Goal: Task Accomplishment & Management: Complete application form

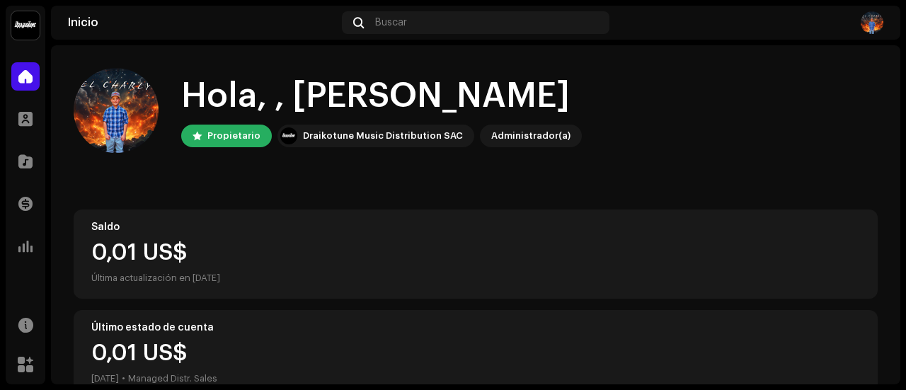
click at [222, 181] on div "Hola, , [PERSON_NAME] Propietario Draikotune Music Distribution SAC Administrad…" at bounding box center [476, 369] width 804 height 649
click at [729, 147] on div "Hola, , [PERSON_NAME] Propietario Draikotune Music Distribution SAC Administrad…" at bounding box center [476, 110] width 804 height 85
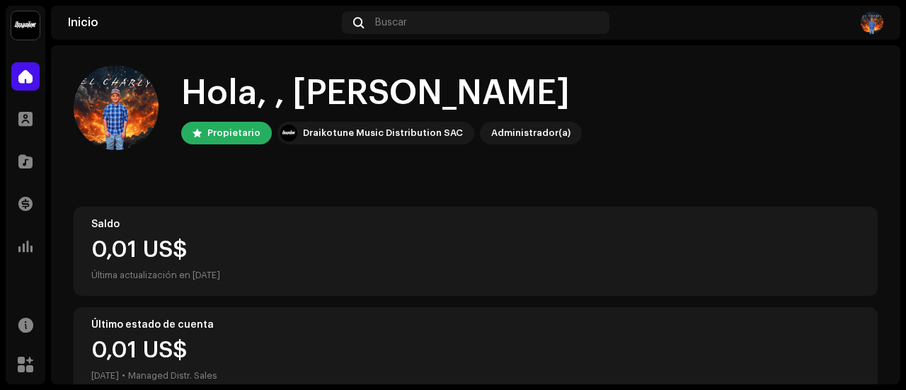
click at [891, 132] on div "Hola, , [PERSON_NAME] Propietario Draikotune Music Distribution SAC Administrad…" at bounding box center [476, 366] width 850 height 649
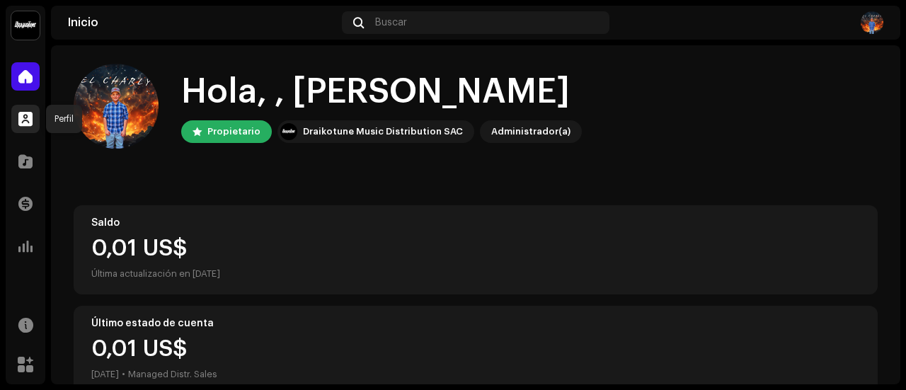
click at [17, 122] on div at bounding box center [25, 119] width 28 height 28
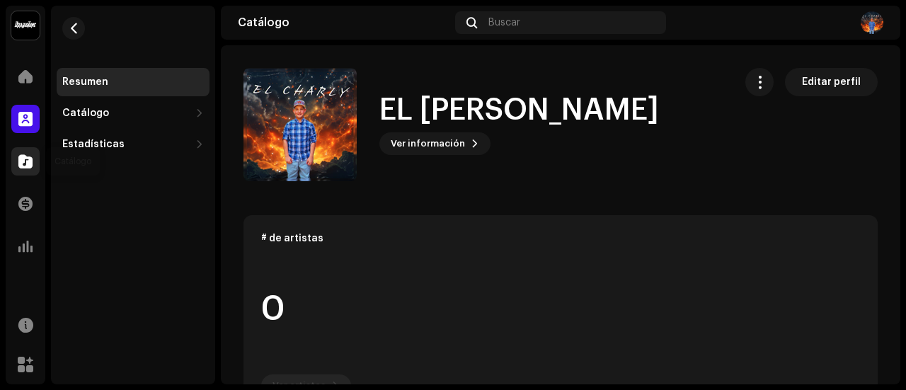
click at [28, 156] on span at bounding box center [25, 161] width 14 height 11
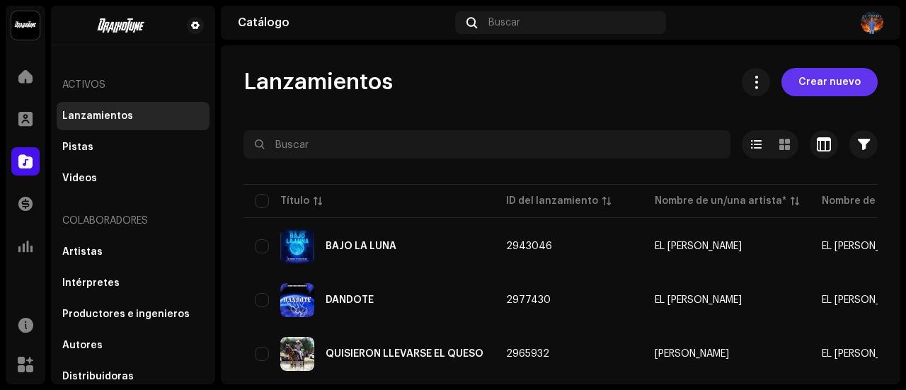
click at [822, 80] on span "Crear nuevo" at bounding box center [830, 82] width 62 height 28
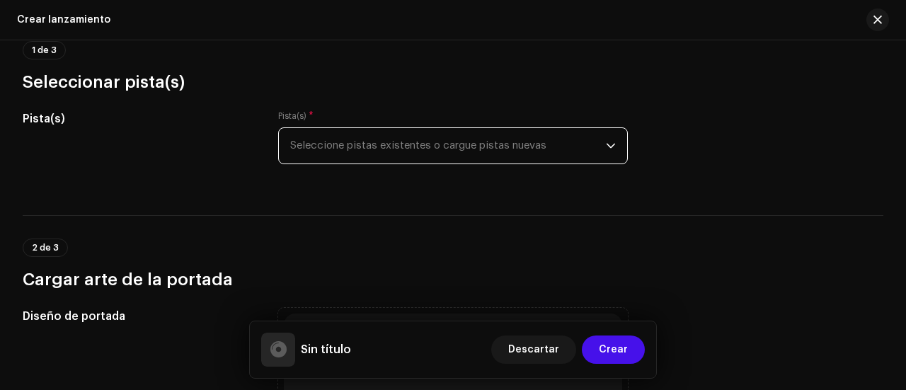
click at [489, 145] on span "Seleccione pistas existentes o cargue pistas nuevas" at bounding box center [448, 145] width 316 height 35
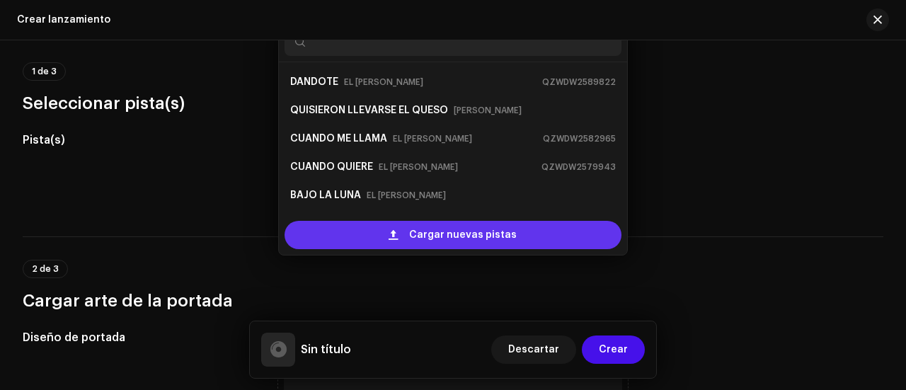
scroll to position [23, 0]
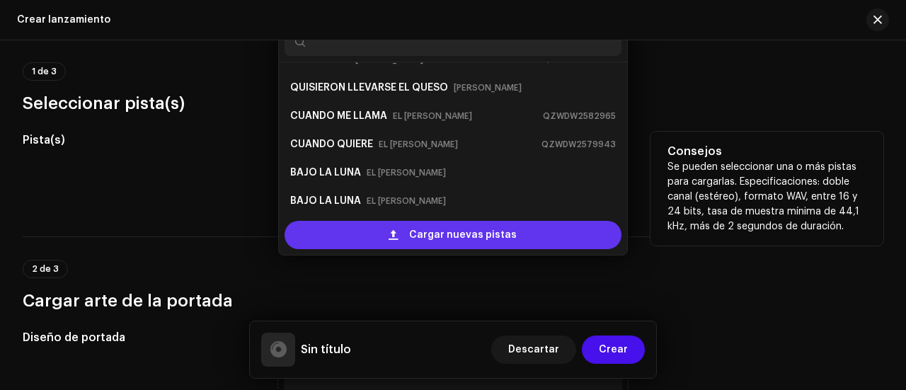
click at [474, 234] on span "Cargar nuevas pistas" at bounding box center [463, 235] width 108 height 28
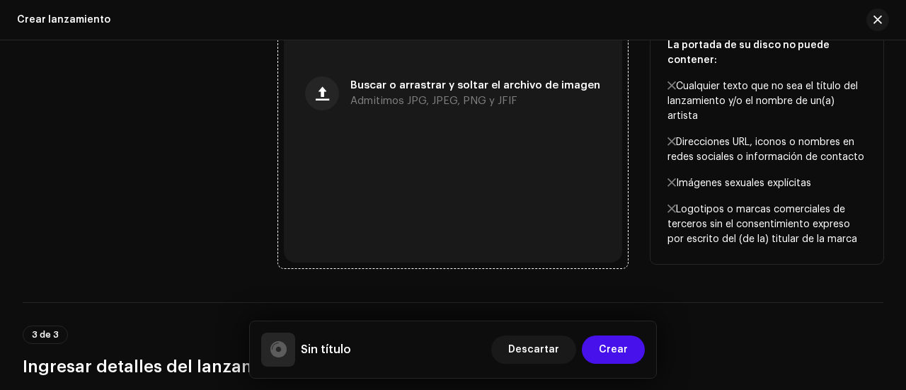
scroll to position [616, 0]
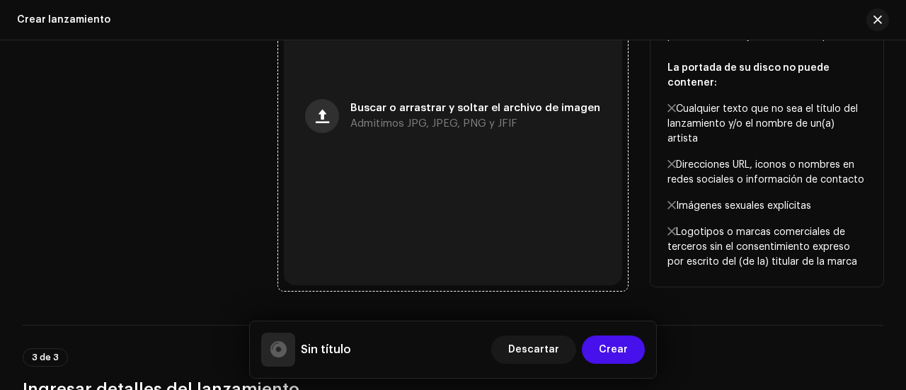
click at [329, 115] on span "button" at bounding box center [322, 115] width 13 height 11
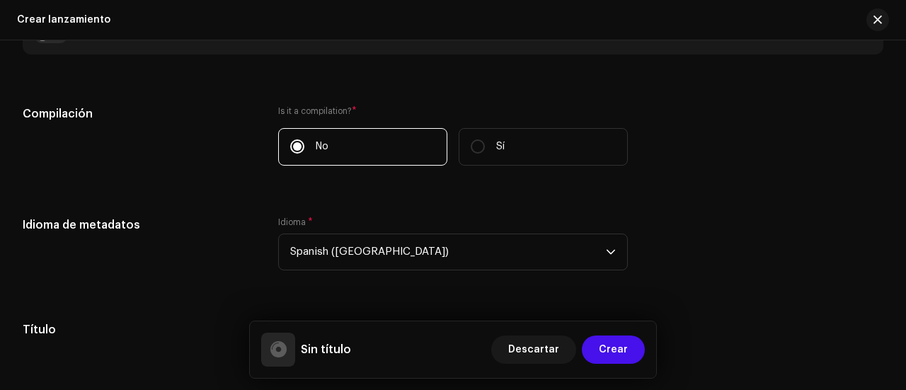
scroll to position [1041, 0]
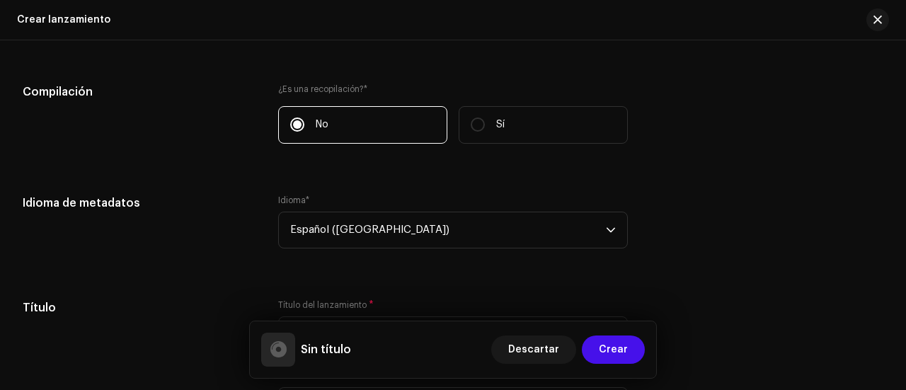
click at [719, 154] on div "Compilación ¿Es una recopilación? * No Sí" at bounding box center [453, 122] width 861 height 77
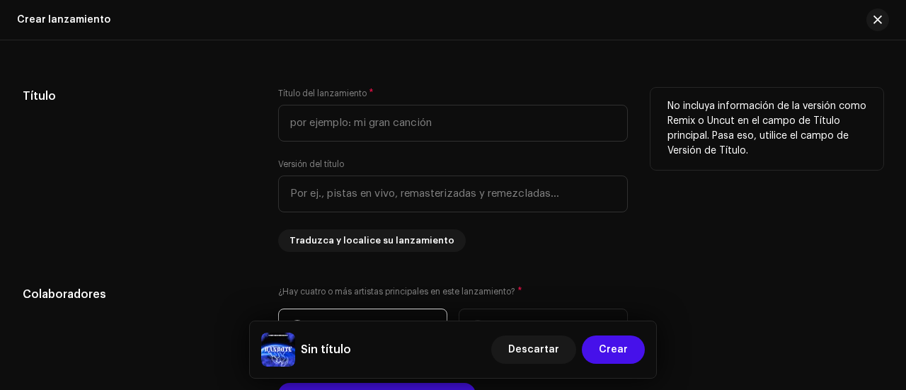
scroll to position [1253, 0]
click at [486, 136] on input "text" at bounding box center [453, 122] width 350 height 37
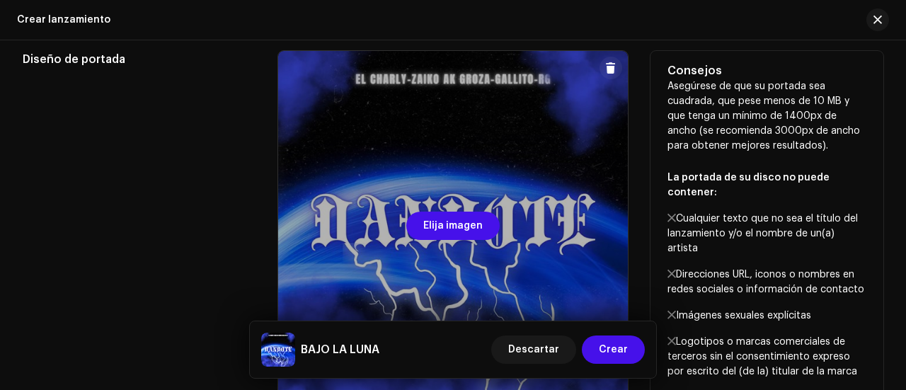
scroll to position [474, 0]
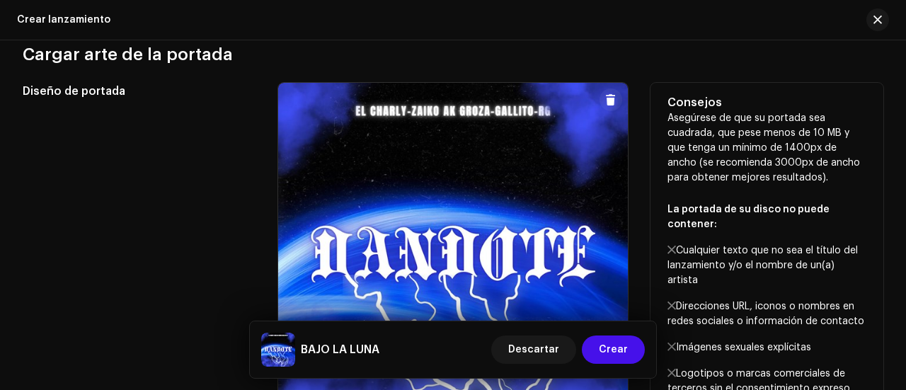
type input "BAJO LA LUNA"
click at [605, 105] on span at bounding box center [610, 99] width 11 height 11
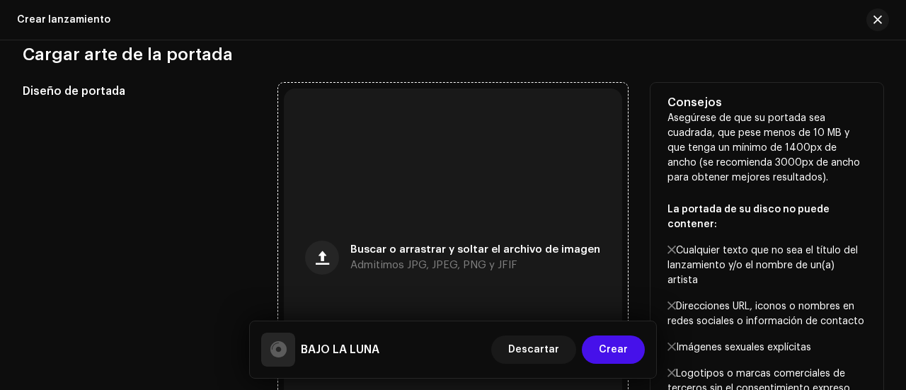
click at [423, 223] on div "Buscar o arrastrar y soltar el archivo de imagen Admitimos JPG, JPEG, PNG y JFIF" at bounding box center [453, 258] width 338 height 338
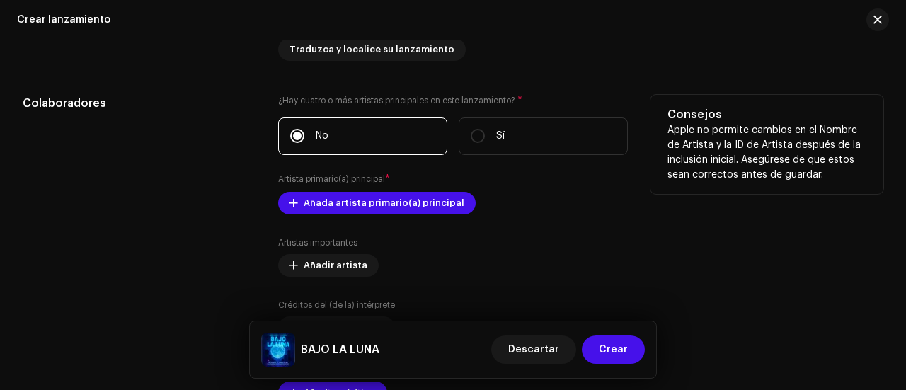
scroll to position [1466, 0]
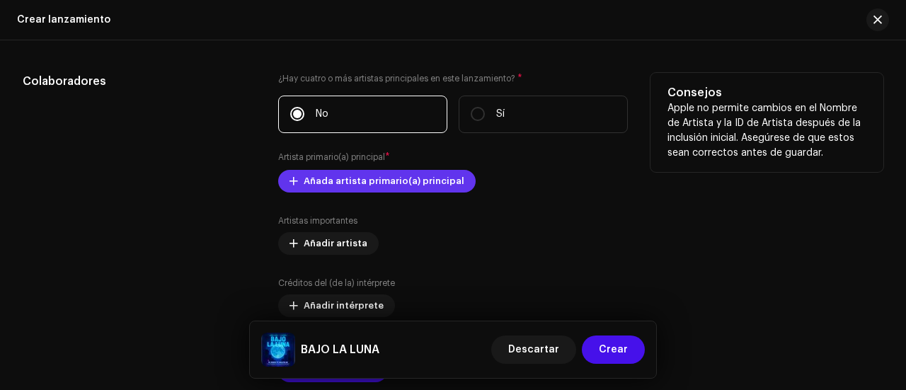
click at [314, 184] on span "Añada artista primario(a) principal" at bounding box center [384, 181] width 161 height 28
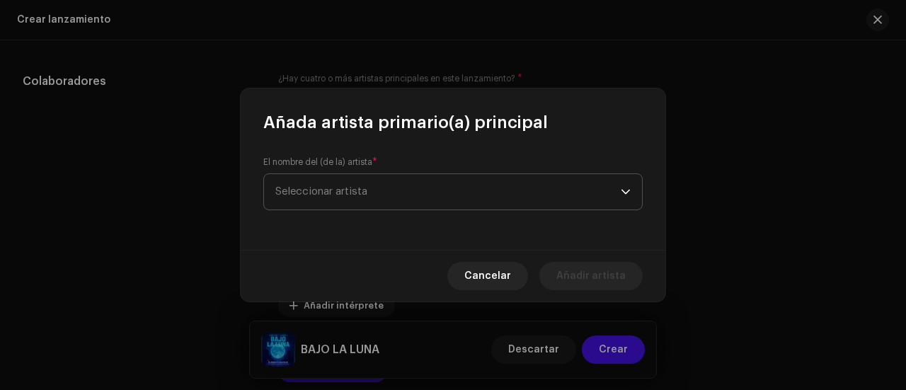
click at [414, 184] on span "Seleccionar artista" at bounding box center [448, 191] width 346 height 35
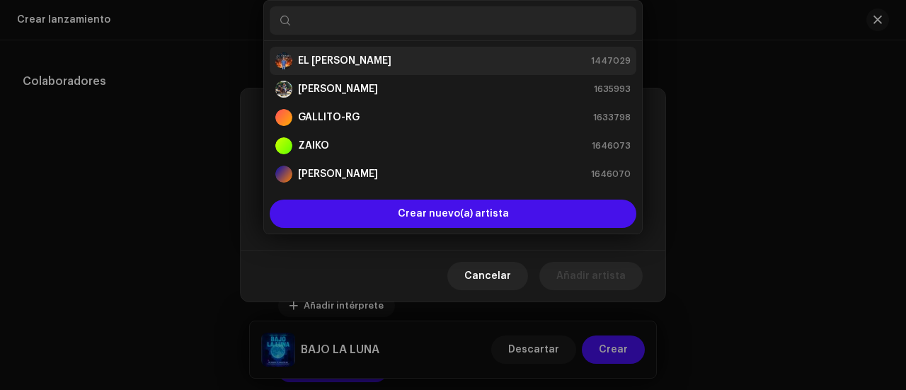
click at [346, 57] on strong "EL [PERSON_NAME]" at bounding box center [344, 61] width 93 height 14
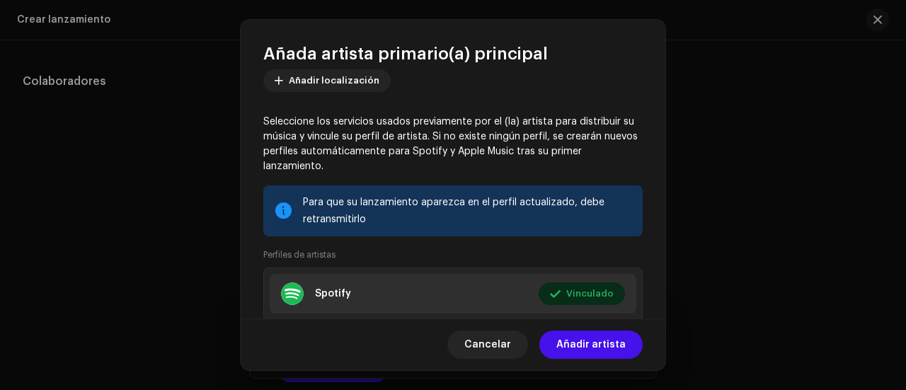
scroll to position [0, 0]
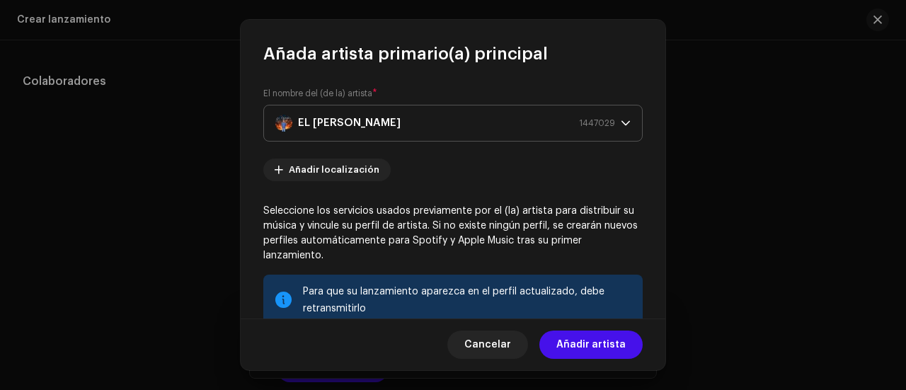
click at [621, 121] on icon "dropdown trigger" at bounding box center [626, 123] width 10 height 10
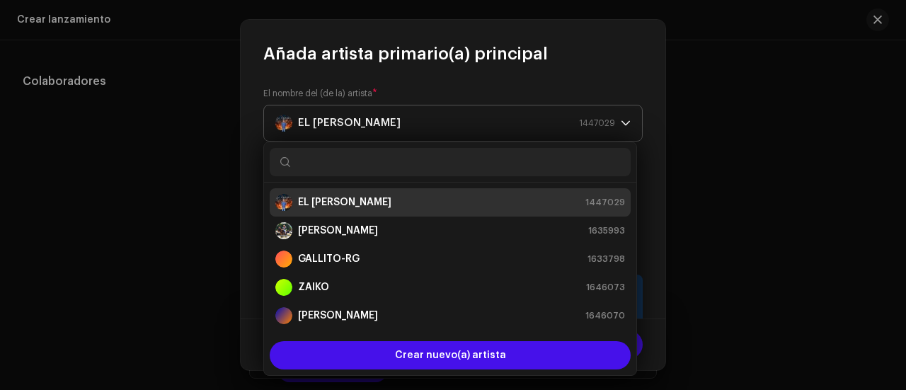
click at [621, 120] on icon "dropdown trigger" at bounding box center [626, 123] width 10 height 10
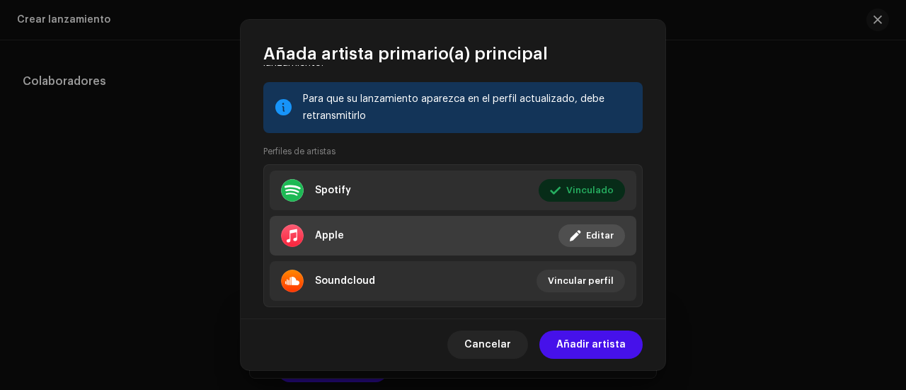
scroll to position [219, 0]
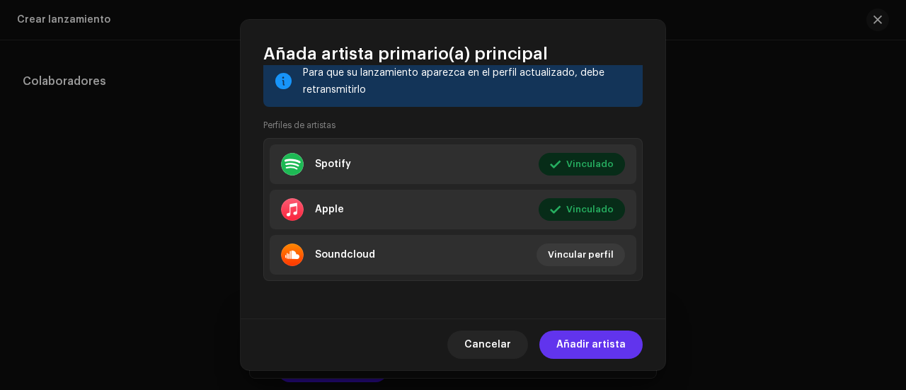
click at [601, 339] on span "Añadir artista" at bounding box center [591, 345] width 69 height 28
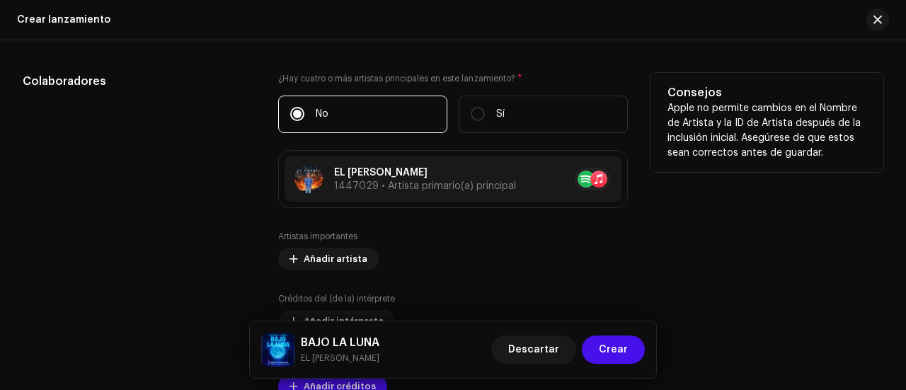
scroll to position [1536, 0]
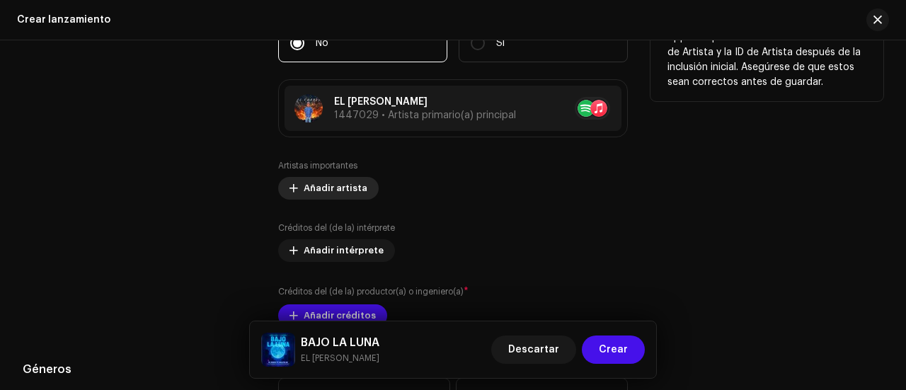
click at [333, 192] on span "Añadir artista" at bounding box center [336, 188] width 64 height 28
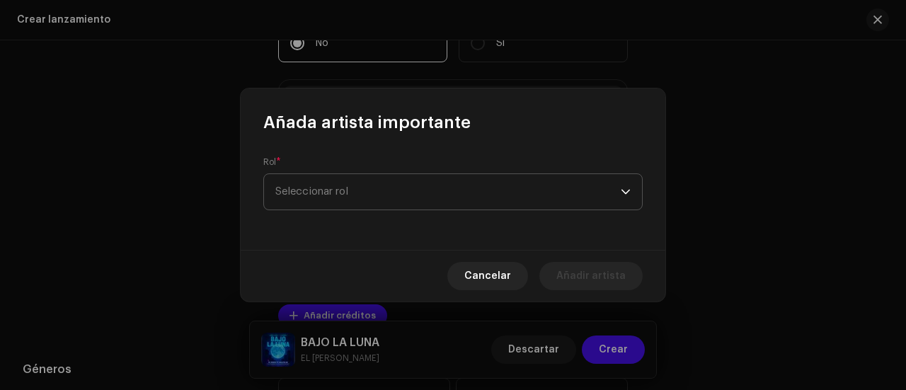
click at [365, 185] on span "Seleccionar rol" at bounding box center [448, 191] width 346 height 35
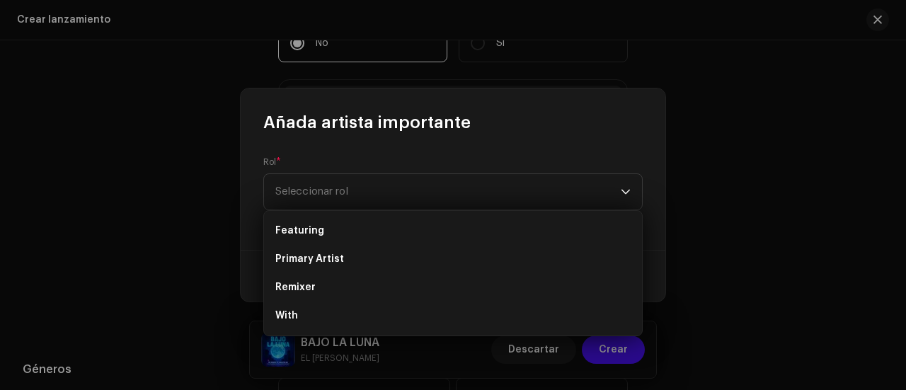
click at [431, 164] on div "Rol * Seleccionar rol" at bounding box center [453, 183] width 380 height 54
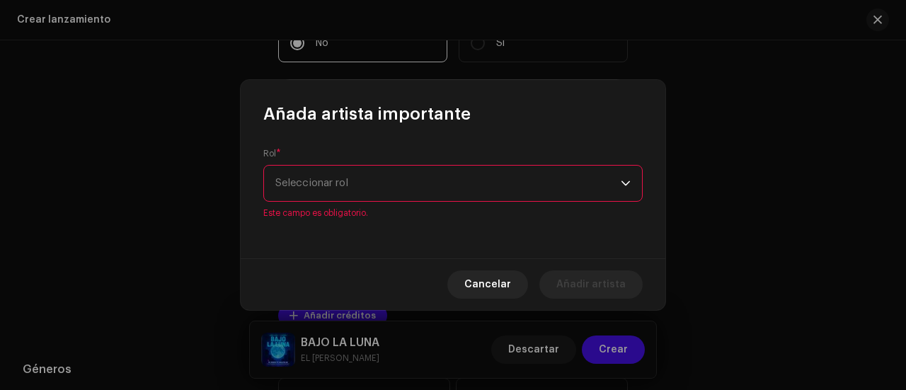
click at [439, 186] on span "Seleccionar rol" at bounding box center [448, 183] width 346 height 35
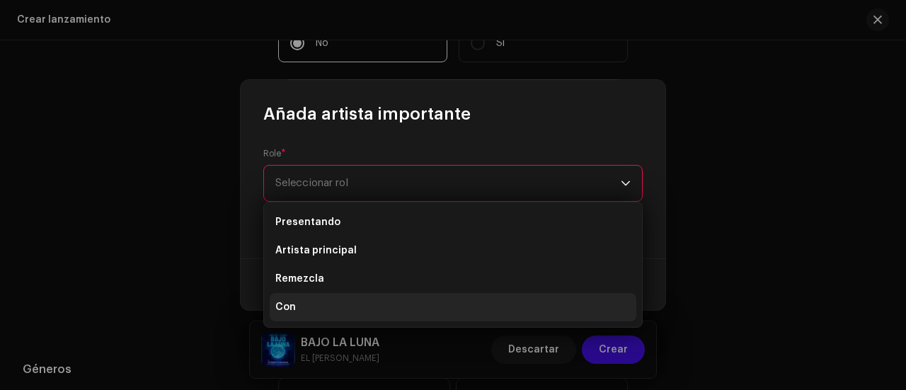
click at [372, 300] on li "Con" at bounding box center [453, 307] width 367 height 28
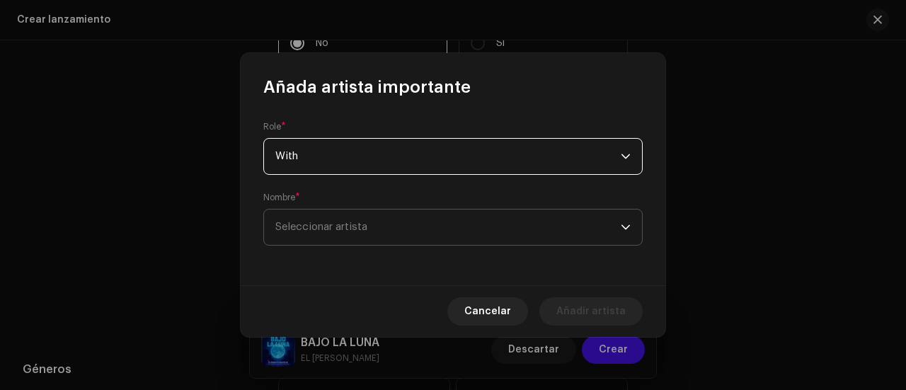
click at [413, 224] on span "Seleccionar artista" at bounding box center [448, 227] width 346 height 35
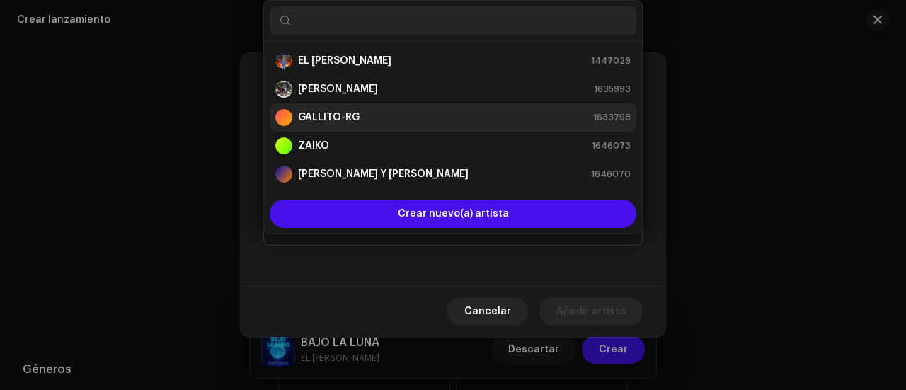
click at [409, 122] on div "GALLITO-RG 1633798" at bounding box center [452, 117] width 355 height 17
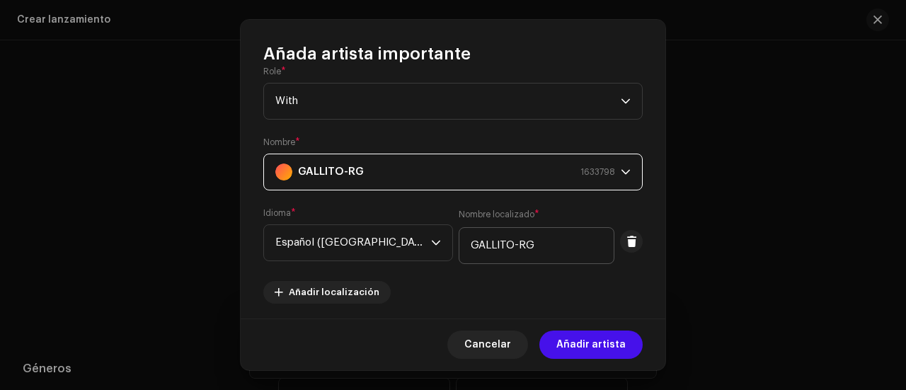
scroll to position [0, 0]
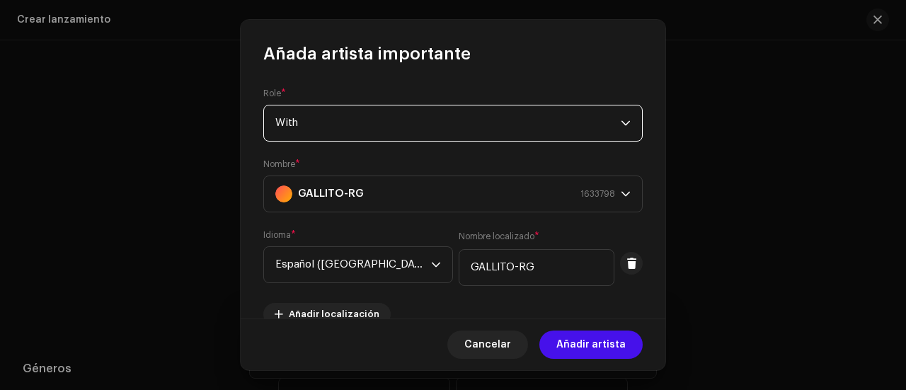
click at [608, 125] on span "With" at bounding box center [448, 122] width 346 height 35
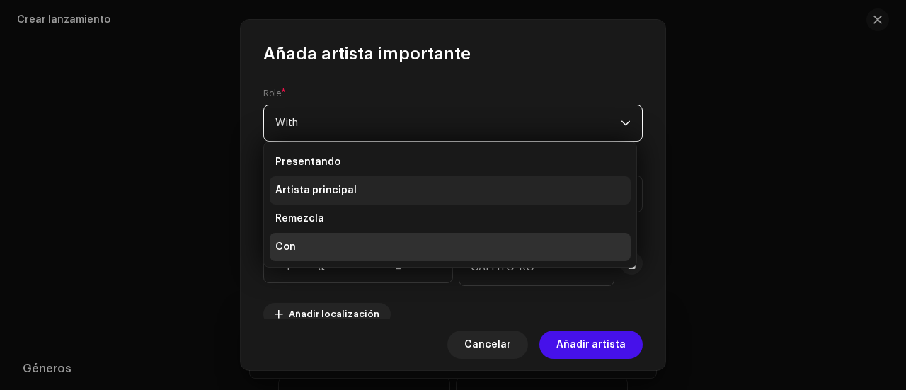
click at [397, 185] on li "Artista principal" at bounding box center [450, 190] width 361 height 28
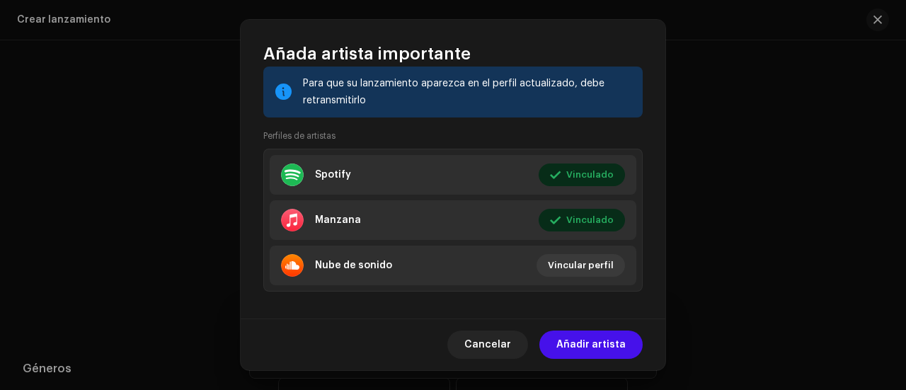
scroll to position [354, 0]
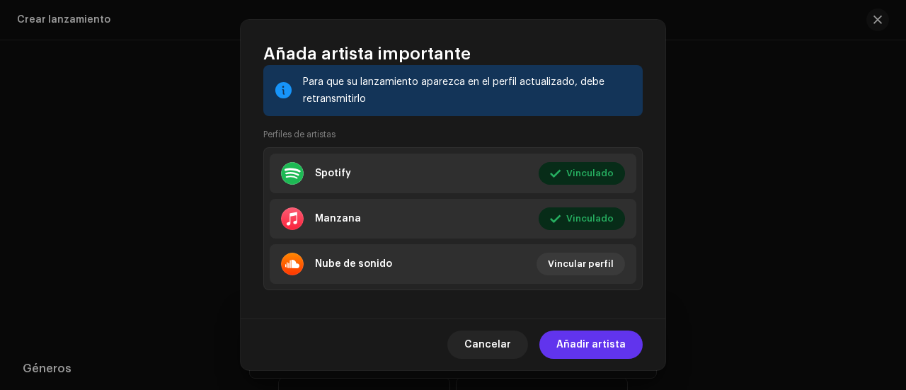
click at [590, 338] on span "Añadir artista" at bounding box center [591, 345] width 69 height 28
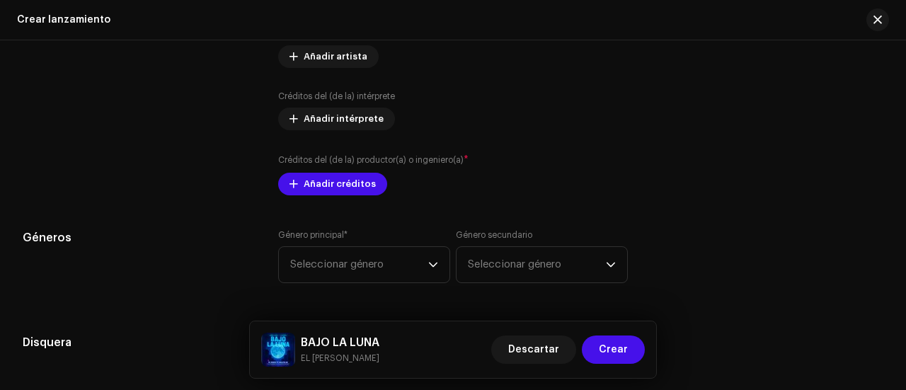
scroll to position [1806, 0]
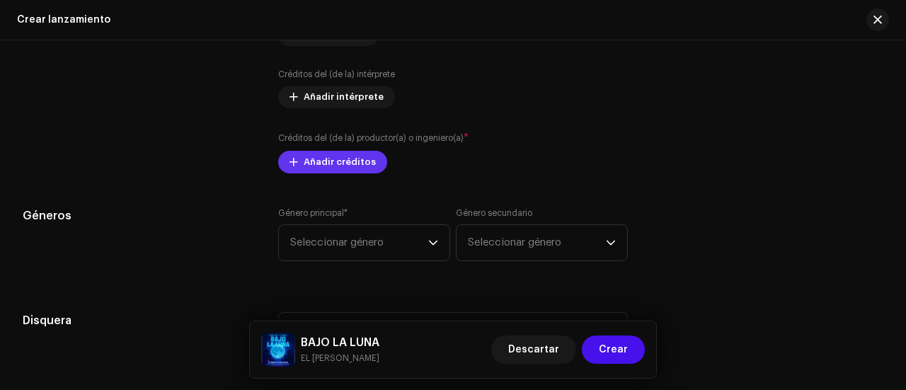
click at [285, 165] on button "Añadir créditos" at bounding box center [332, 162] width 109 height 23
click at [386, 246] on span "Seleccionar género" at bounding box center [359, 242] width 138 height 35
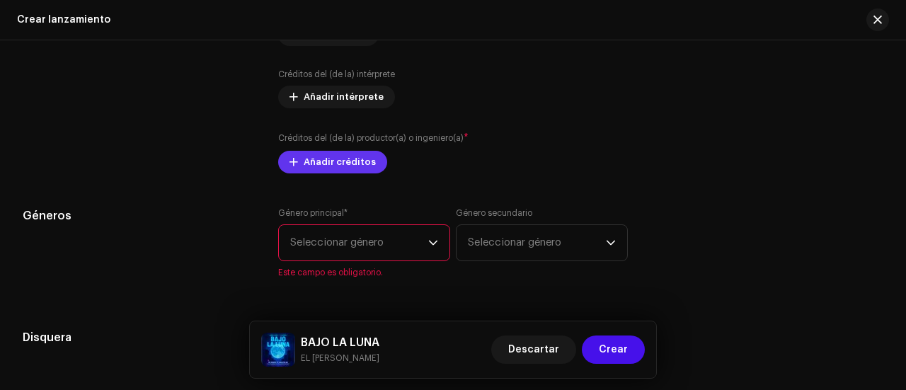
click at [332, 155] on span "Añadir créditos" at bounding box center [340, 162] width 72 height 28
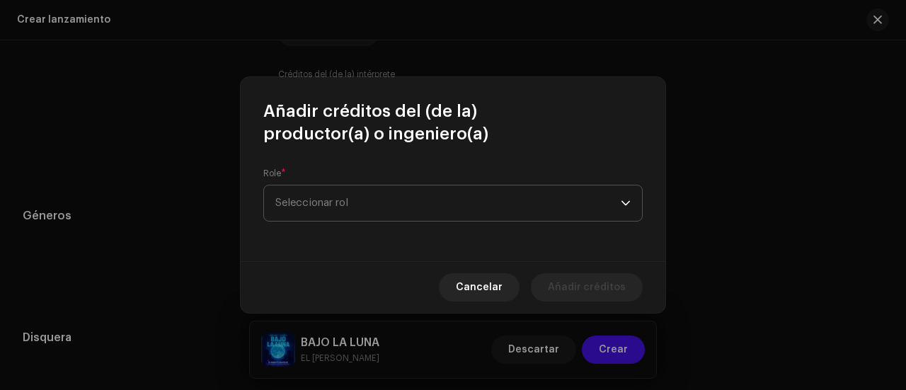
click at [406, 200] on span "Seleccionar rol" at bounding box center [448, 203] width 346 height 35
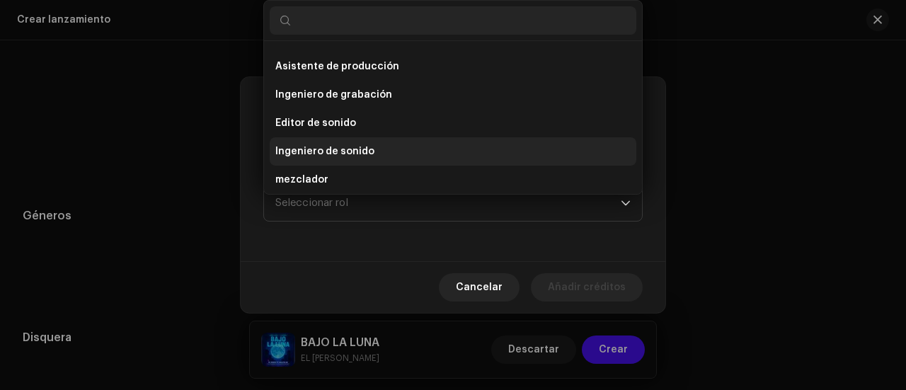
scroll to position [623, 0]
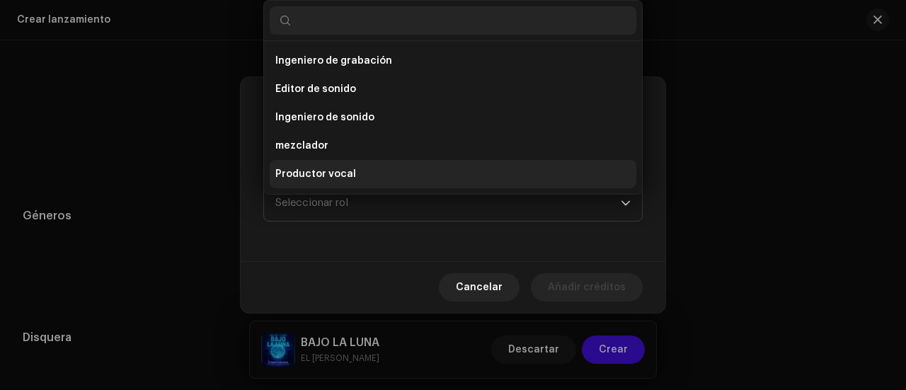
click at [382, 166] on li "Productor vocal" at bounding box center [453, 174] width 367 height 28
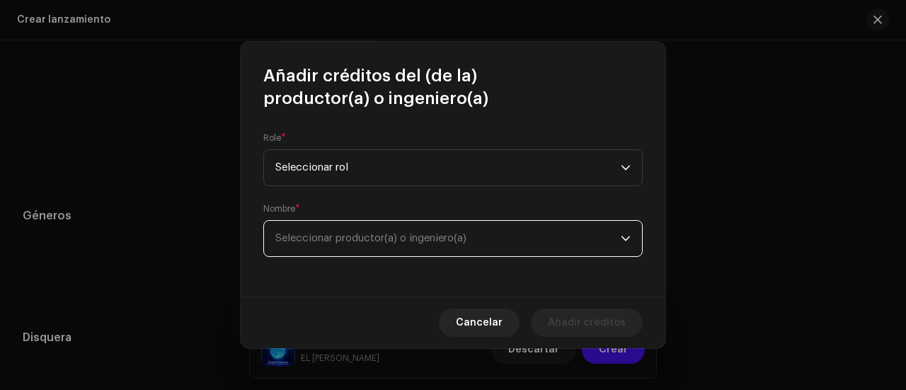
click at [372, 231] on span "Seleccionar productor(a) o ingeniero(a)" at bounding box center [448, 238] width 346 height 35
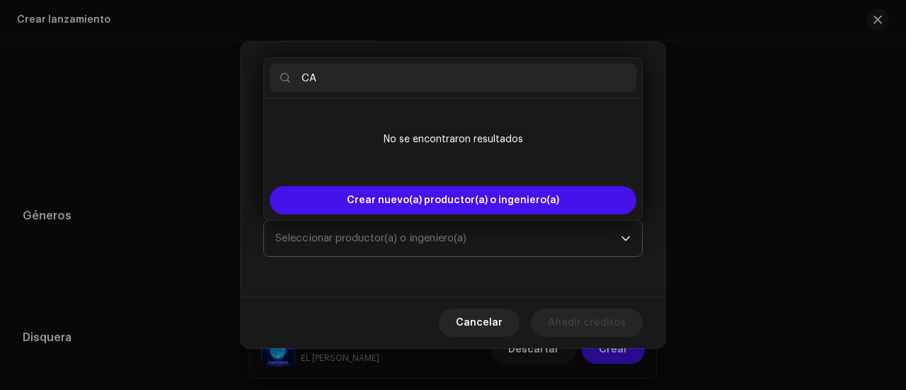
type input "C"
click at [373, 282] on div "Role * Seleccionar rol Nombre * Seleccionar productor(a) o ingeniero(a)" at bounding box center [453, 203] width 425 height 187
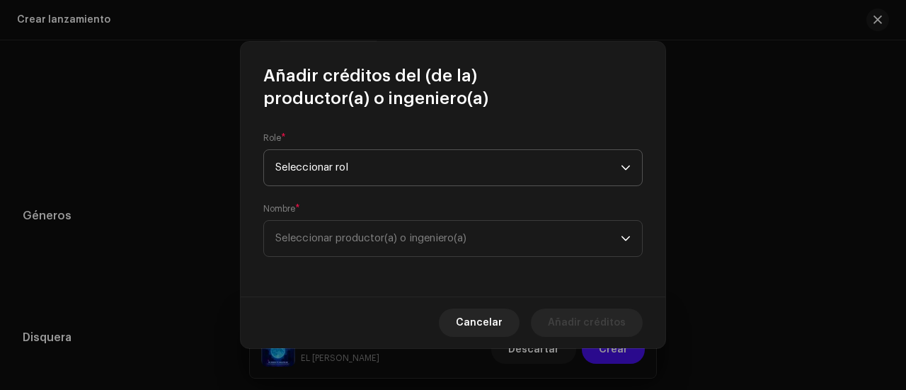
click at [384, 167] on span "Seleccionar rol" at bounding box center [448, 167] width 346 height 35
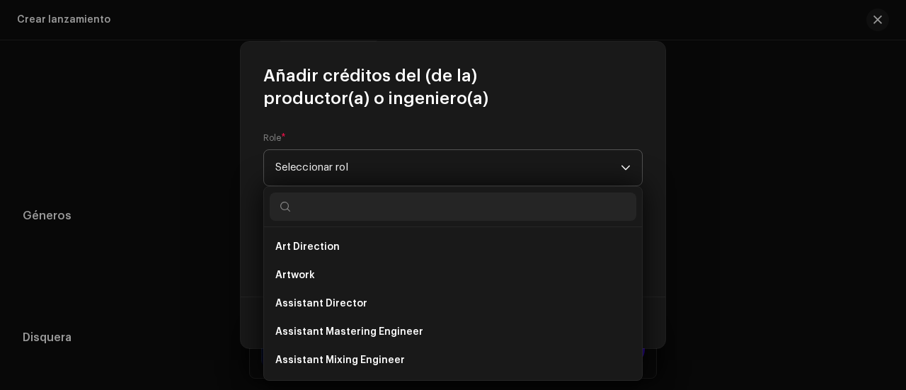
scroll to position [617, 0]
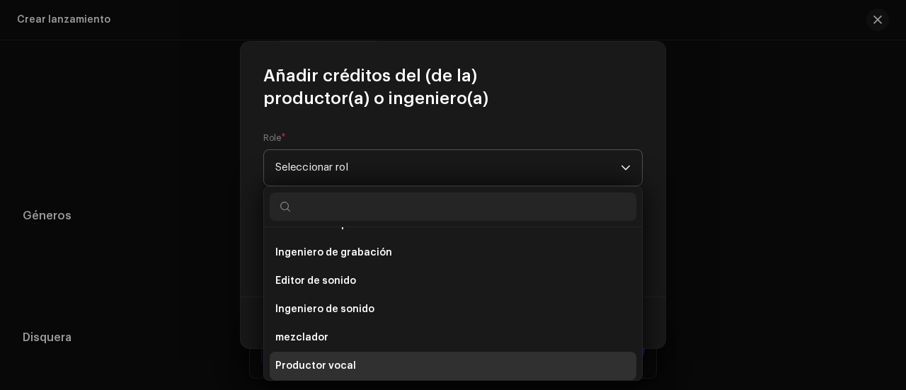
click at [384, 167] on span "Seleccionar rol" at bounding box center [448, 167] width 346 height 35
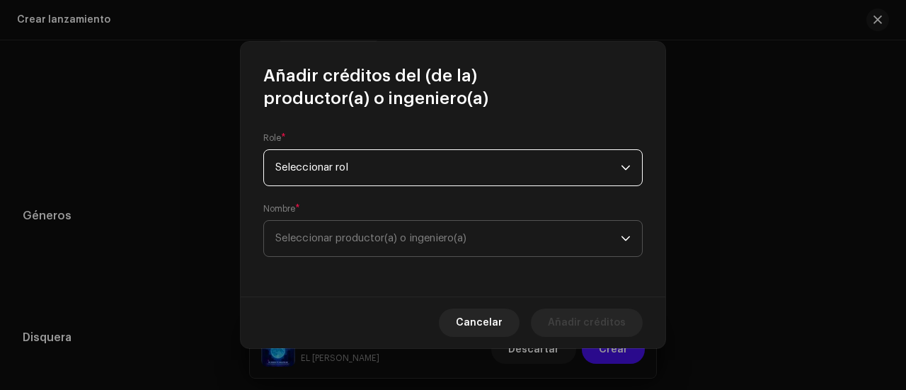
click at [369, 235] on span "Seleccionar productor(a) o ingeniero(a)" at bounding box center [370, 238] width 191 height 11
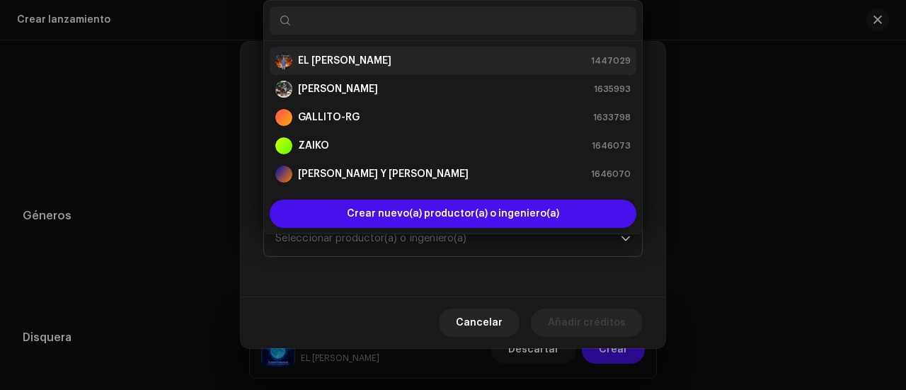
click at [326, 62] on font "EL [PERSON_NAME]" at bounding box center [344, 61] width 93 height 10
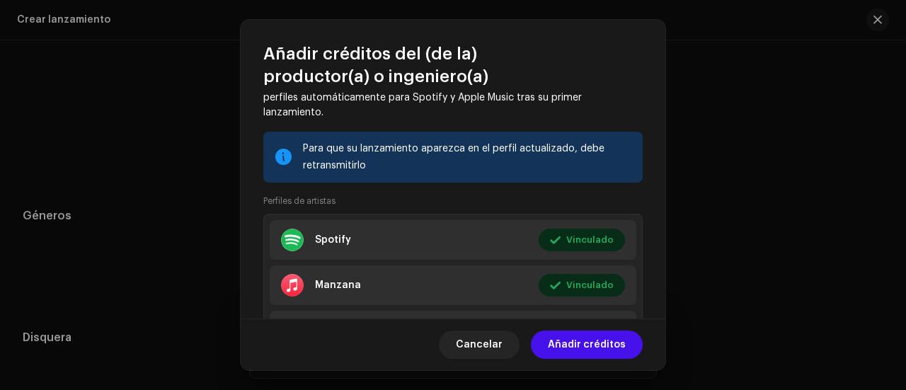
scroll to position [312, 0]
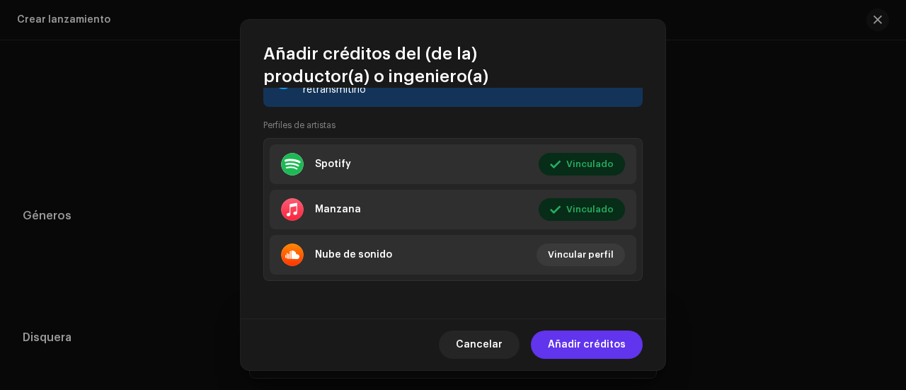
click at [578, 337] on span "Añadir créditos" at bounding box center [587, 345] width 78 height 28
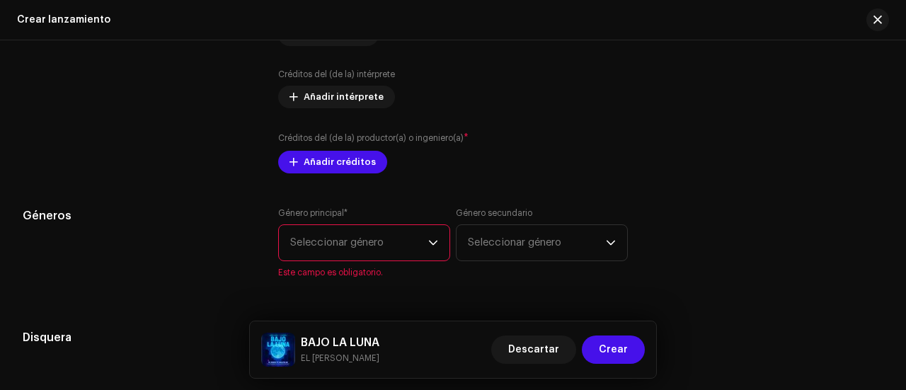
click at [365, 239] on div "Rellenar previamente la información de lanzamiento a partir de los metadatos de…" at bounding box center [453, 79] width 861 height 1590
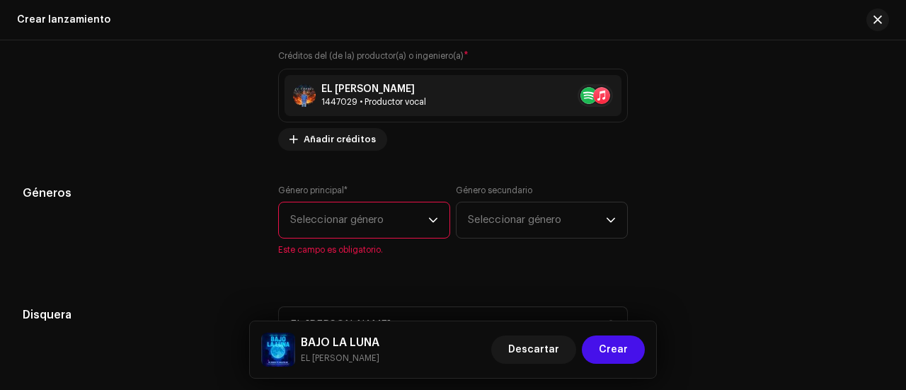
scroll to position [1948, 0]
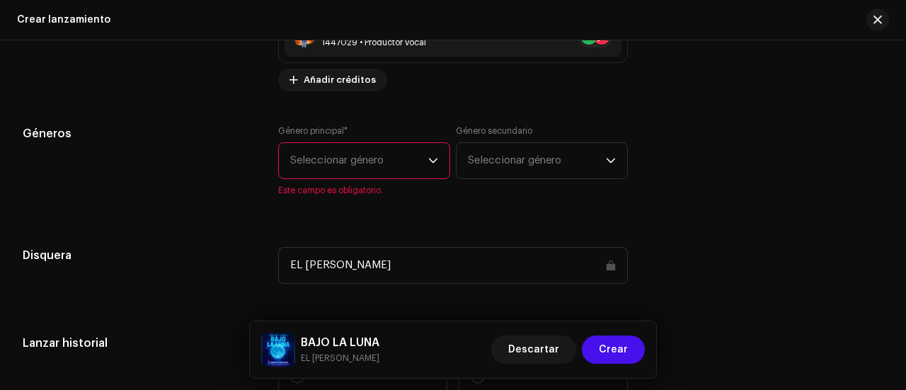
click at [382, 161] on font "Seleccionar género" at bounding box center [336, 160] width 93 height 11
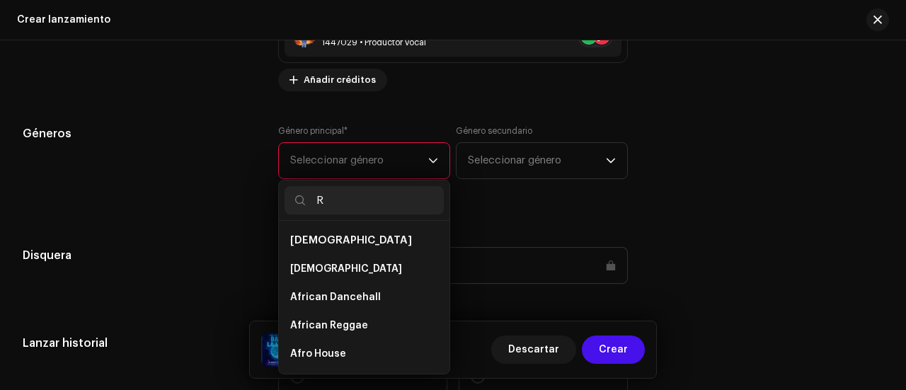
scroll to position [3598, 0]
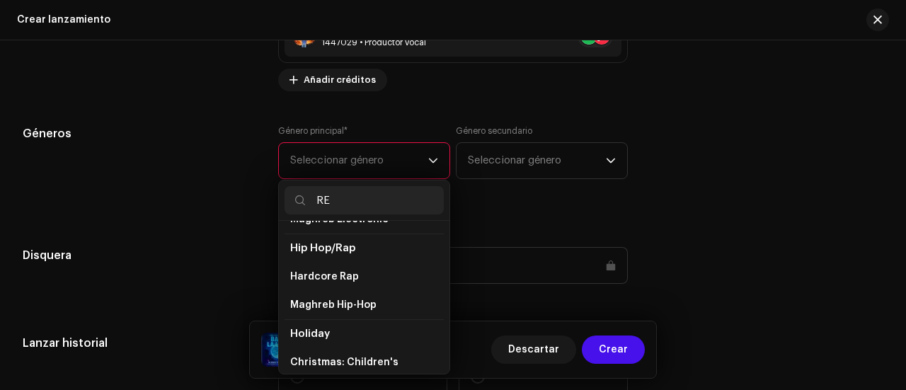
type input "REG"
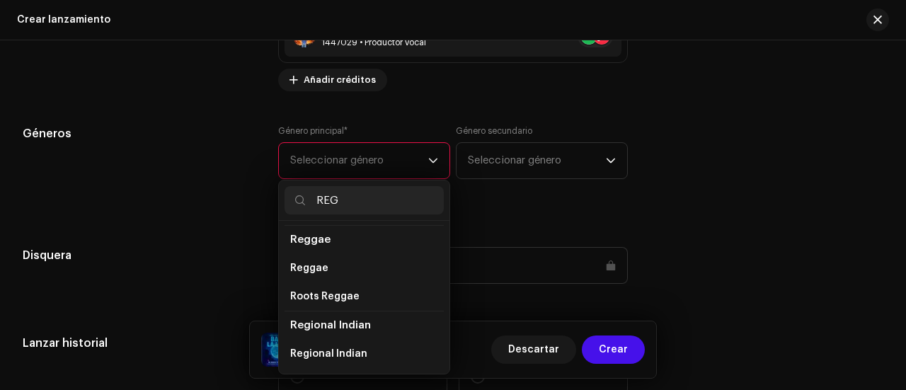
scroll to position [200, 0]
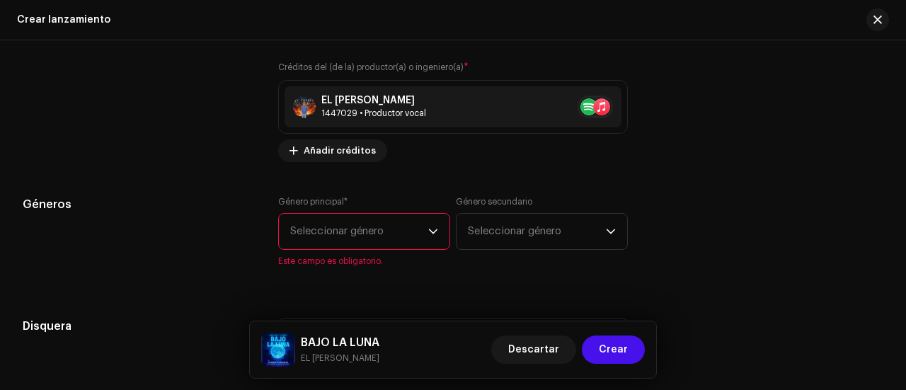
click at [380, 219] on span "Seleccionar género" at bounding box center [359, 231] width 138 height 35
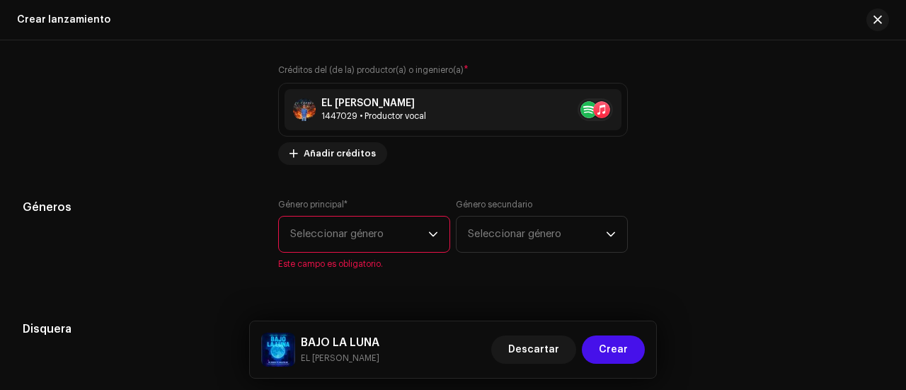
scroll to position [1869, 0]
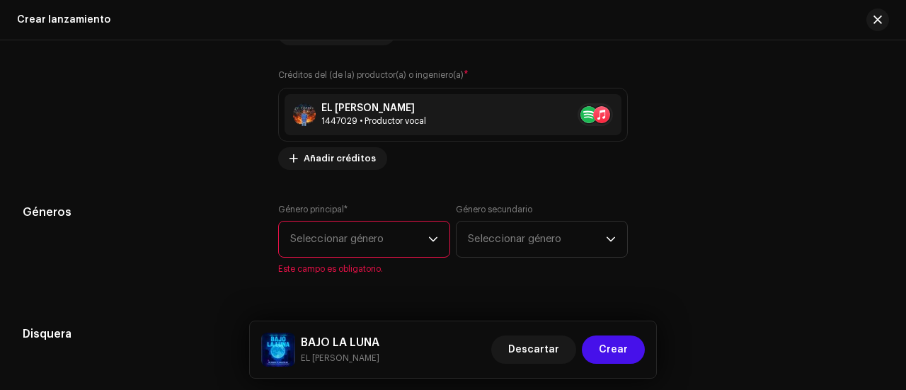
click at [363, 235] on font "Seleccionar género" at bounding box center [336, 239] width 93 height 11
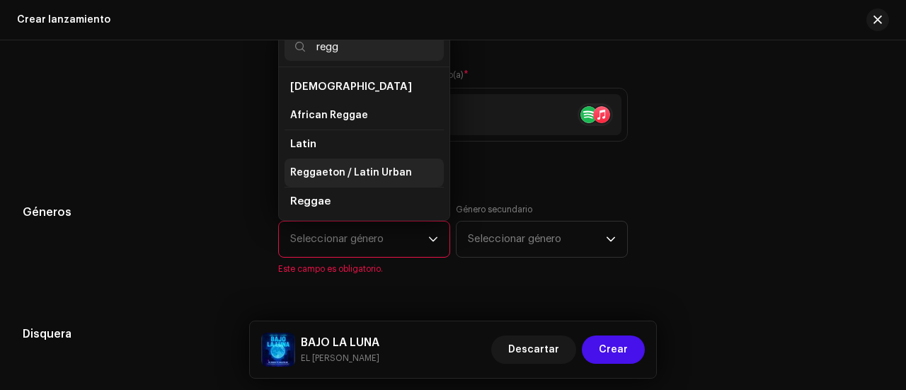
type input "regg"
click at [331, 168] on span "Reggaeton / Latin Urban" at bounding box center [351, 173] width 122 height 14
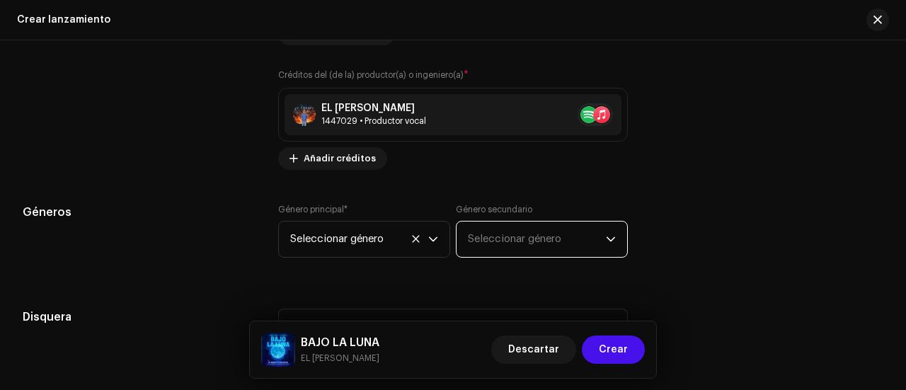
click at [503, 234] on font "Seleccionar género" at bounding box center [514, 239] width 93 height 11
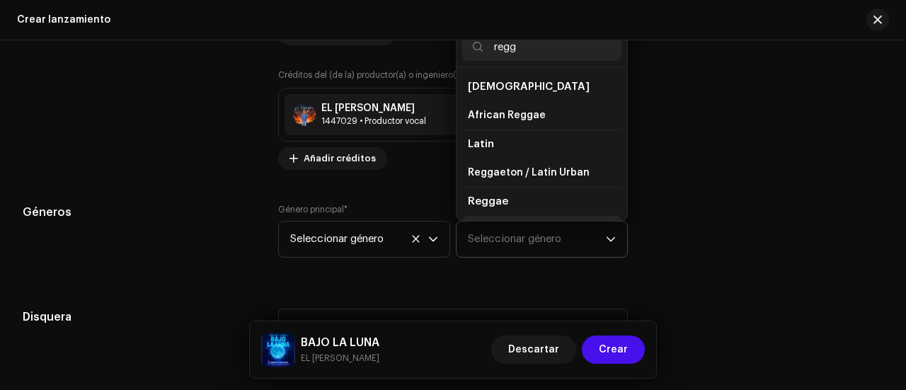
scroll to position [23, 0]
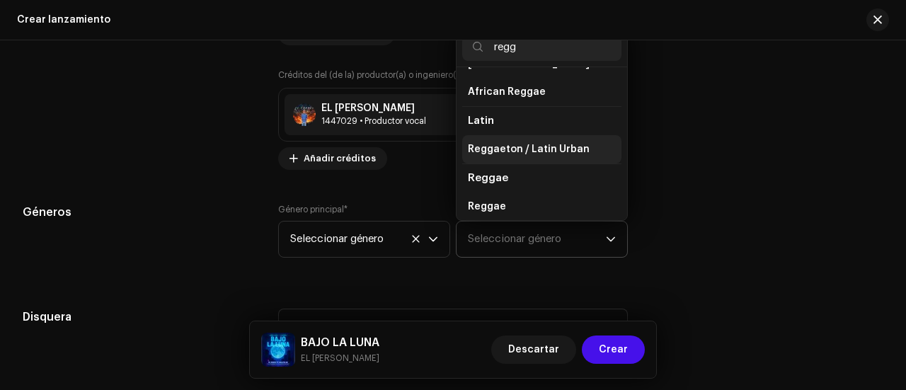
type input "regg"
click at [526, 149] on span "Reggaeton / Latin Urban" at bounding box center [529, 149] width 122 height 14
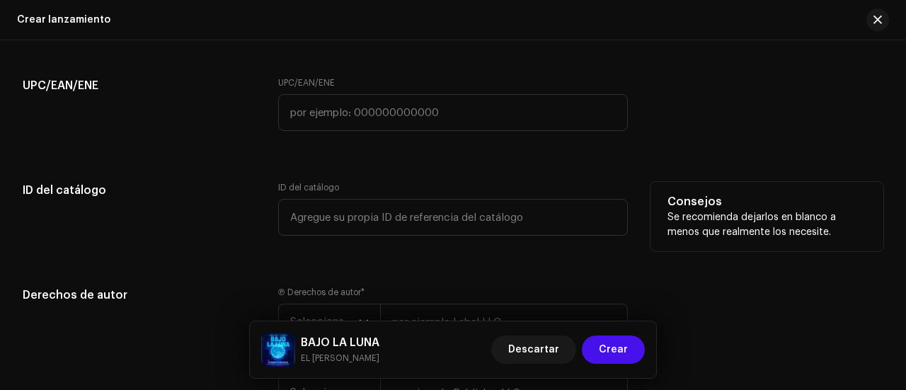
scroll to position [2152, 0]
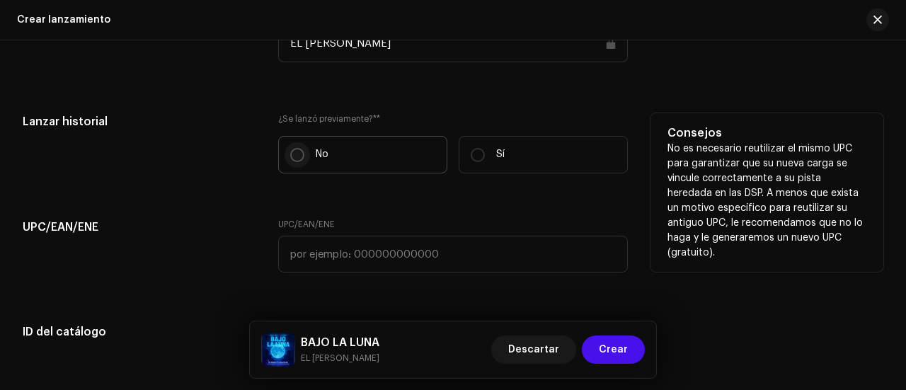
click at [292, 156] on input "No" at bounding box center [297, 155] width 14 height 14
radio input "true"
click at [292, 156] on input "No" at bounding box center [297, 155] width 14 height 14
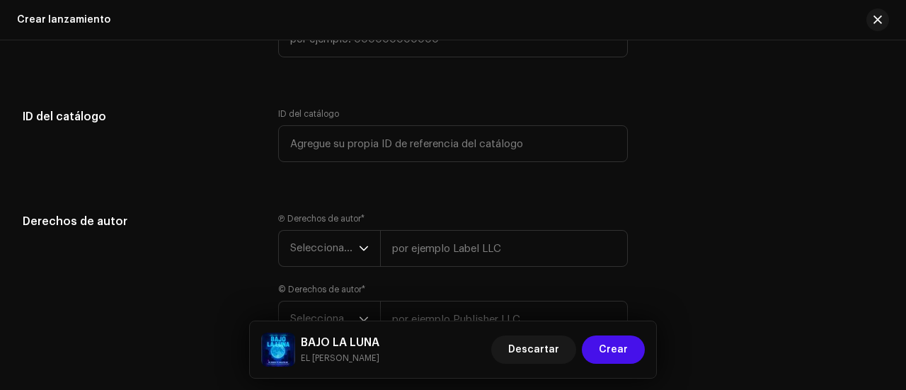
scroll to position [2467, 0]
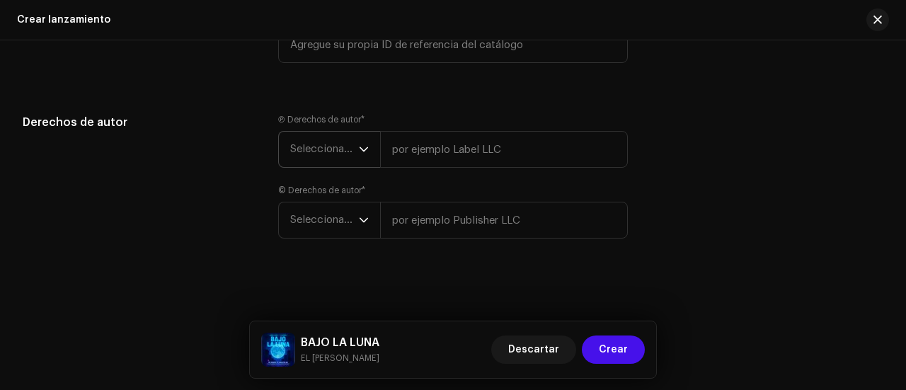
click at [362, 152] on icon "disparador desplegable" at bounding box center [364, 149] width 10 height 10
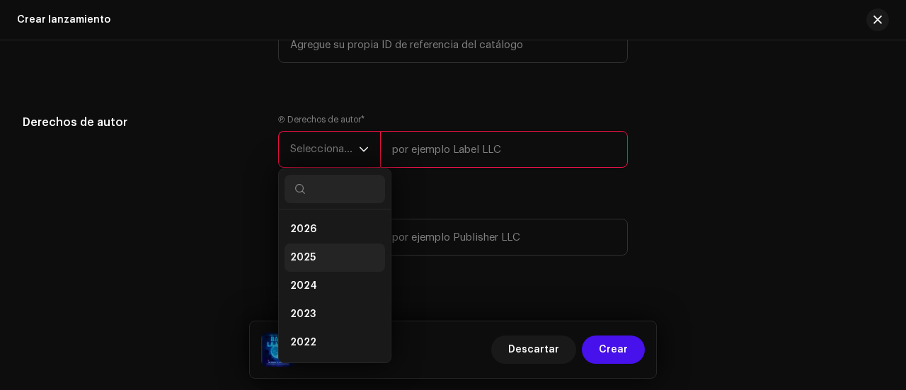
click at [323, 249] on li "2025" at bounding box center [335, 258] width 101 height 28
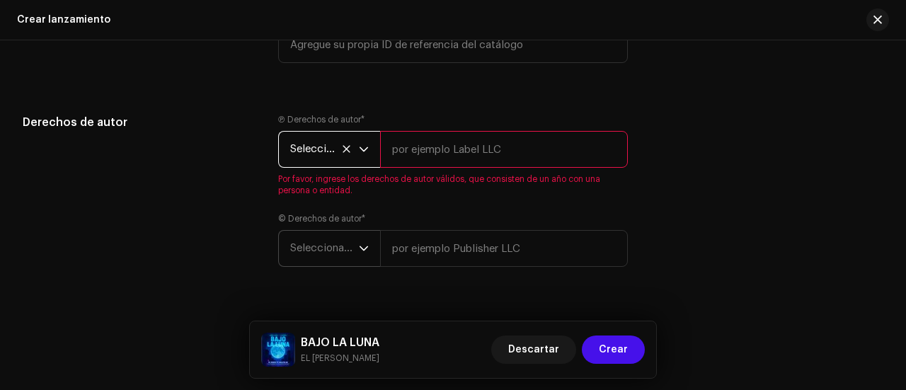
click at [357, 243] on font "Seleccionar año" at bounding box center [329, 248] width 78 height 11
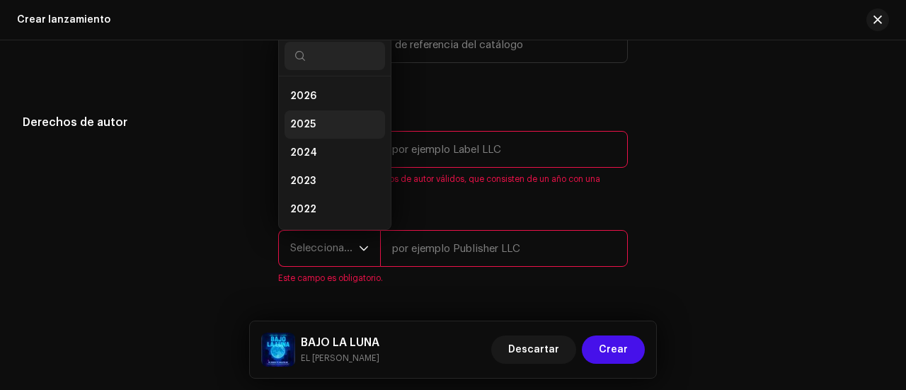
click at [319, 116] on li "2025" at bounding box center [335, 124] width 101 height 28
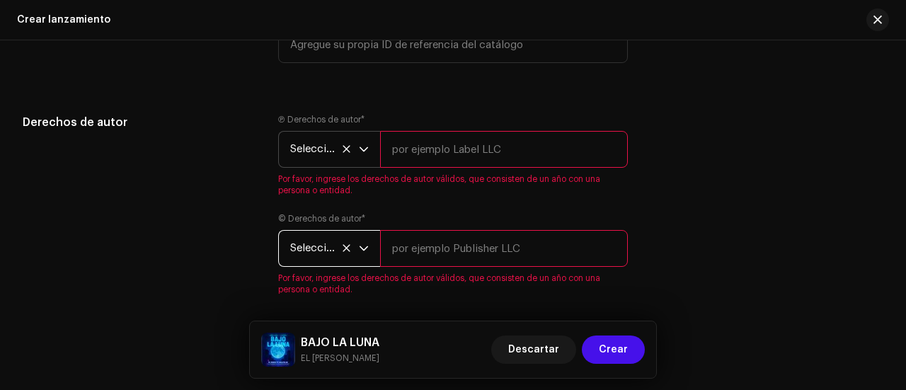
click at [432, 156] on input "text" at bounding box center [504, 149] width 248 height 37
type input "EL [PERSON_NAME]"
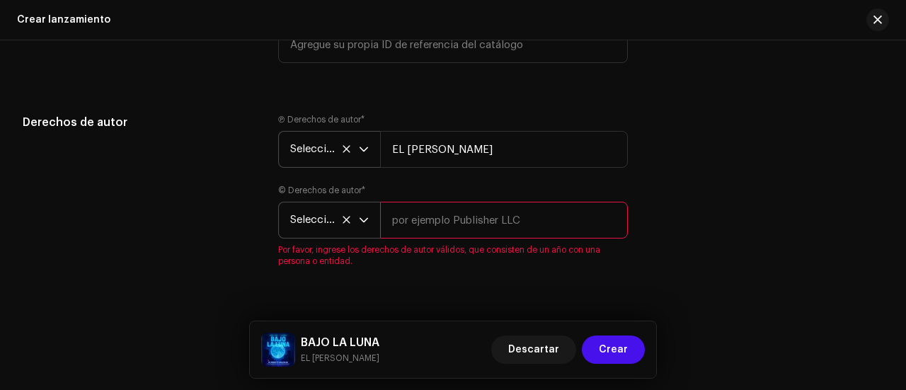
click at [475, 217] on input "text" at bounding box center [504, 220] width 248 height 37
type input "EL [PERSON_NAME]"
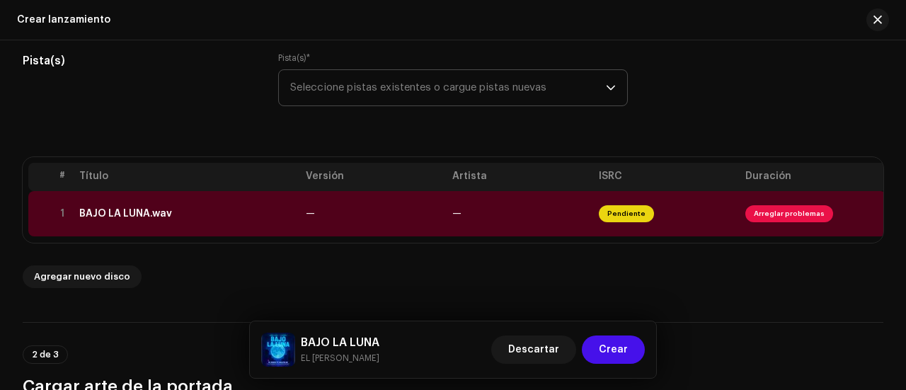
scroll to position [212, 0]
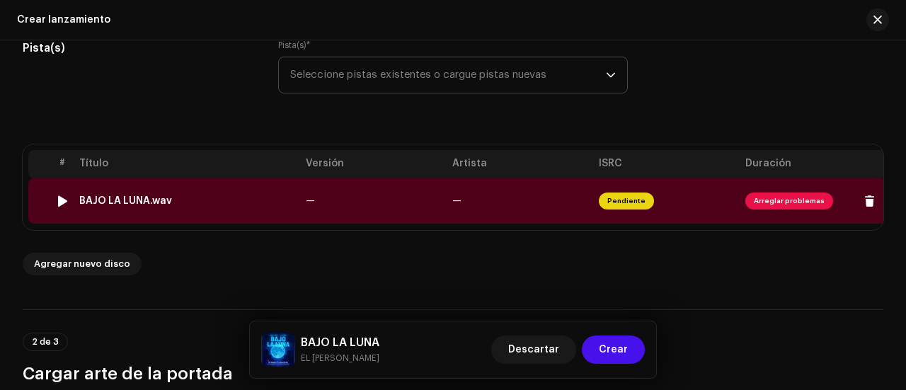
click at [59, 198] on div at bounding box center [62, 200] width 11 height 11
click at [777, 200] on span "Arreglar problemas" at bounding box center [790, 201] width 88 height 17
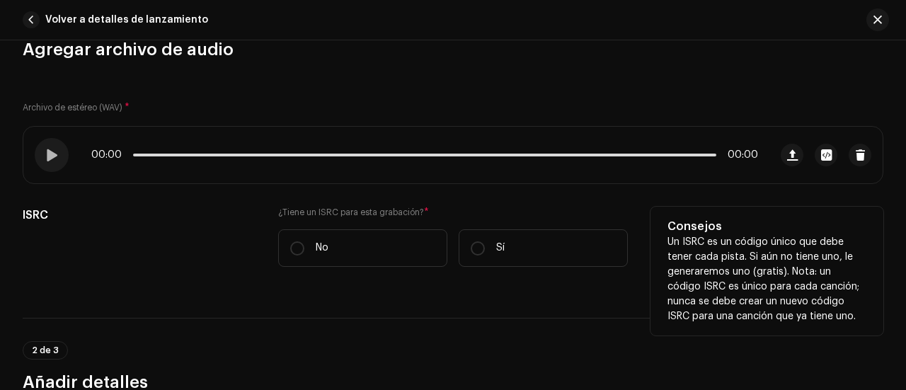
scroll to position [142, 0]
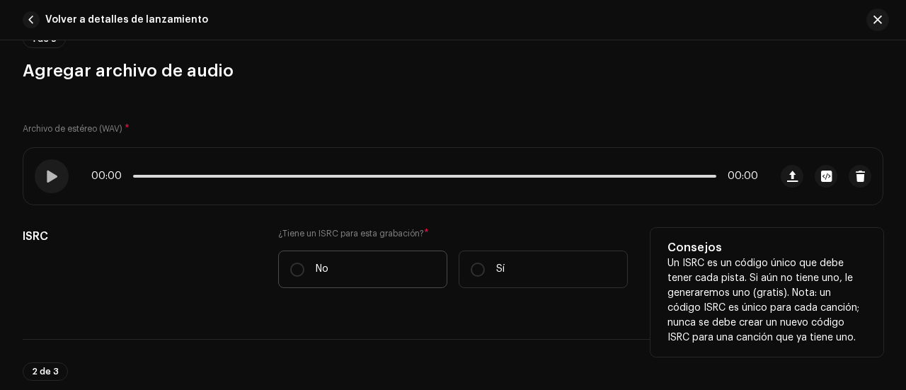
click at [286, 267] on label "No" at bounding box center [362, 270] width 169 height 38
click at [290, 267] on input "No" at bounding box center [297, 270] width 14 height 14
radio input "true"
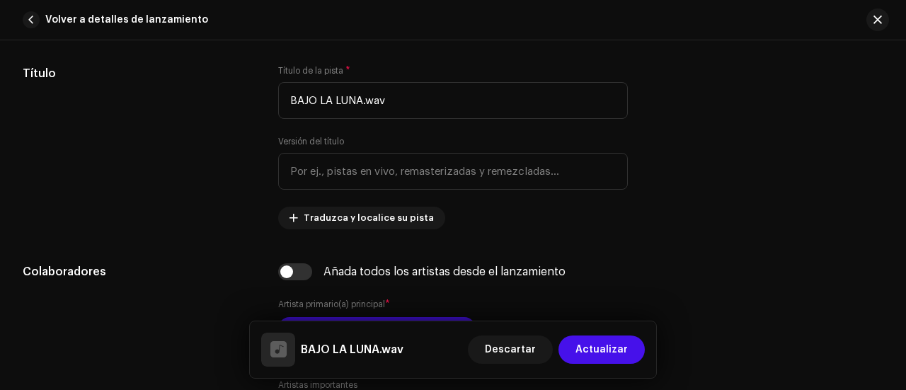
scroll to position [637, 0]
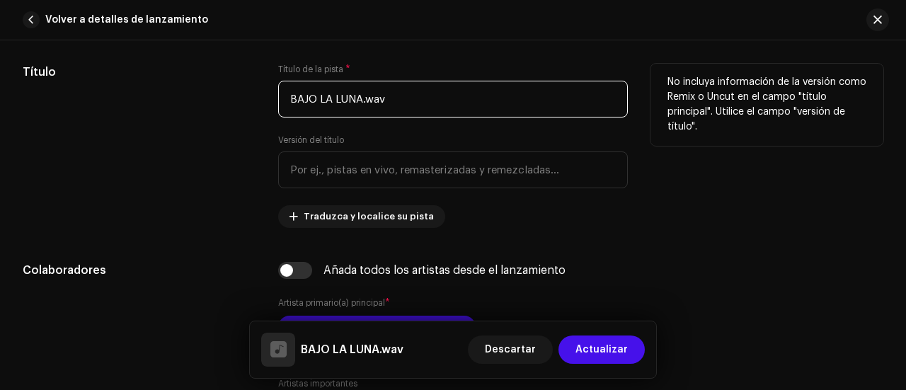
click at [410, 111] on input "BAJO LA LUNA.wav" at bounding box center [453, 99] width 350 height 37
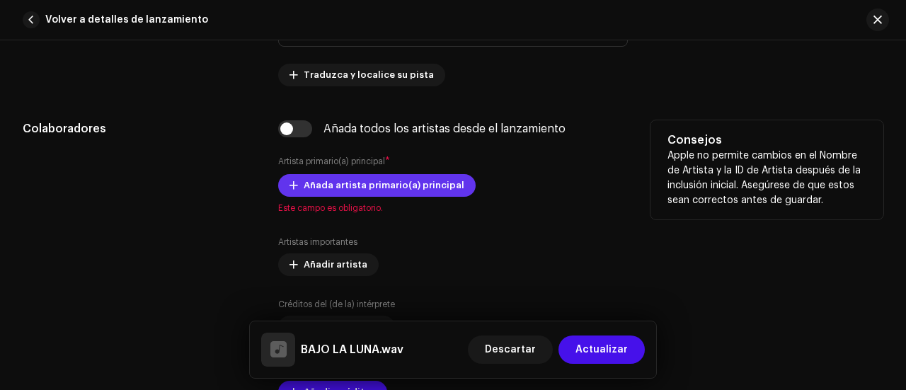
type input "BAJO LA LUNA"
click at [294, 180] on span at bounding box center [294, 185] width 8 height 11
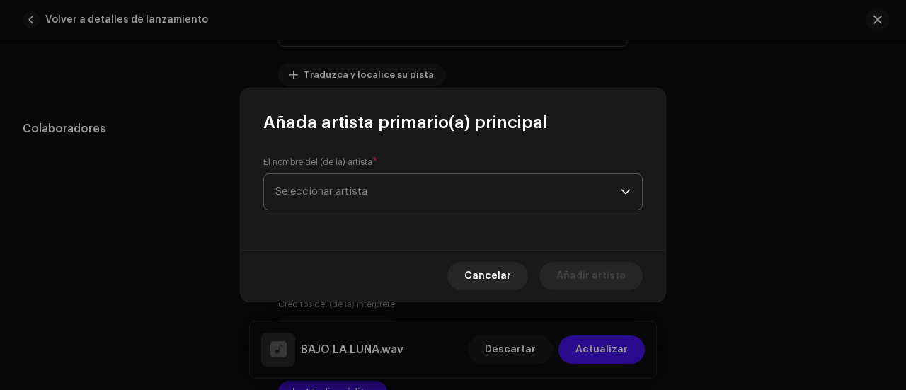
click at [319, 185] on span "Seleccionar artista" at bounding box center [448, 191] width 346 height 35
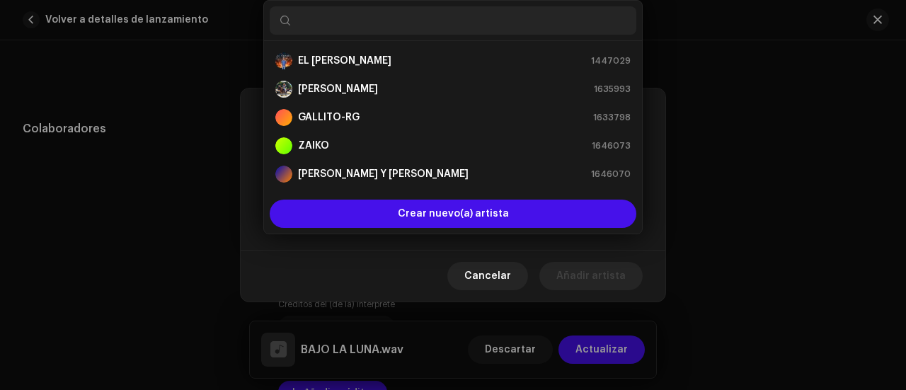
click at [324, 62] on font "EL [PERSON_NAME]" at bounding box center [344, 61] width 93 height 10
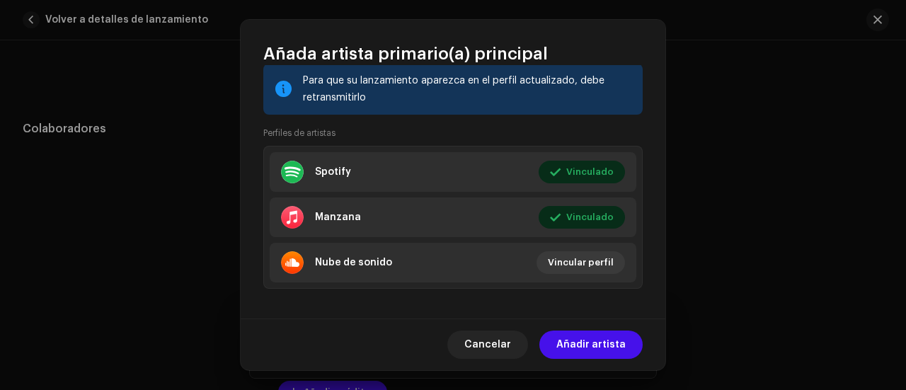
scroll to position [219, 0]
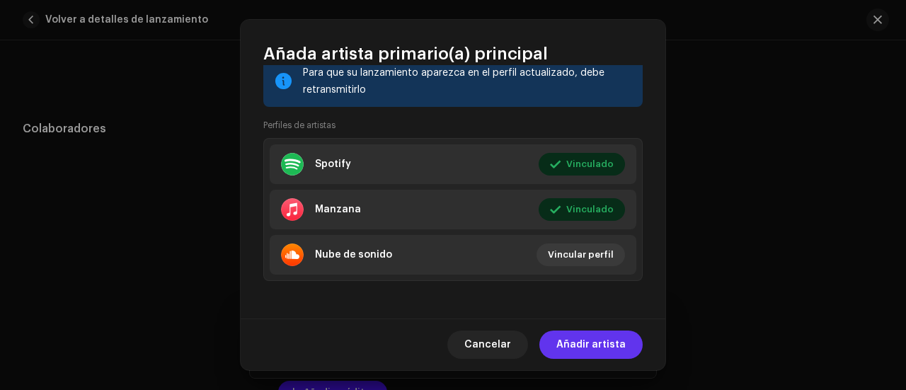
click at [597, 348] on font "Añadir artista" at bounding box center [591, 345] width 69 height 10
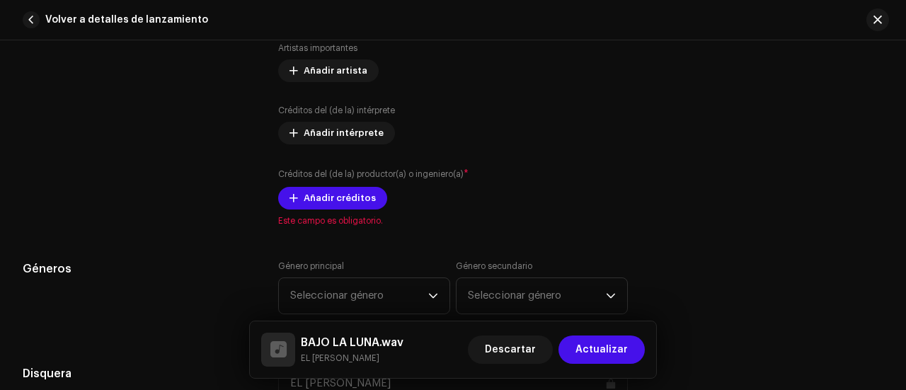
scroll to position [920, 0]
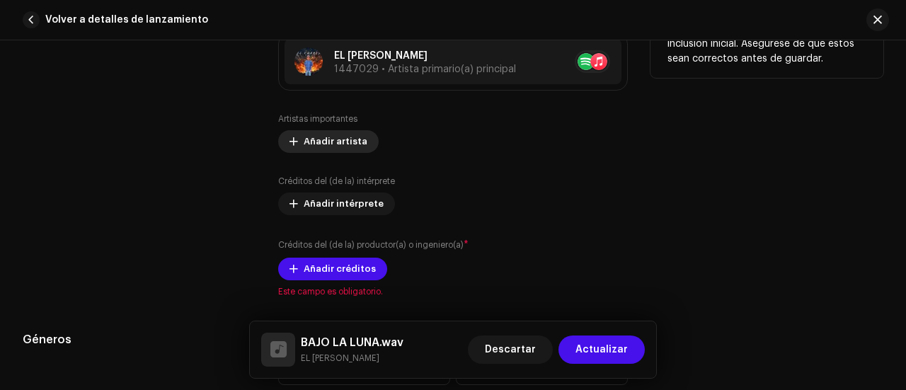
click at [315, 138] on font "Añadir artista" at bounding box center [336, 141] width 64 height 9
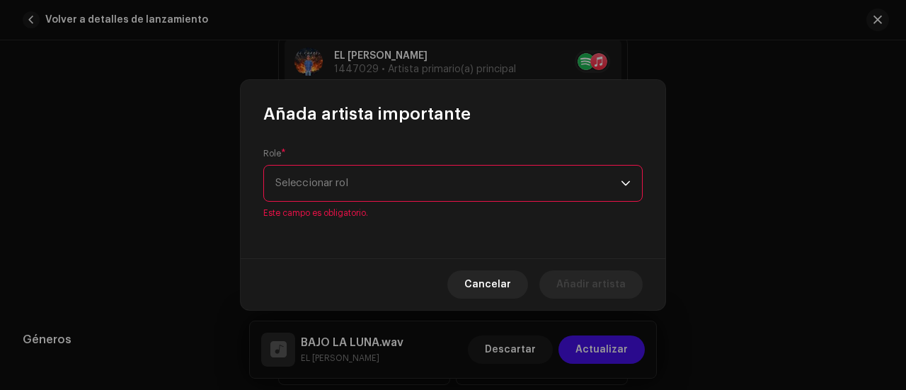
drag, startPoint x: 390, startPoint y: 171, endPoint x: 380, endPoint y: 182, distance: 15.0
click at [391, 172] on div "Role * Seleccionar rol Este campo es obligatorio." at bounding box center [453, 183] width 380 height 71
click at [380, 182] on span "Seleccionar rol" at bounding box center [448, 183] width 346 height 35
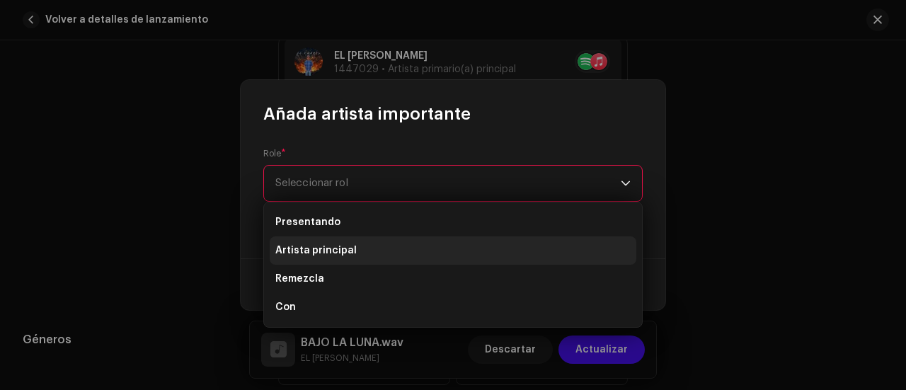
click at [329, 250] on font "Artista principal" at bounding box center [315, 251] width 81 height 10
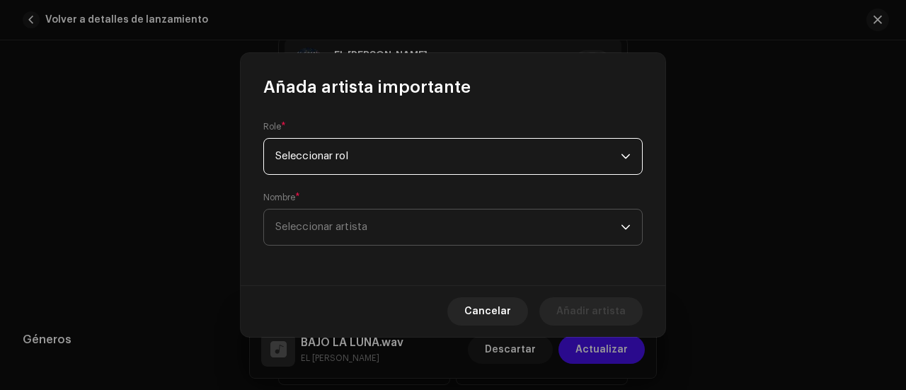
click at [350, 239] on span "Seleccionar artista" at bounding box center [448, 227] width 346 height 35
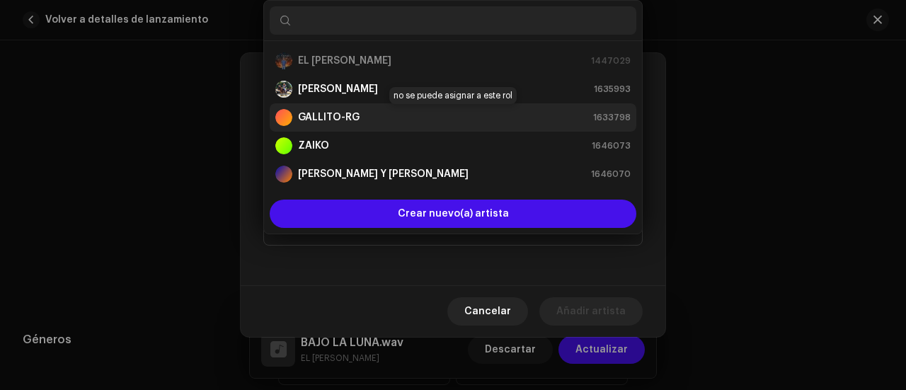
click at [361, 117] on div "GALLITO-RG 1633798" at bounding box center [452, 117] width 355 height 17
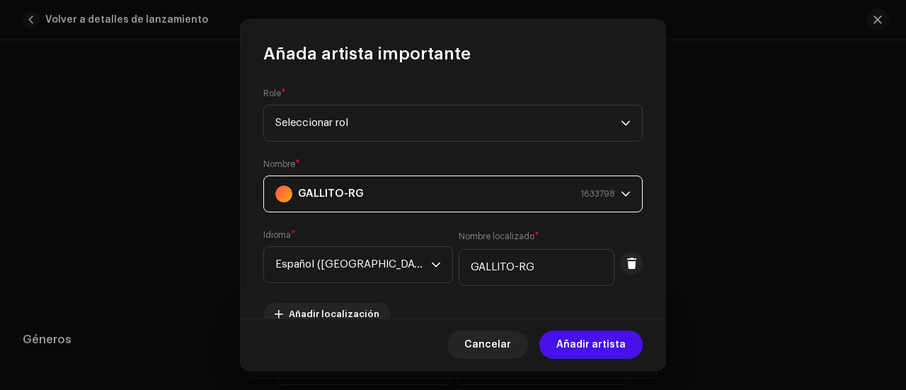
scroll to position [363, 0]
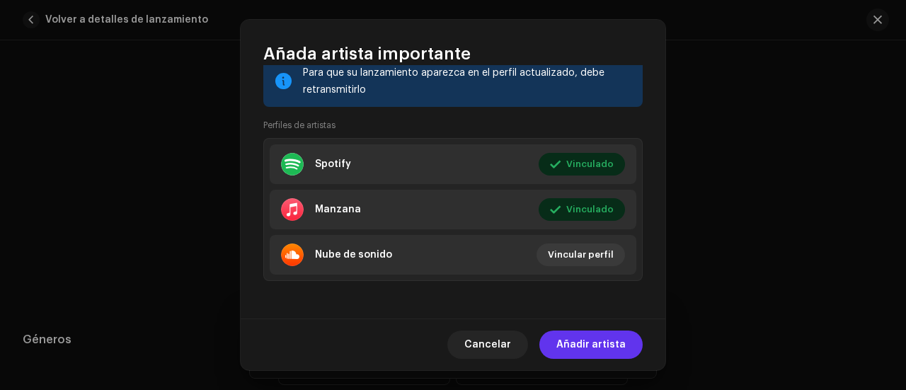
click at [608, 342] on font "Añadir artista" at bounding box center [591, 345] width 69 height 10
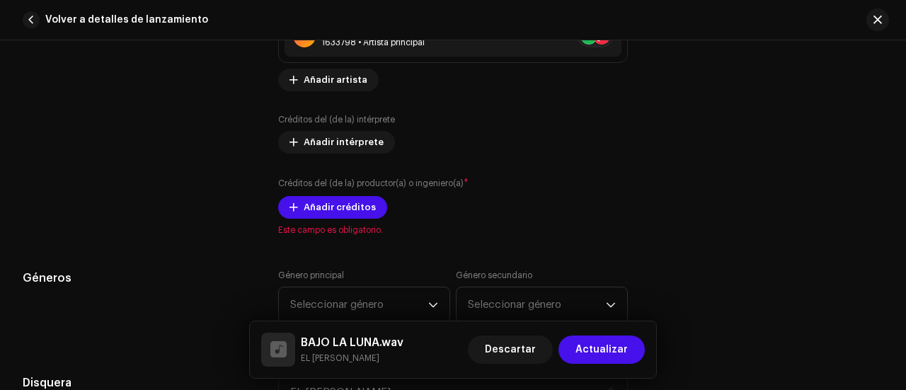
scroll to position [1062, 0]
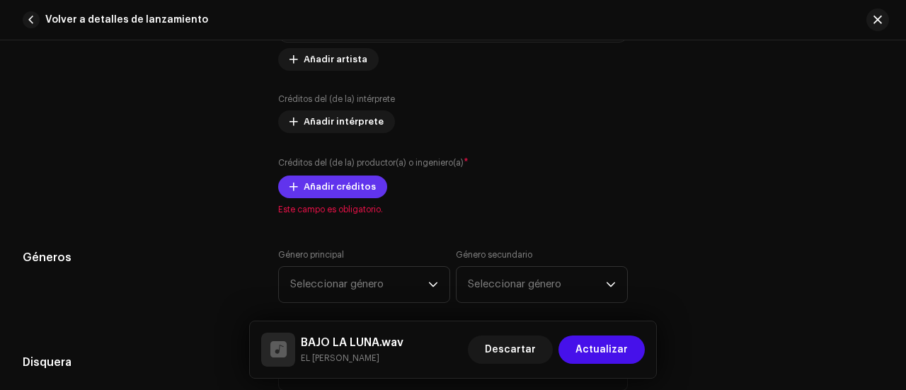
click at [321, 183] on font "Añadir créditos" at bounding box center [340, 186] width 72 height 9
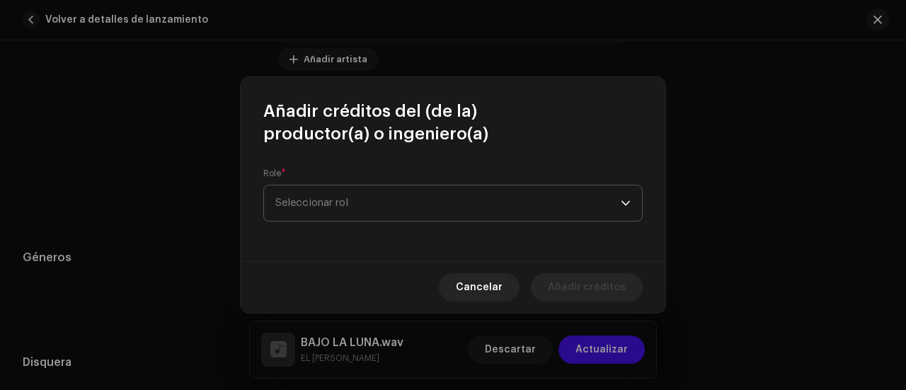
click at [366, 195] on span "Seleccionar rol" at bounding box center [448, 203] width 346 height 35
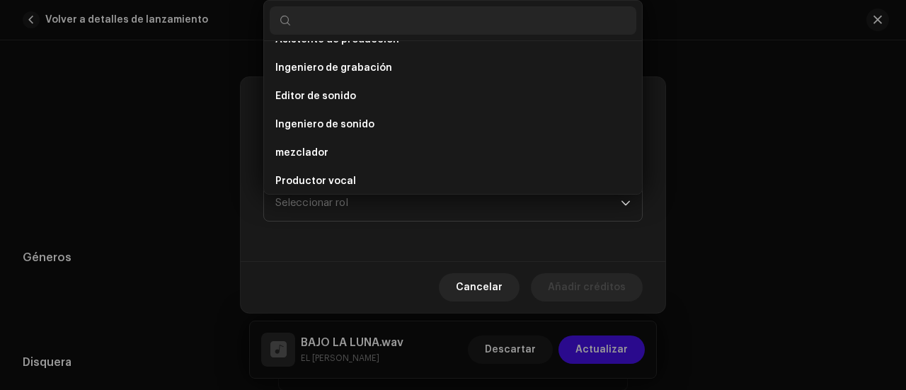
scroll to position [623, 0]
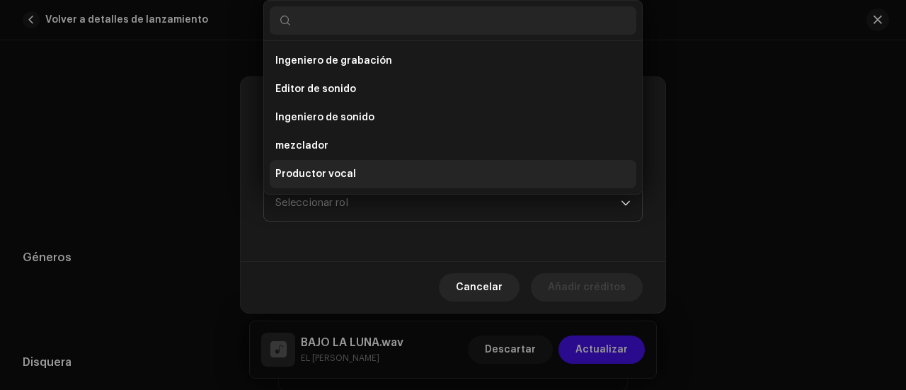
click at [378, 171] on li "Productor vocal" at bounding box center [453, 174] width 367 height 28
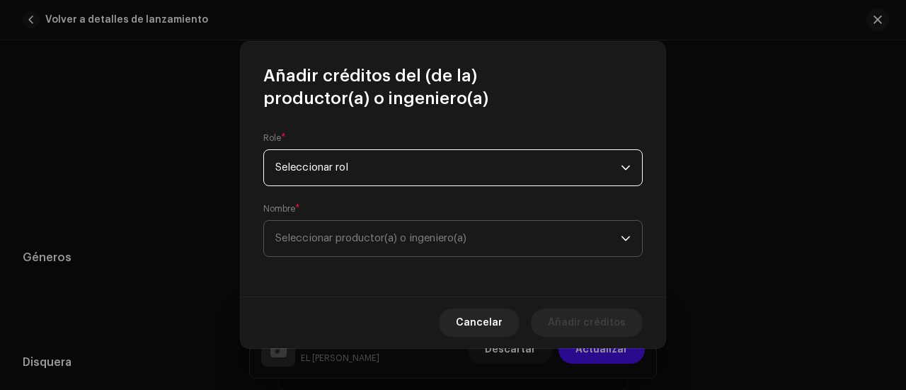
click at [370, 233] on font "Seleccionar productor(a) o ingeniero(a)" at bounding box center [370, 238] width 191 height 11
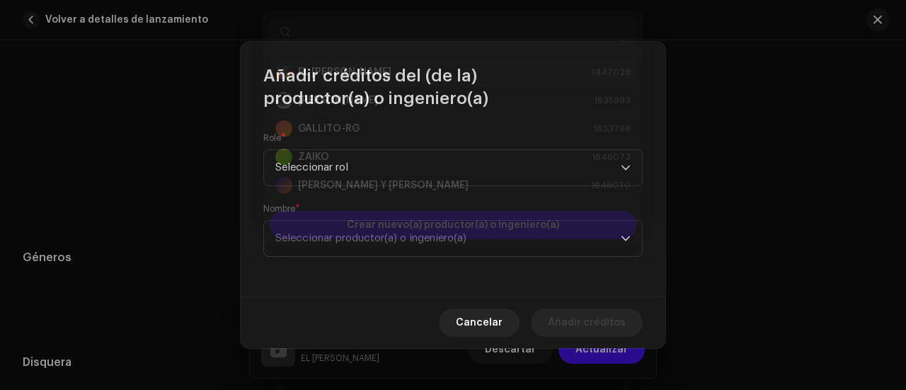
click at [355, 59] on div "EL [PERSON_NAME] 1447029" at bounding box center [452, 60] width 355 height 17
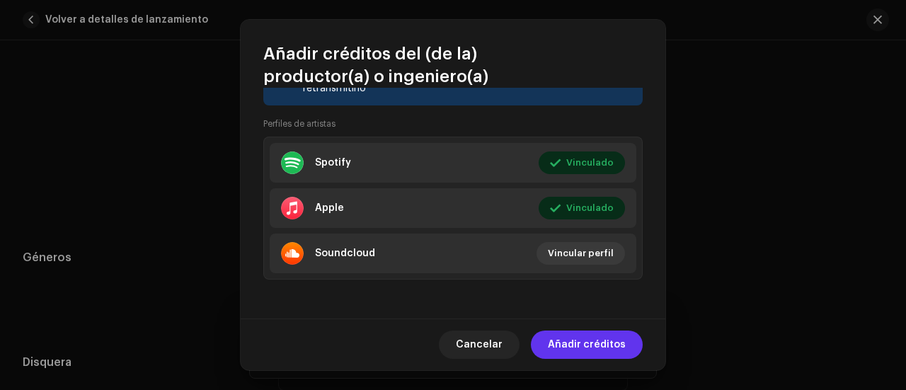
scroll to position [313, 0]
click at [561, 343] on font "Añadir créditos" at bounding box center [587, 345] width 78 height 10
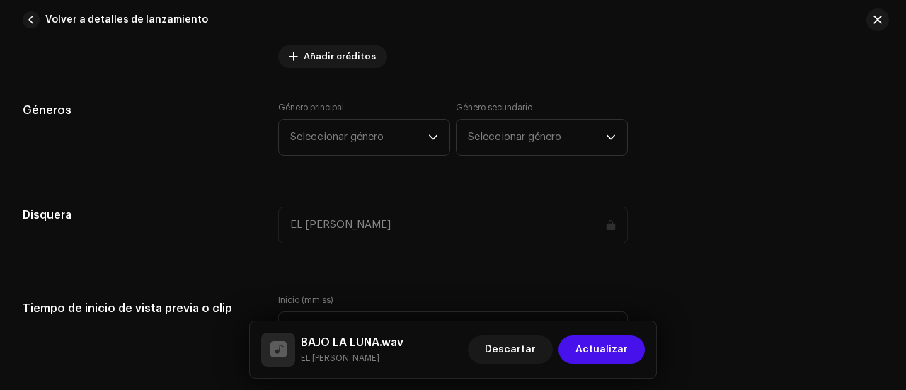
scroll to position [1274, 0]
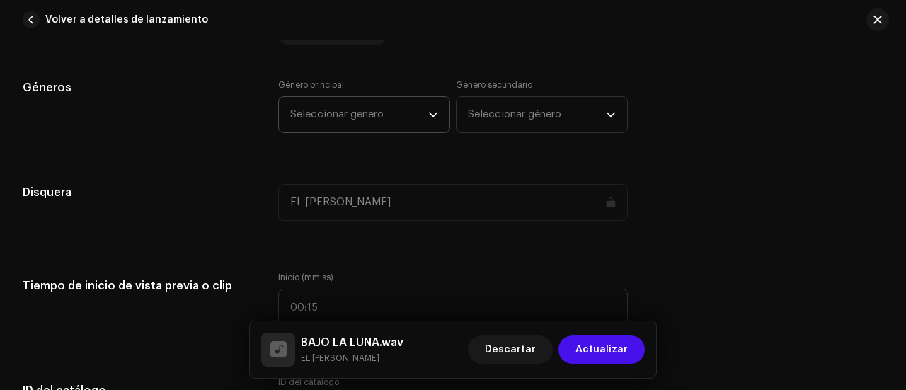
click at [421, 113] on span "Seleccionar género" at bounding box center [359, 114] width 138 height 35
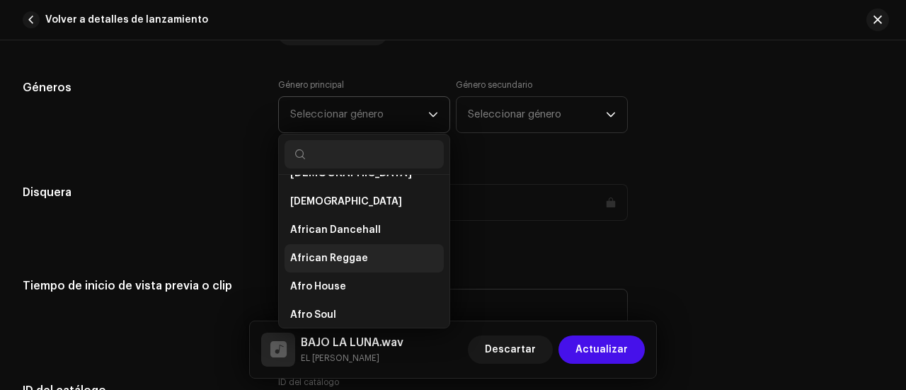
scroll to position [0, 0]
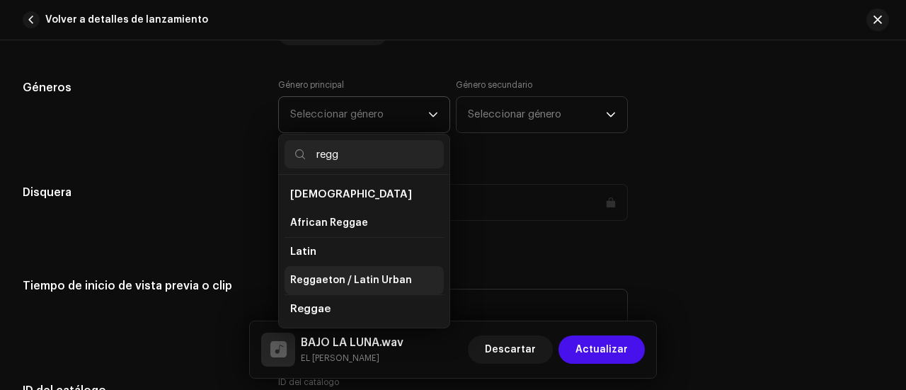
type input "regg"
click at [293, 273] on span "Reggaeton / Latin Urban" at bounding box center [351, 280] width 122 height 14
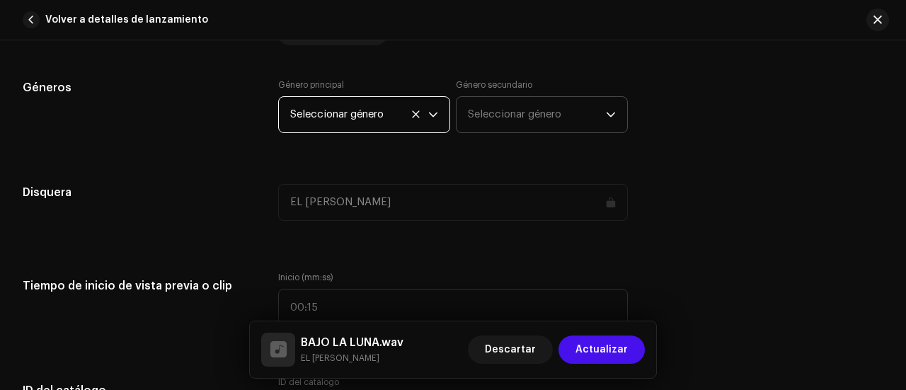
click at [515, 110] on font "Seleccionar género" at bounding box center [514, 114] width 93 height 11
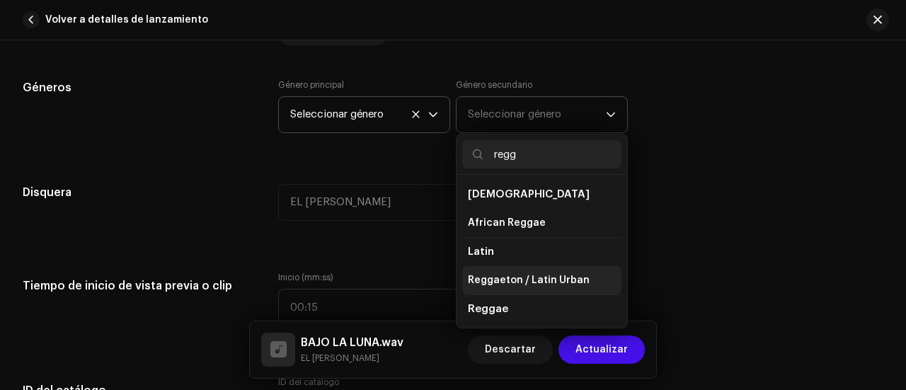
type input "regg"
click at [497, 277] on span "Reggaeton / Latin Urban" at bounding box center [529, 280] width 122 height 14
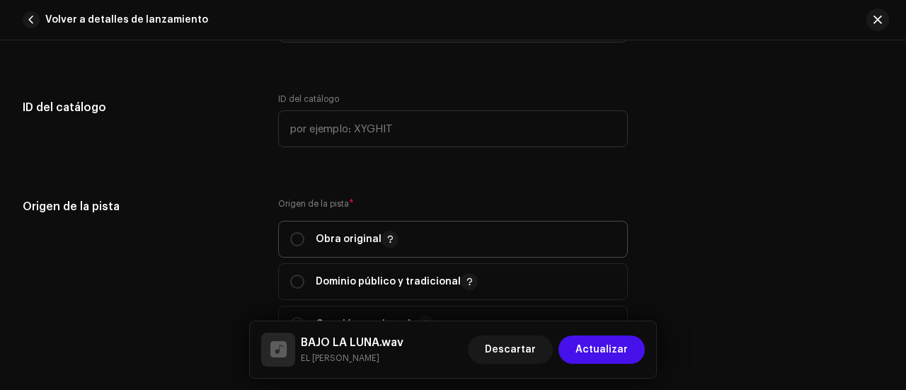
scroll to position [1629, 0]
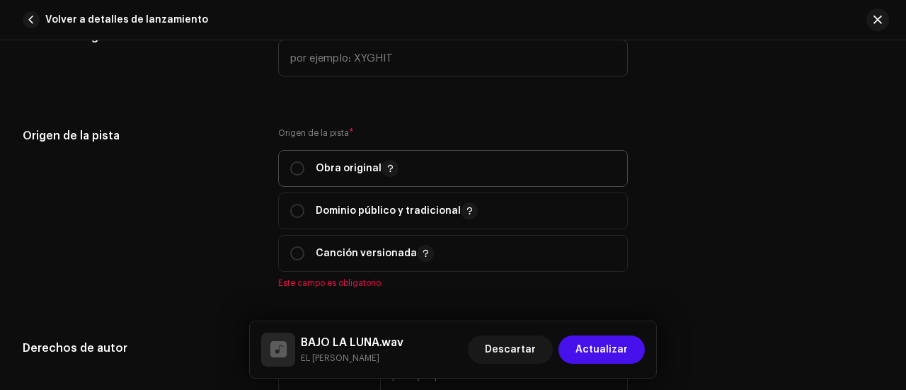
click at [282, 155] on p-togglebutton "Obra original" at bounding box center [453, 168] width 350 height 37
radio input "true"
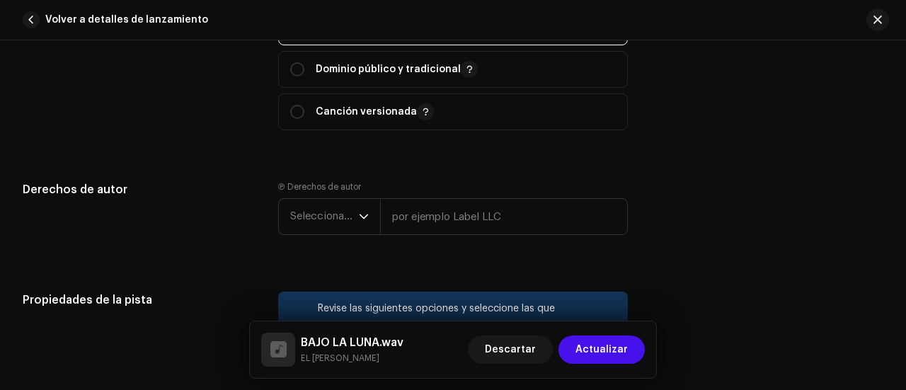
scroll to position [1841, 0]
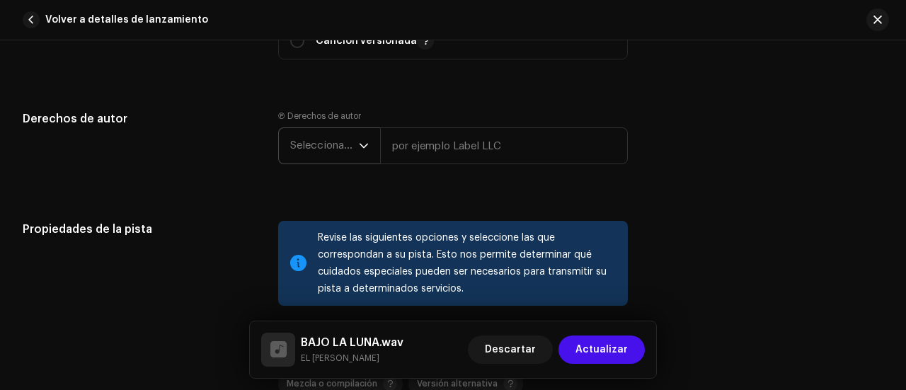
click at [348, 140] on font "Seleccionar año" at bounding box center [329, 145] width 78 height 11
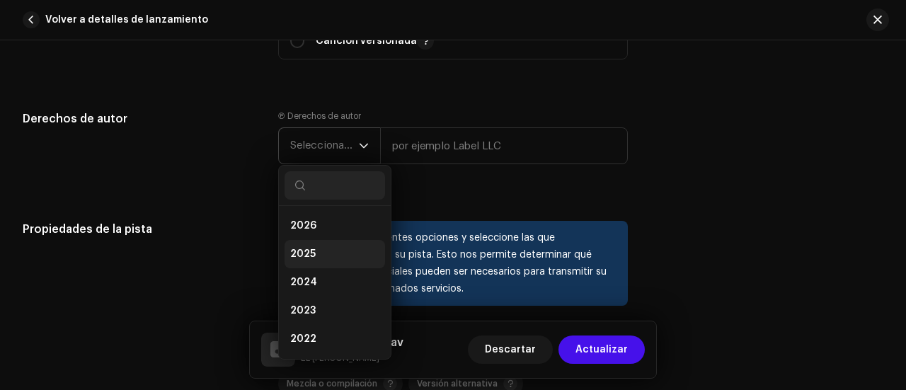
click at [328, 244] on li "2025" at bounding box center [335, 254] width 101 height 28
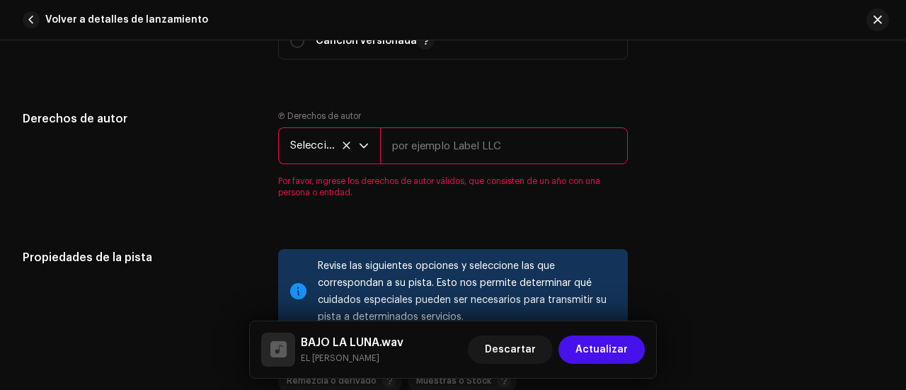
click at [357, 145] on font "Seleccionar año" at bounding box center [329, 145] width 78 height 11
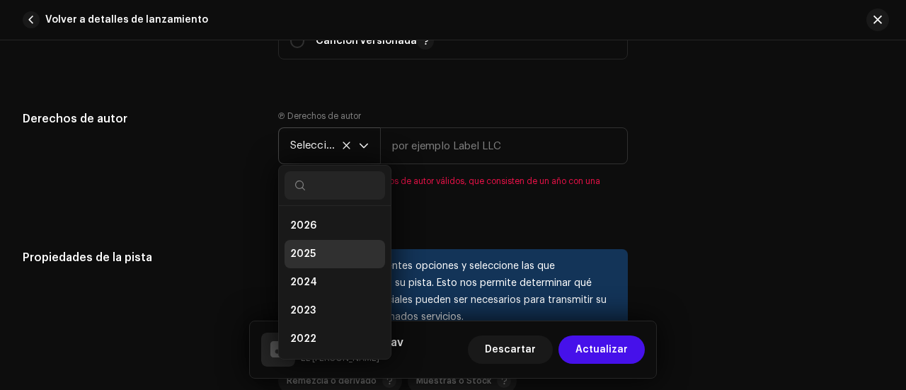
scroll to position [6, 0]
click at [290, 244] on span "2025" at bounding box center [302, 248] width 25 height 14
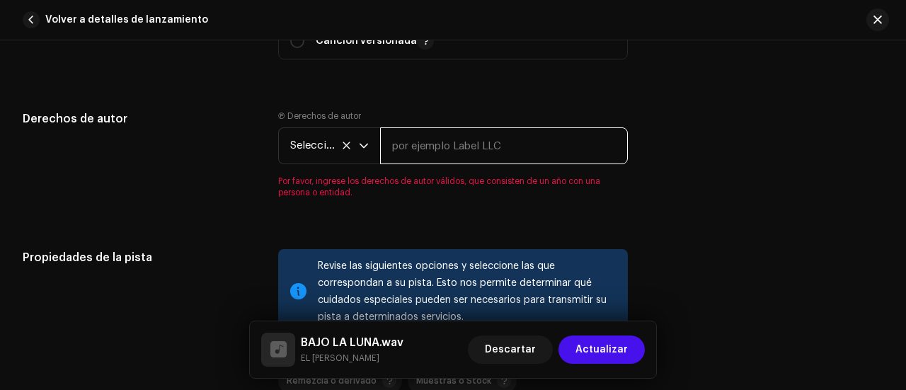
click at [476, 154] on input "text" at bounding box center [504, 145] width 248 height 37
type input "EL [PERSON_NAME]"
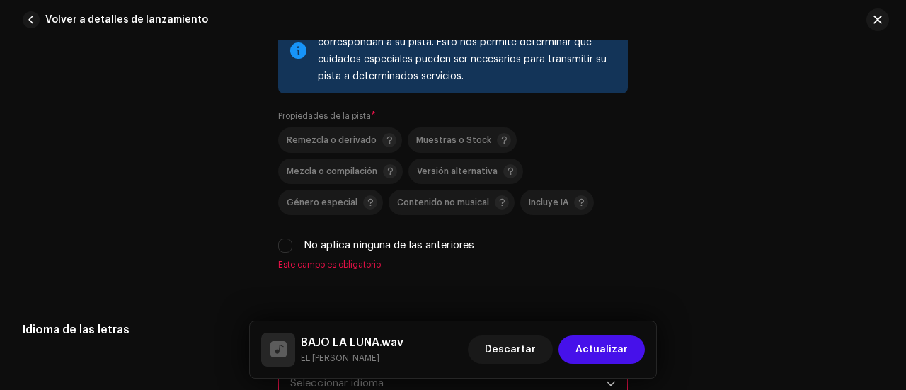
scroll to position [2124, 0]
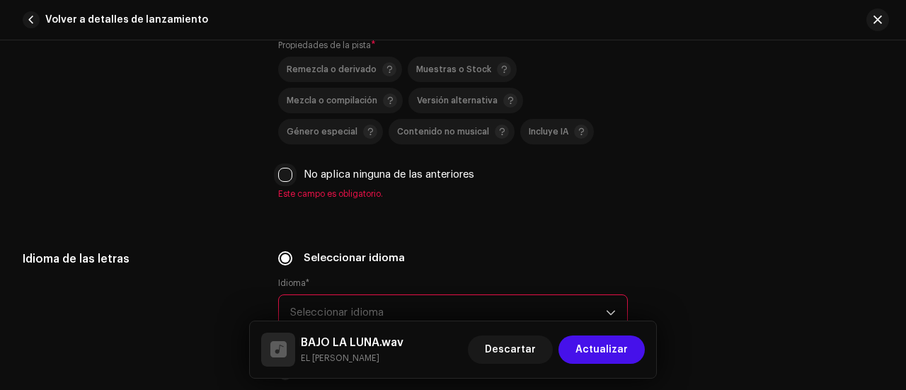
click at [283, 174] on input "No aplica ninguna de las anteriores" at bounding box center [285, 175] width 14 height 14
checkbox input "true"
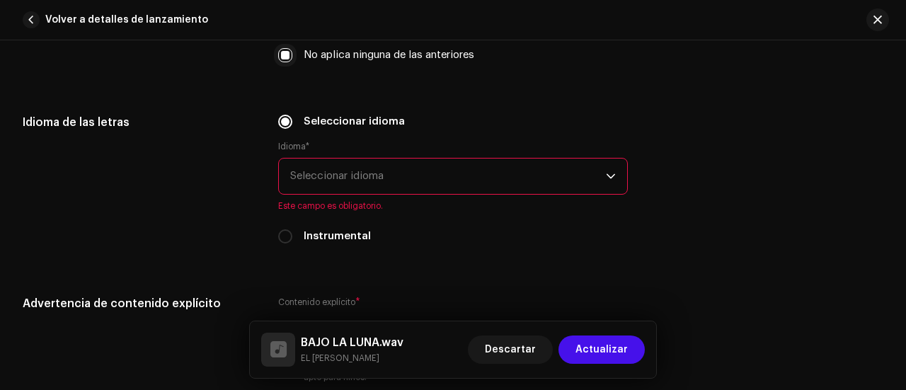
scroll to position [2266, 0]
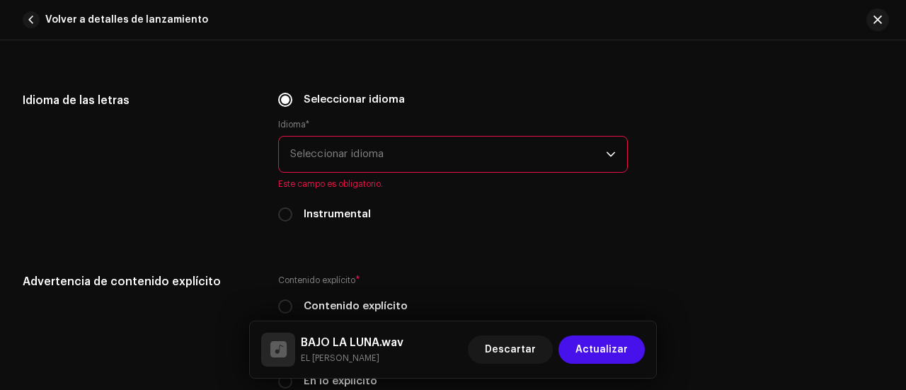
click at [462, 154] on span "Seleccionar idioma" at bounding box center [448, 154] width 316 height 35
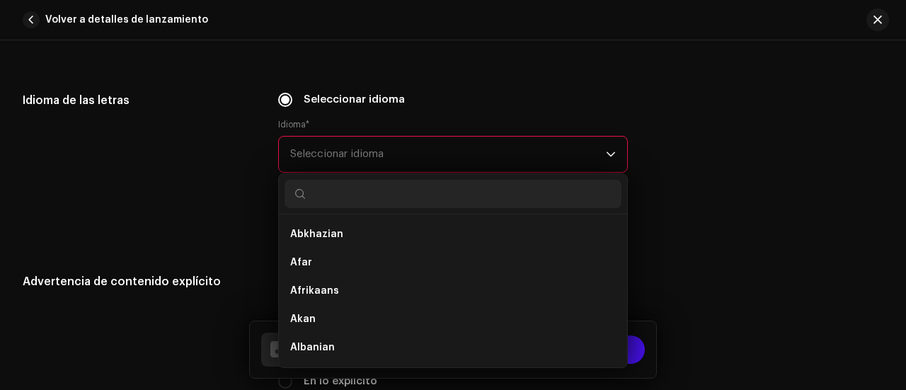
click at [462, 154] on span "Seleccionar idioma" at bounding box center [448, 154] width 316 height 35
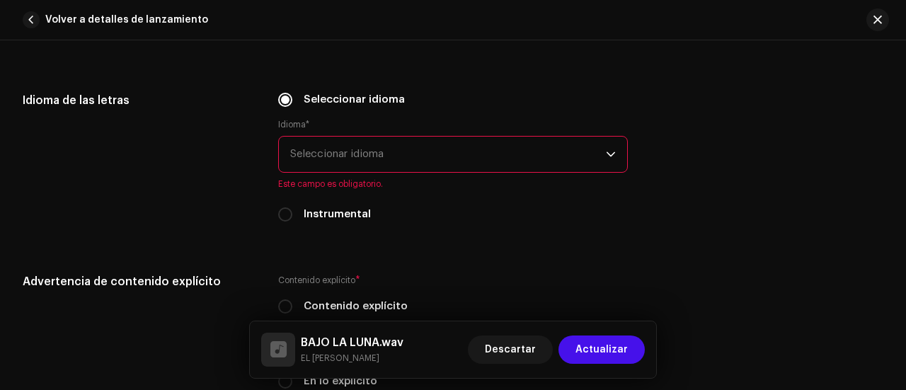
click at [462, 153] on span "Seleccionar idioma" at bounding box center [448, 154] width 316 height 35
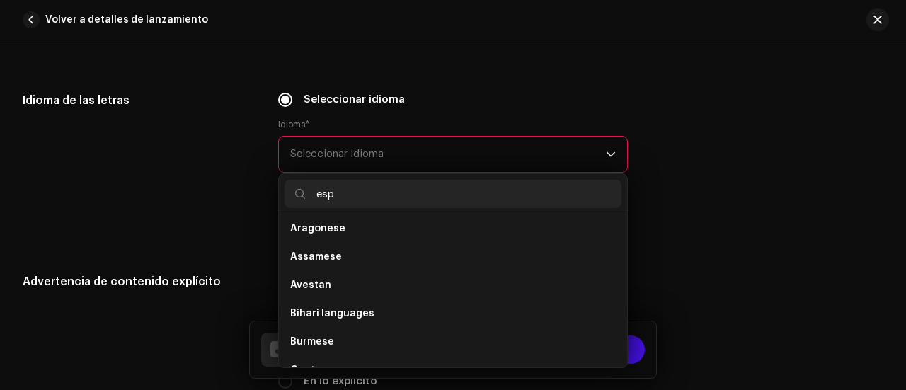
scroll to position [0, 0]
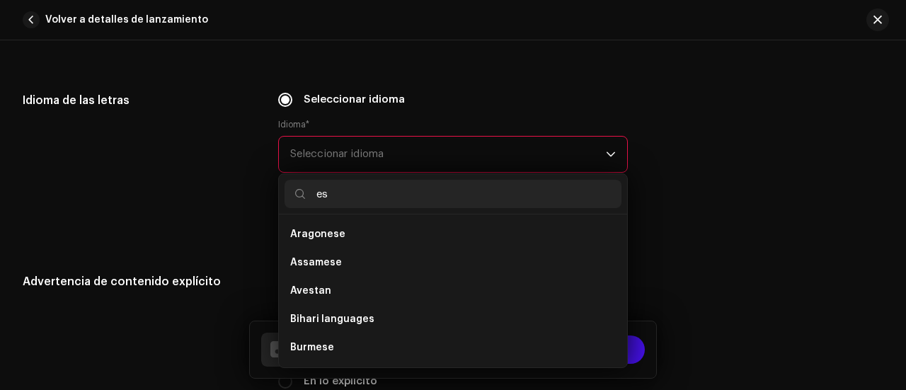
type input "e"
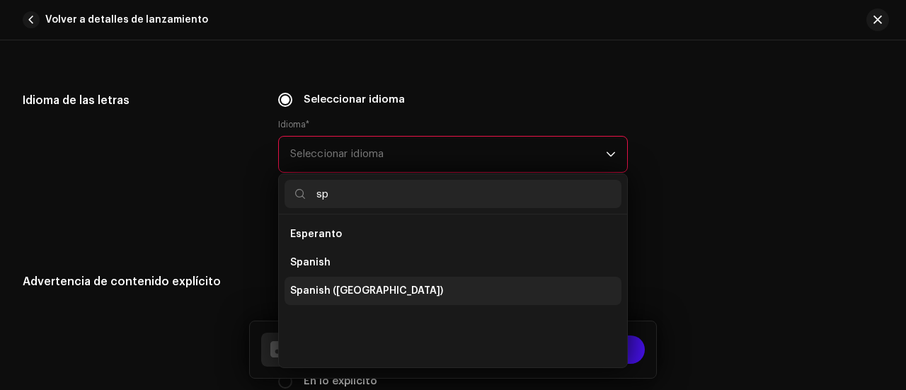
type input "sp"
click at [406, 293] on li "Spanish ([GEOGRAPHIC_DATA])" at bounding box center [453, 291] width 337 height 28
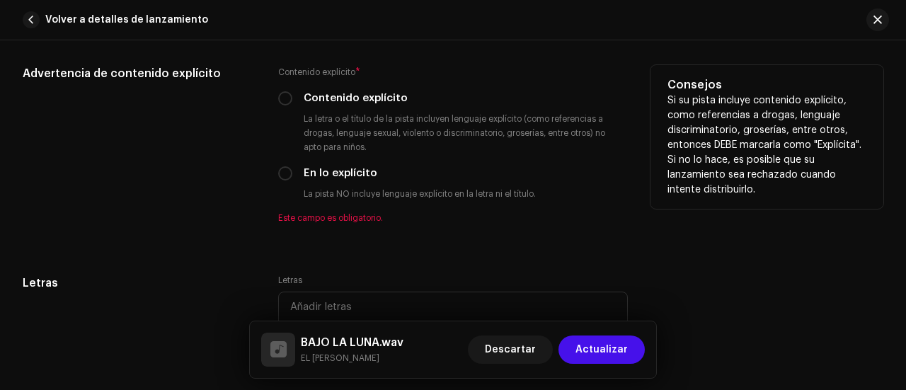
scroll to position [2478, 0]
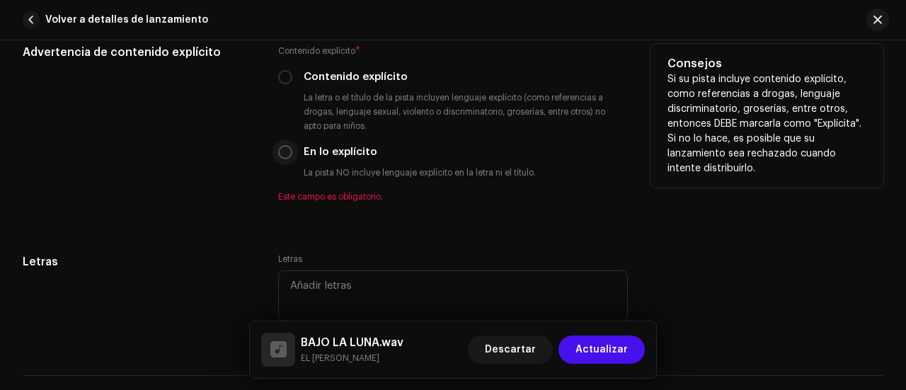
click at [285, 152] on input "En lo explícito" at bounding box center [285, 152] width 14 height 14
radio input "true"
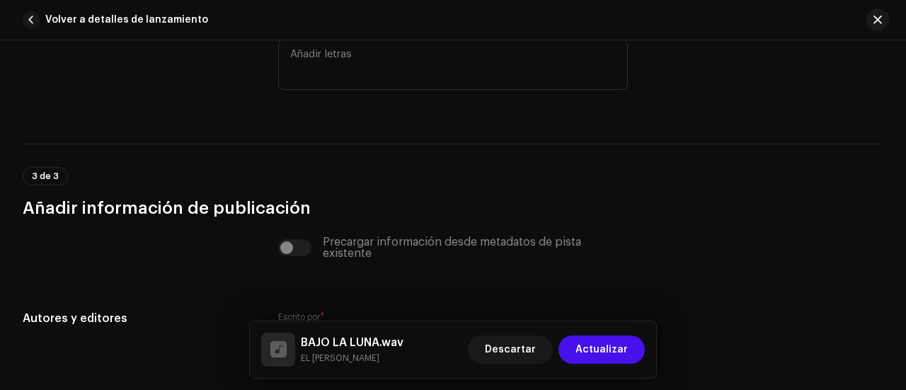
scroll to position [2900, 0]
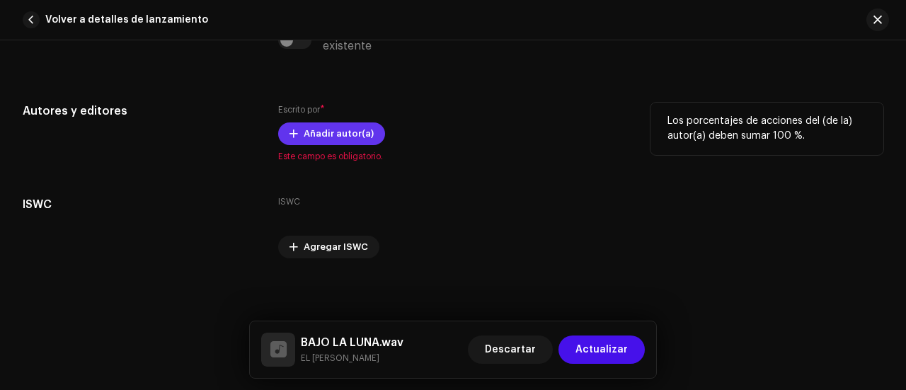
click at [304, 137] on span "Añadir autor(a)" at bounding box center [339, 134] width 70 height 28
click at [293, 128] on span at bounding box center [294, 133] width 8 height 11
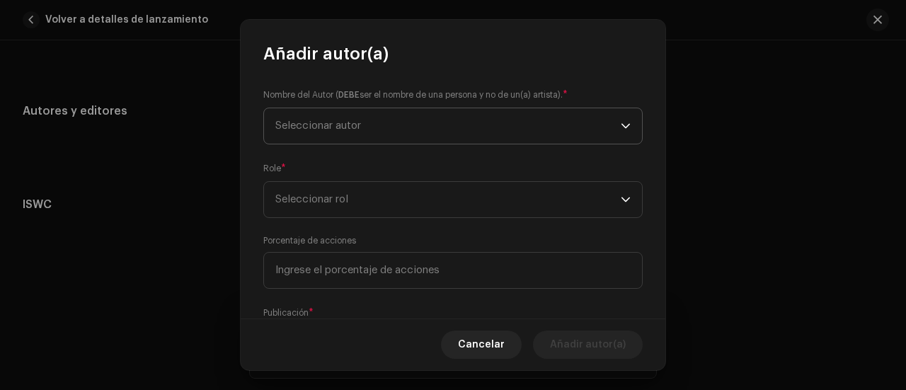
click at [340, 124] on span "Seleccionar autor" at bounding box center [318, 125] width 86 height 11
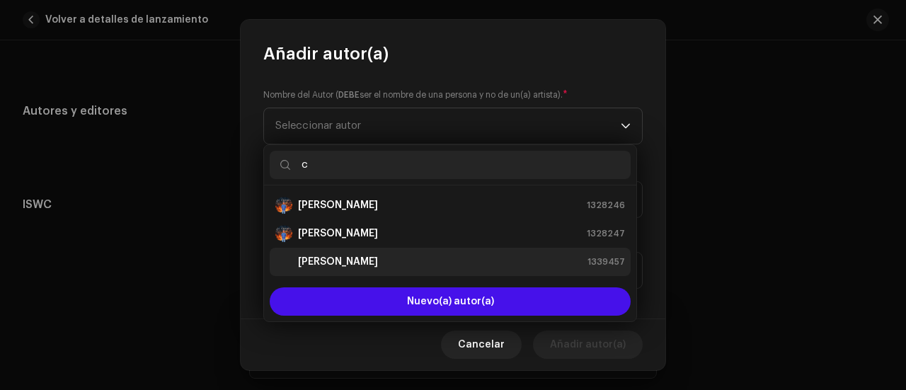
type input "c"
click at [395, 259] on div "[PERSON_NAME] 1339457" at bounding box center [450, 261] width 350 height 17
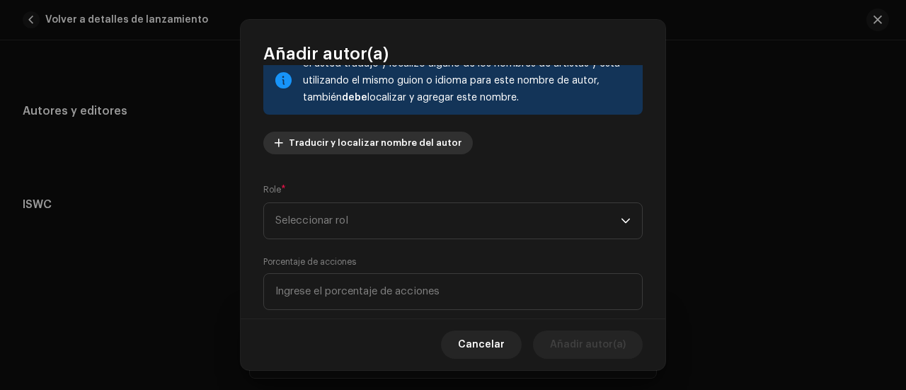
scroll to position [142, 0]
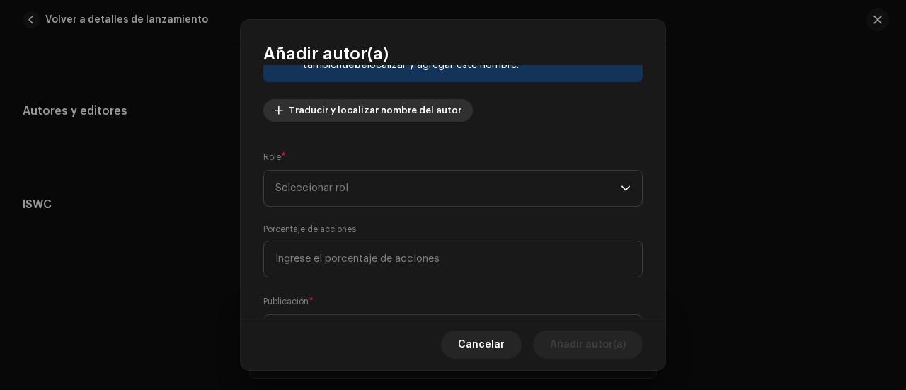
click at [285, 109] on button "Traducir y localizar nombre del autor" at bounding box center [368, 110] width 210 height 23
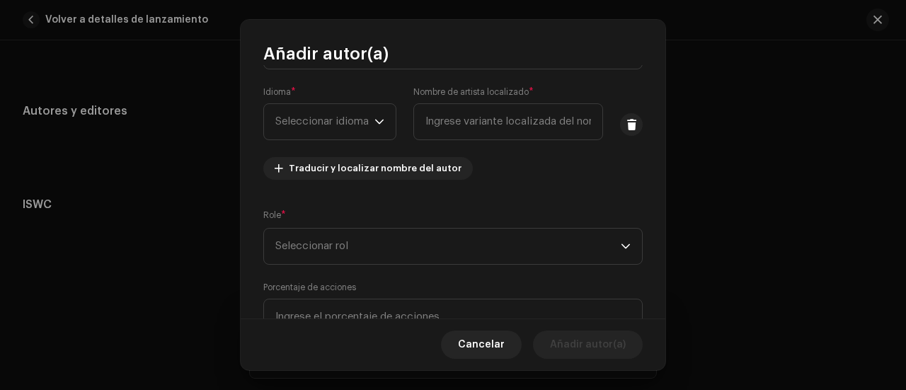
scroll to position [62, 0]
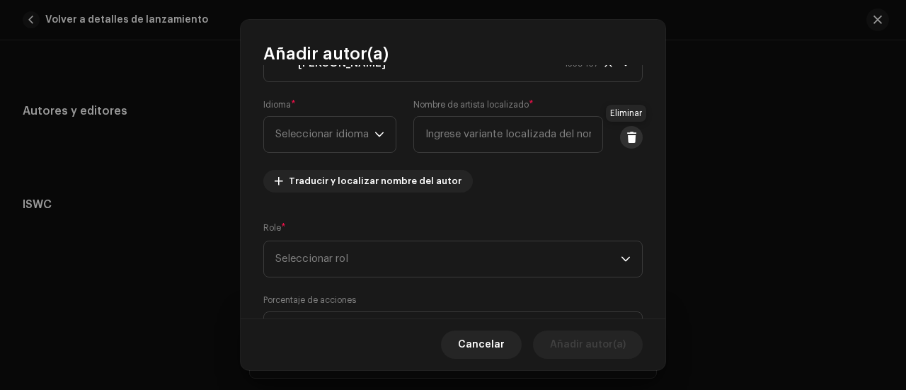
click at [620, 137] on button at bounding box center [631, 137] width 23 height 23
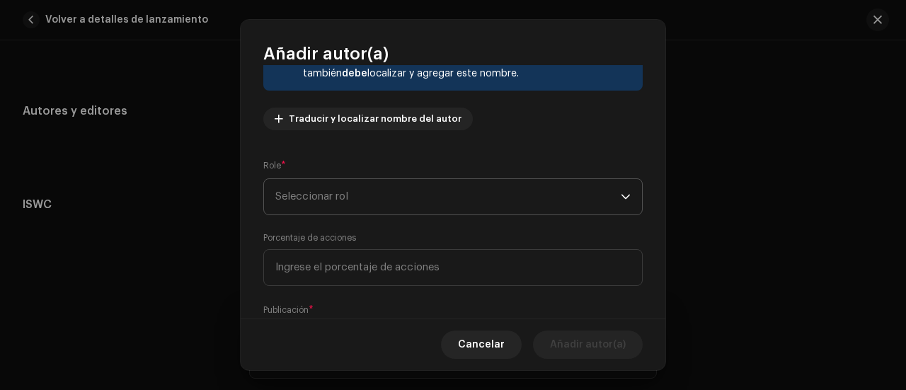
scroll to position [204, 0]
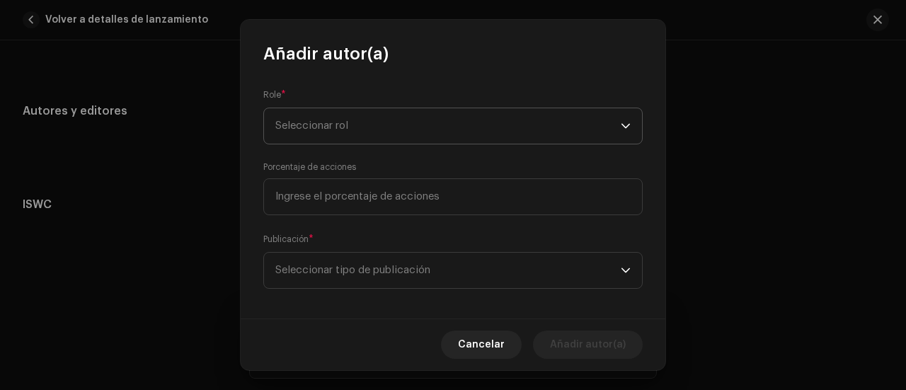
click at [428, 125] on span "Seleccionar rol" at bounding box center [448, 125] width 346 height 35
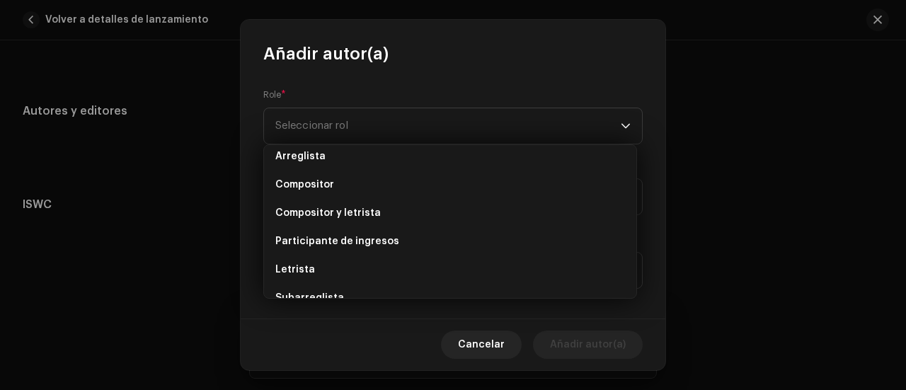
scroll to position [0, 0]
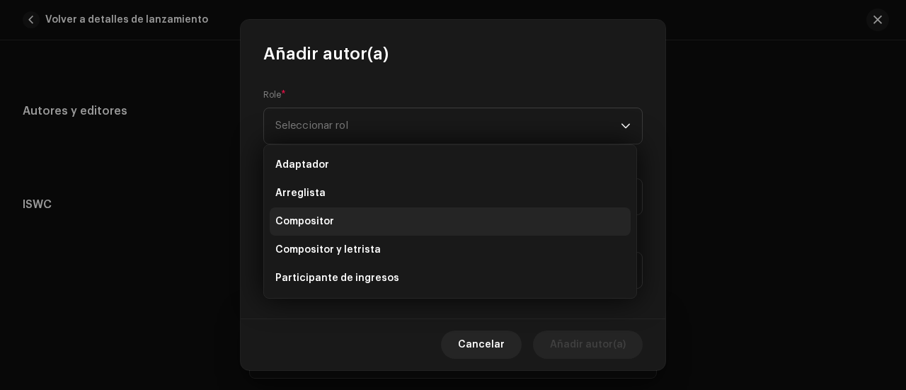
click at [357, 223] on li "Compositor" at bounding box center [450, 221] width 361 height 28
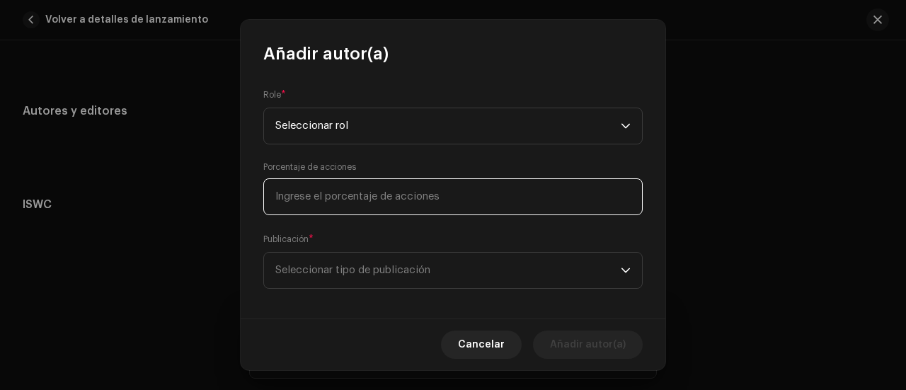
click at [380, 193] on input at bounding box center [453, 196] width 380 height 37
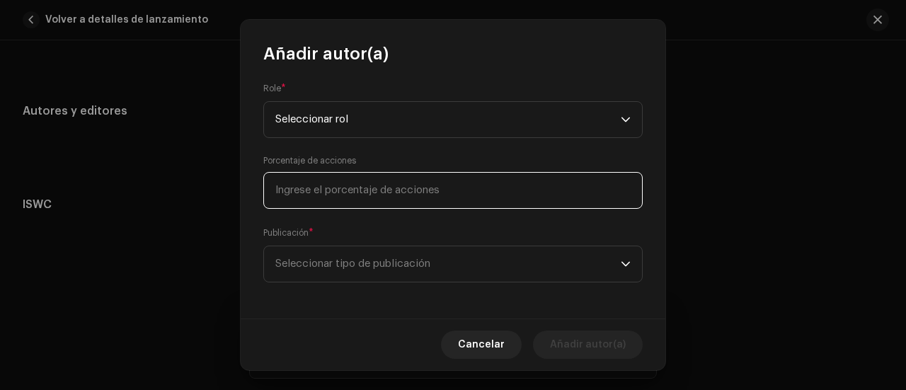
scroll to position [212, 0]
click at [428, 253] on span "Seleccionar tipo de publicación" at bounding box center [448, 261] width 346 height 35
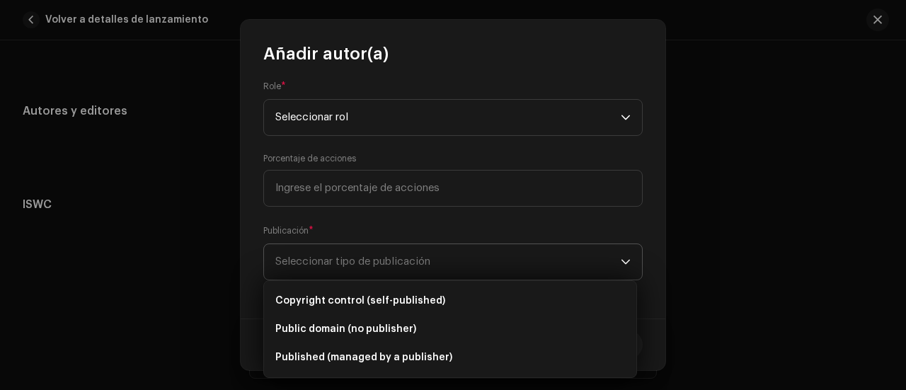
click at [428, 253] on span "Seleccionar tipo de publicación" at bounding box center [448, 261] width 346 height 35
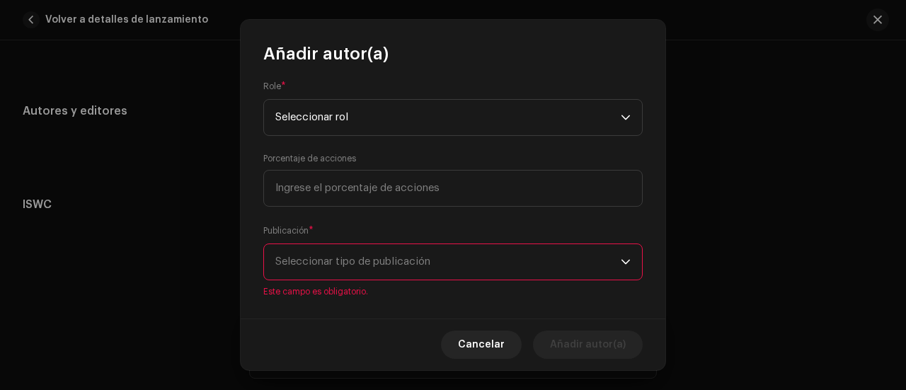
click at [428, 253] on span "Seleccionar tipo de publicación" at bounding box center [448, 261] width 346 height 35
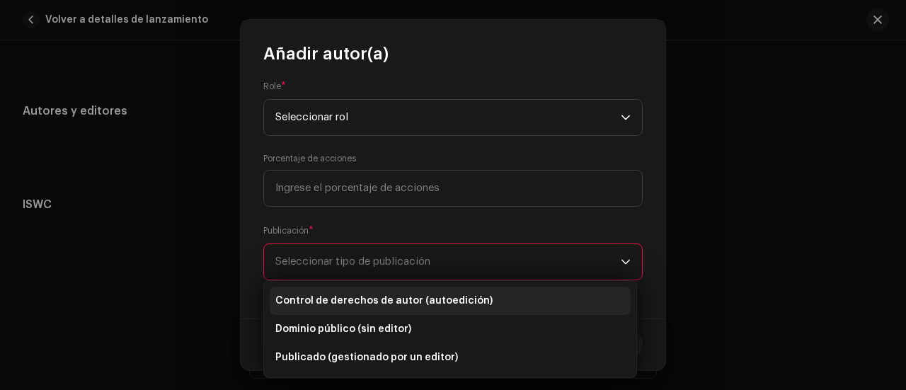
click at [439, 297] on font "Control de derechos de autor (autoedición)" at bounding box center [383, 301] width 217 height 10
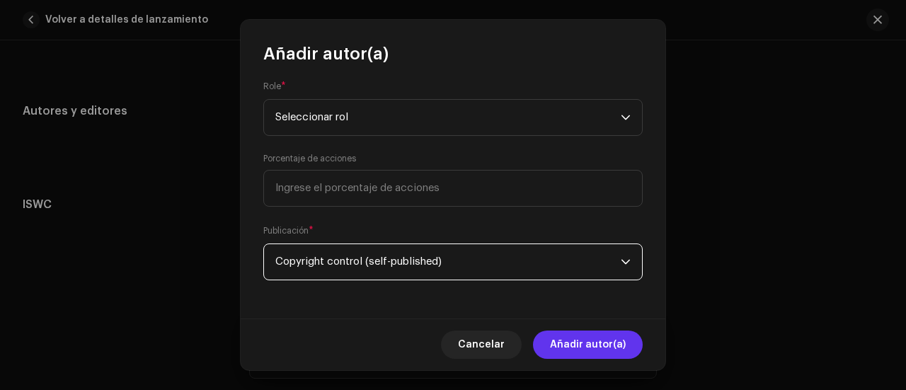
click at [574, 350] on font "Añadir autor(a)" at bounding box center [588, 345] width 76 height 10
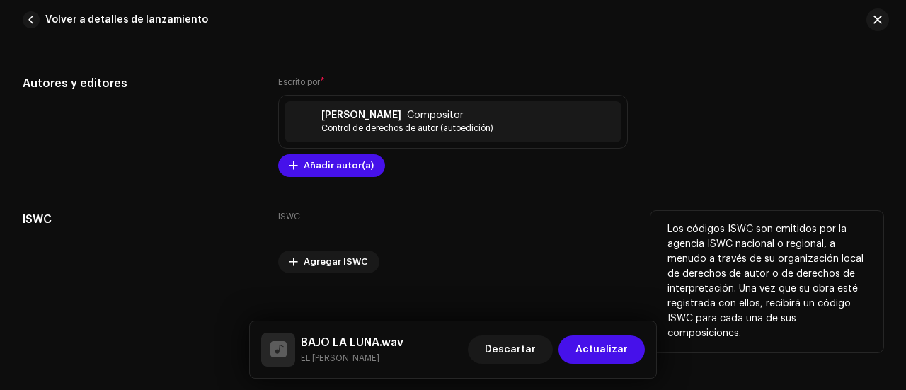
scroll to position [2942, 0]
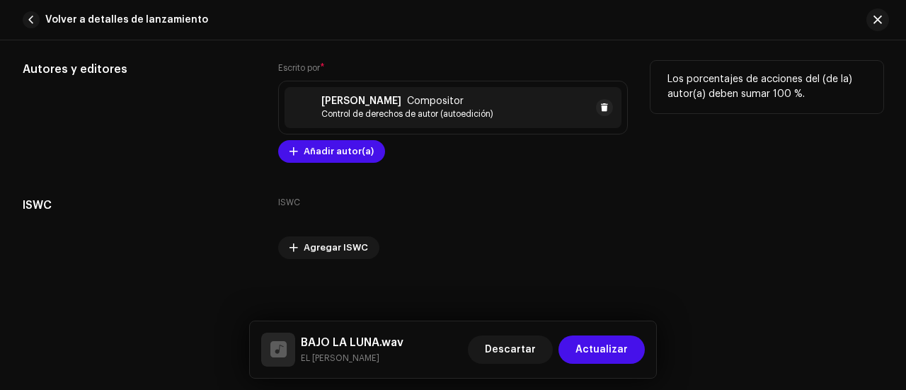
click at [377, 110] on font "Control de derechos de autor (autoedición)" at bounding box center [407, 114] width 172 height 8
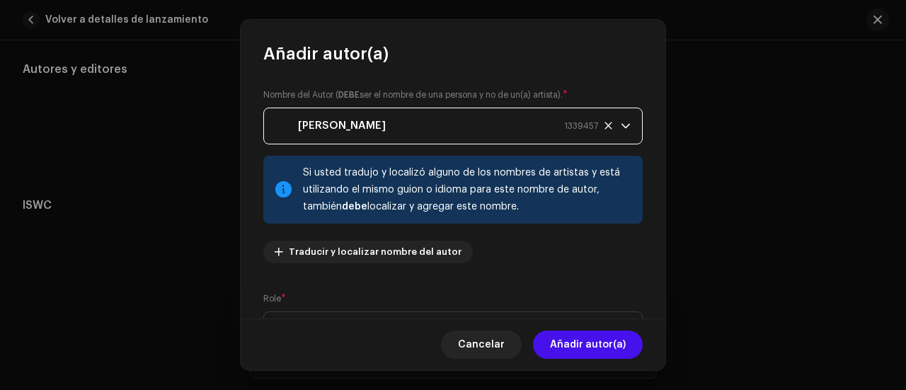
click at [574, 121] on span "1339457" at bounding box center [581, 125] width 34 height 35
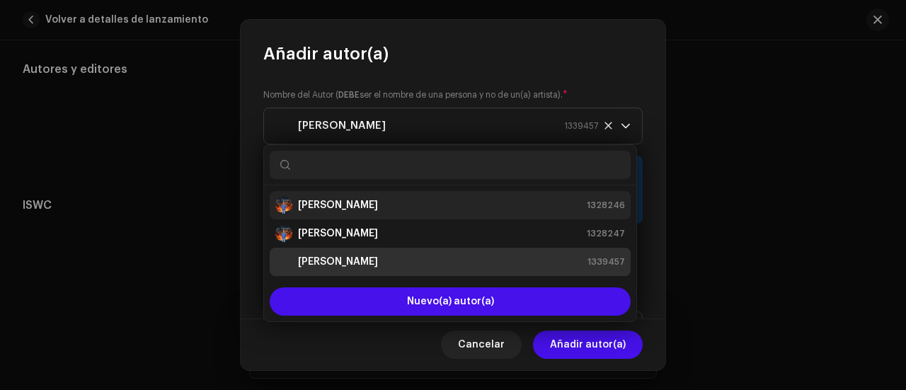
click at [447, 202] on div "[PERSON_NAME] 1328246" at bounding box center [450, 205] width 350 height 17
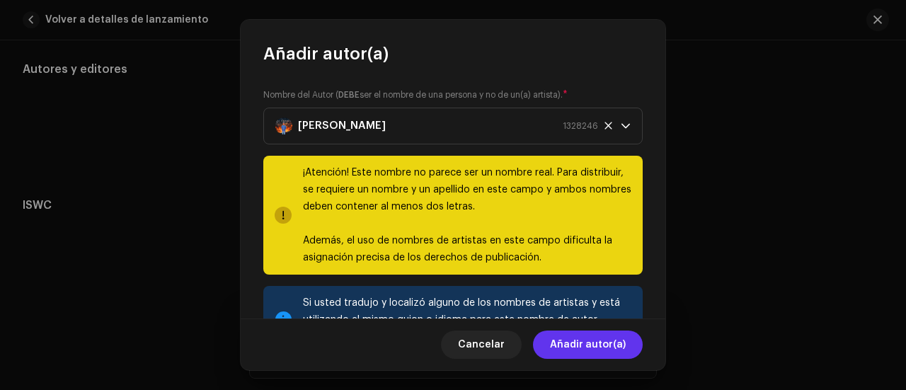
click at [596, 338] on span "Añadir autor(a)" at bounding box center [588, 345] width 76 height 28
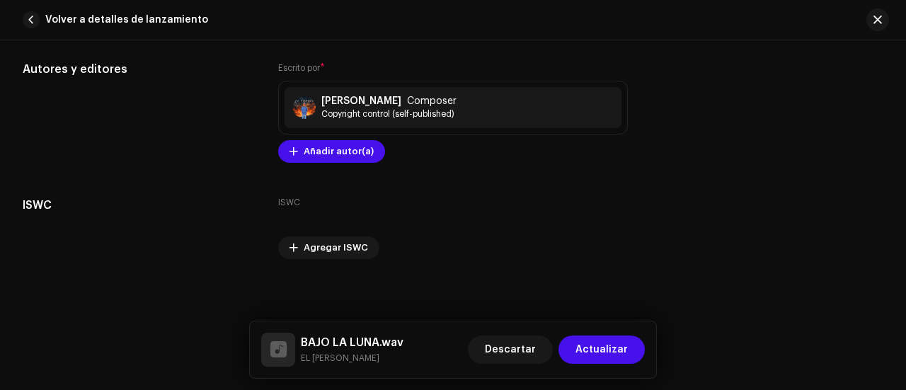
click at [596, 338] on span "Actualizar" at bounding box center [602, 350] width 52 height 28
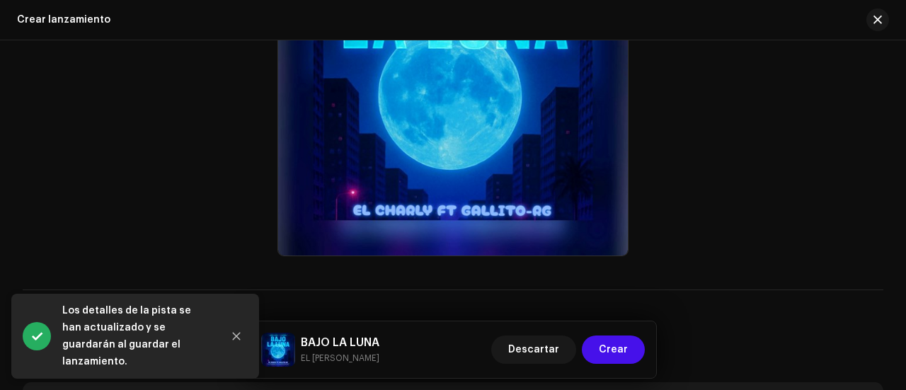
scroll to position [637, 0]
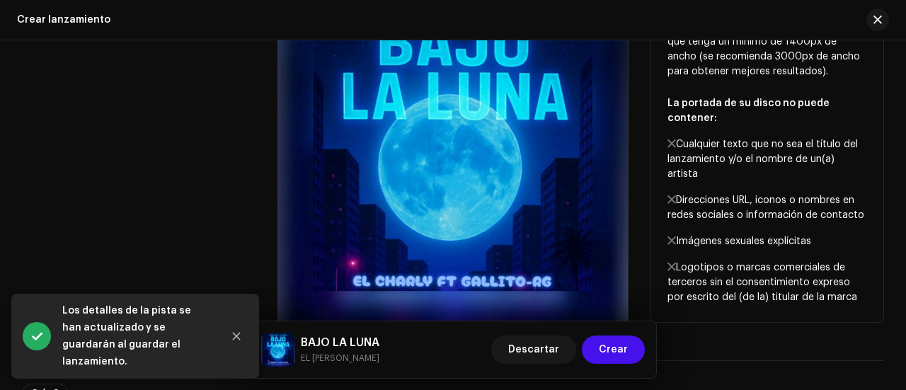
click at [203, 154] on div "Diseño de portada" at bounding box center [139, 152] width 233 height 350
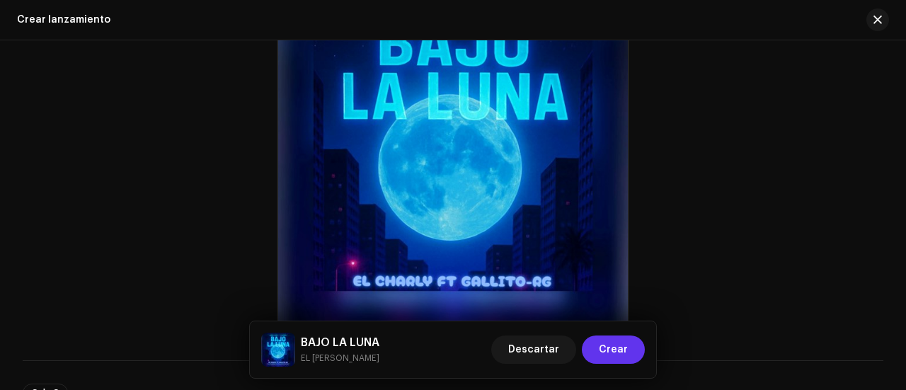
click at [610, 345] on font "Crear" at bounding box center [613, 350] width 29 height 10
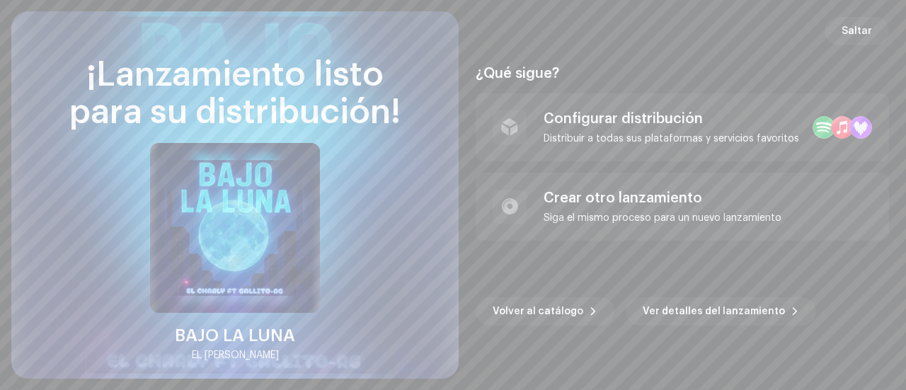
click at [599, 50] on div "¿Qué sigue? Configurar distribución Distribuir a todas sus plataformas y servic…" at bounding box center [682, 194] width 413 height 333
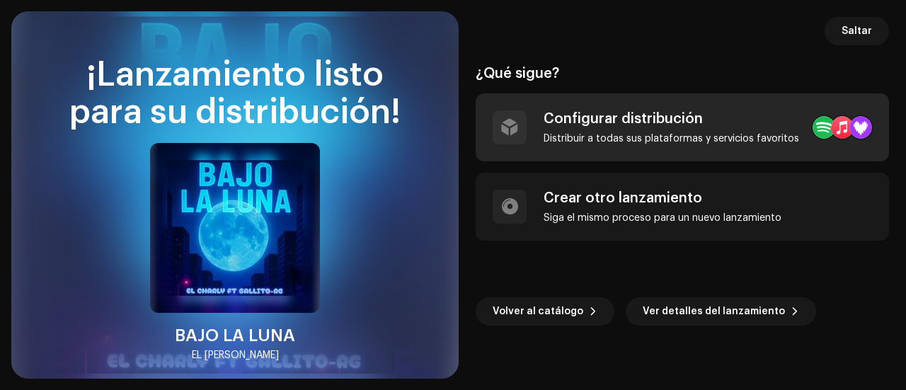
click at [664, 124] on div "Configurar distribución" at bounding box center [672, 118] width 256 height 17
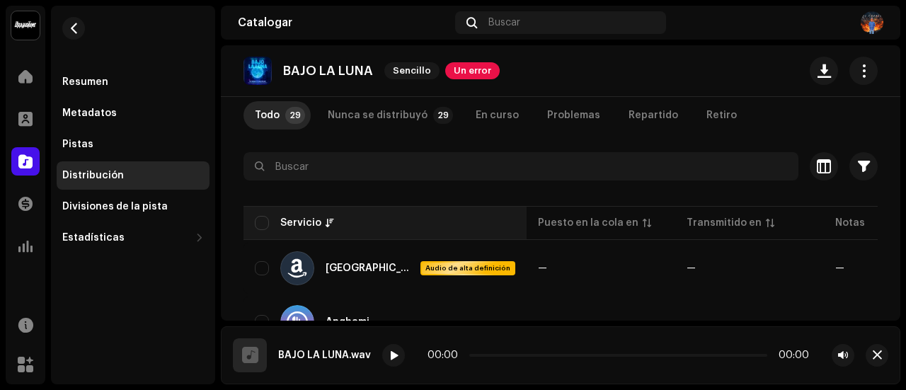
scroll to position [71, 0]
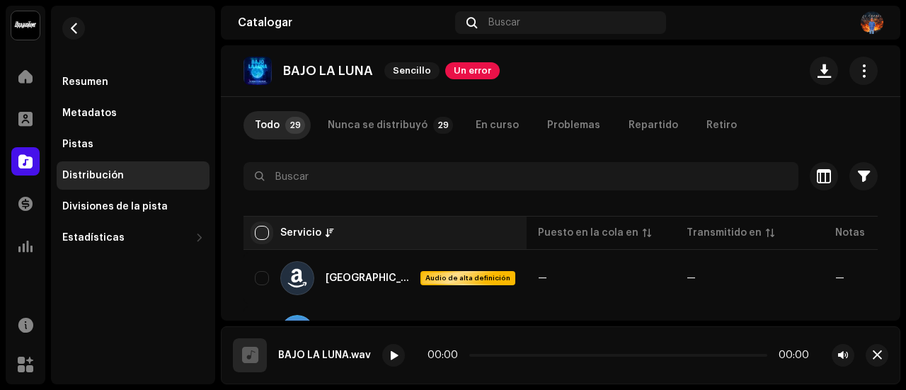
click at [260, 236] on input "checkbox" at bounding box center [262, 233] width 14 height 14
checkbox input "true"
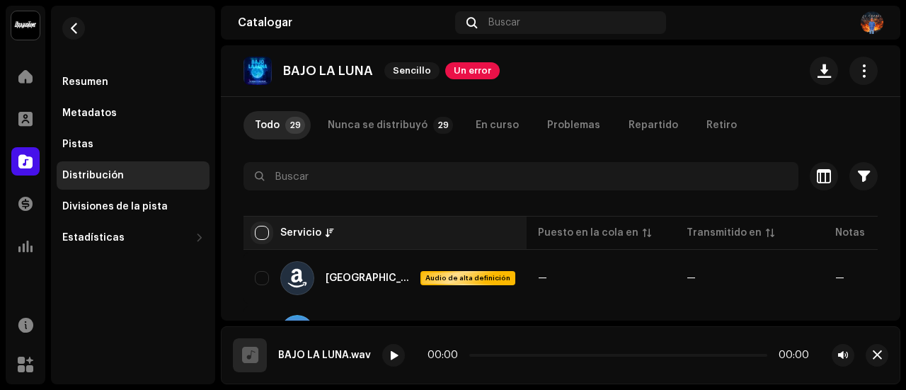
checkbox input "true"
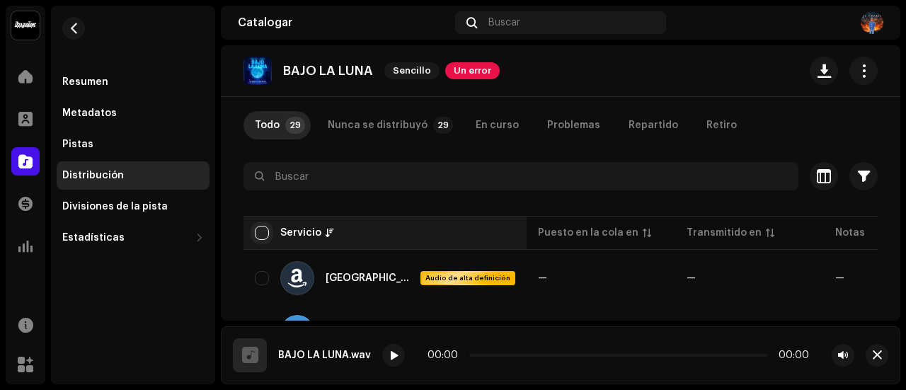
checkbox input "true"
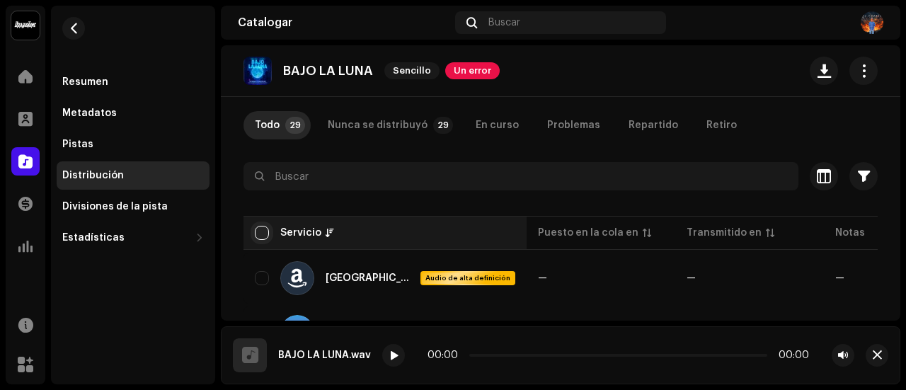
checkbox input "true"
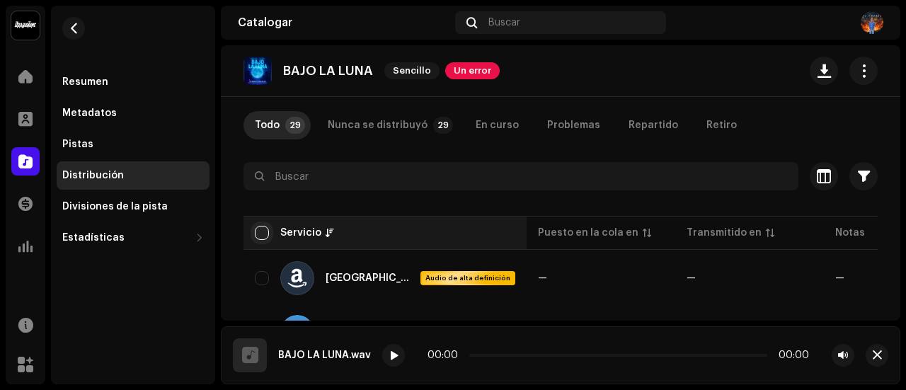
checkbox input "true"
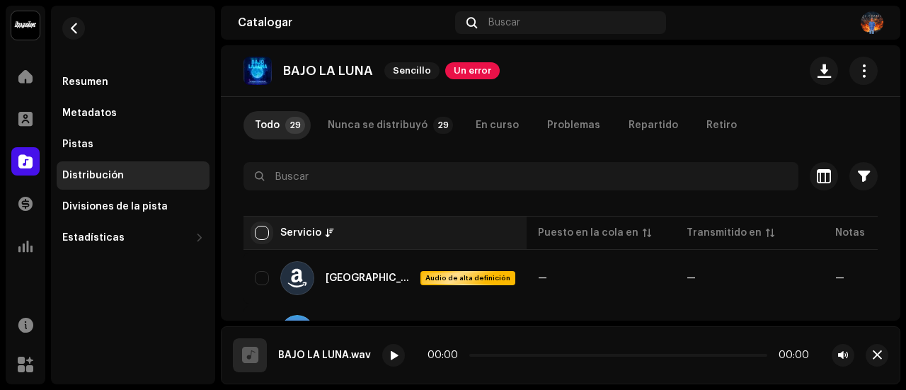
checkbox input "true"
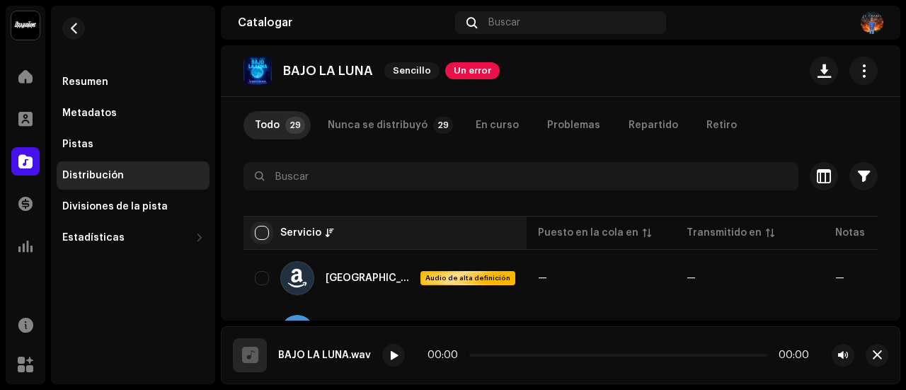
checkbox input "true"
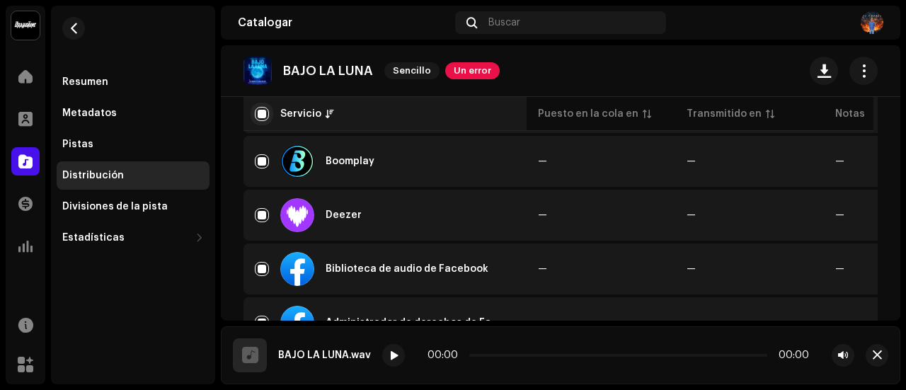
scroll to position [425, 0]
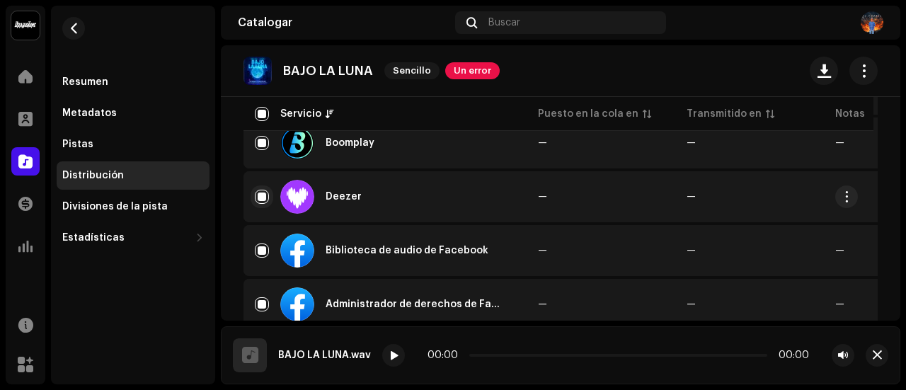
click at [261, 197] on input "Fila seleccionada" at bounding box center [262, 197] width 14 height 14
checkbox input "false"
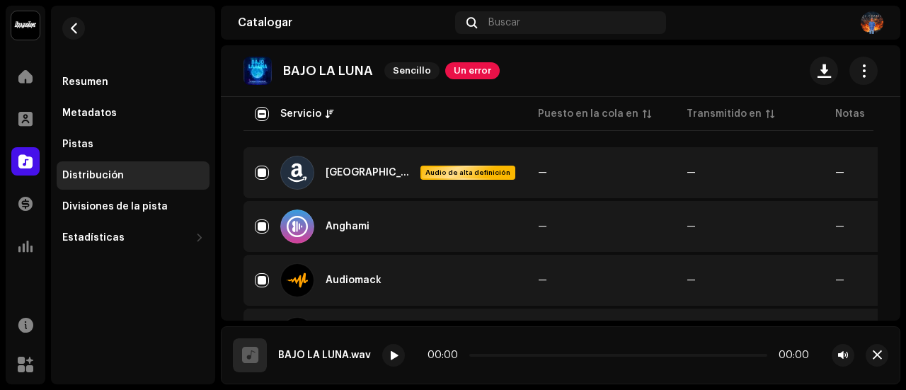
scroll to position [0, 0]
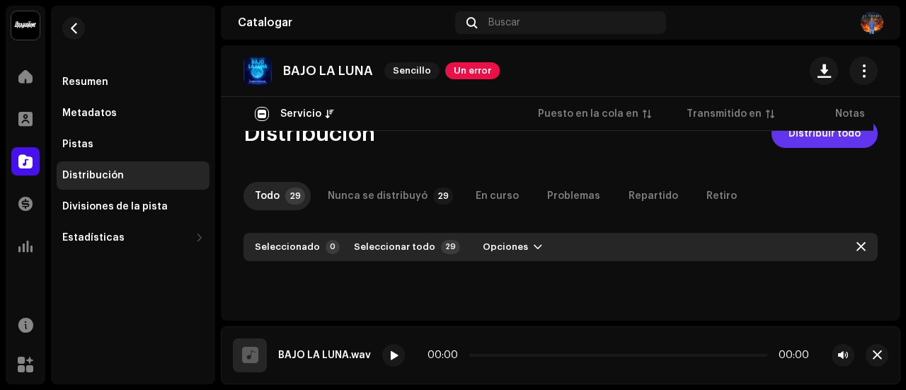
click at [806, 142] on span "Distribuir todo" at bounding box center [825, 134] width 72 height 28
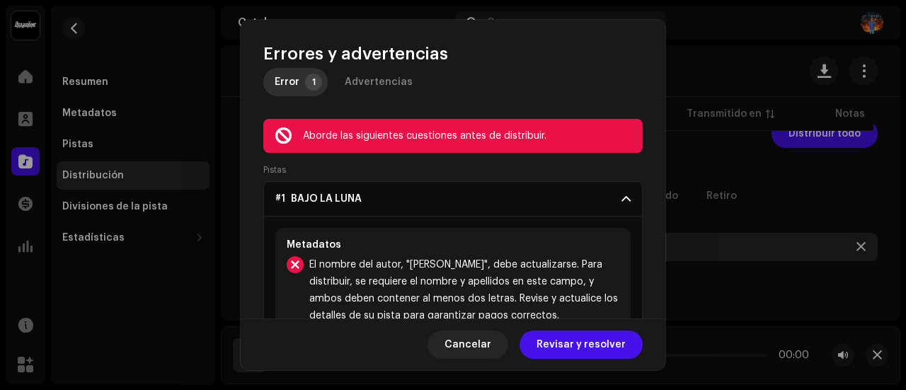
scroll to position [69, 0]
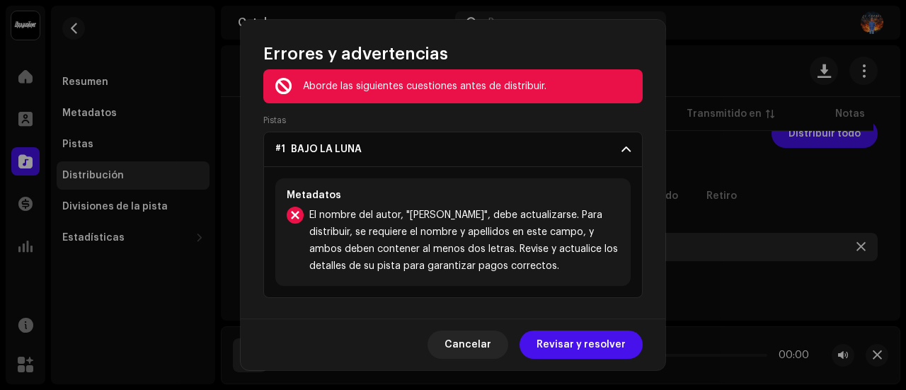
click at [479, 186] on div "Metadatos El nombre del autor, "[PERSON_NAME]", debe actualizarse. Para distrib…" at bounding box center [452, 232] width 355 height 108
click at [578, 350] on span "Revisar y resolver" at bounding box center [581, 345] width 89 height 28
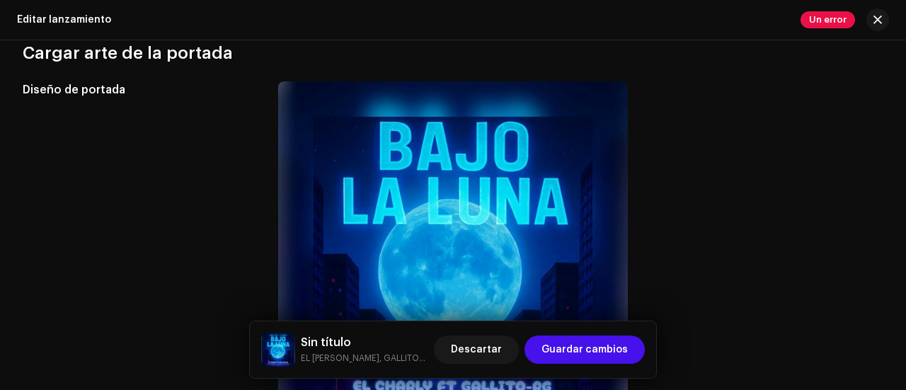
scroll to position [538, 0]
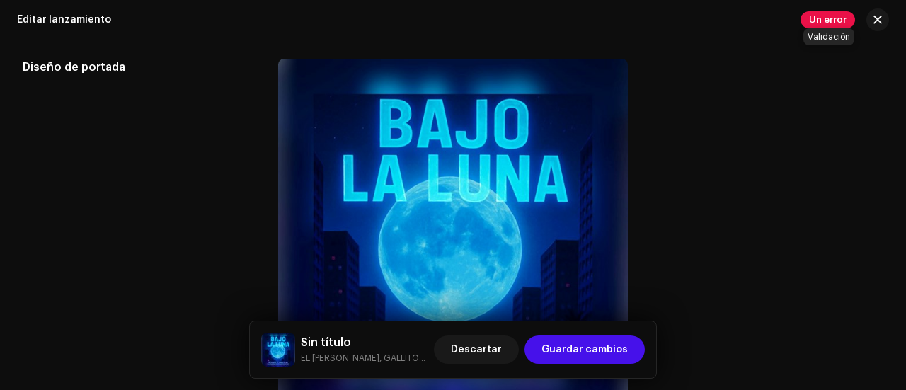
click at [823, 17] on font "Un error" at bounding box center [828, 19] width 38 height 9
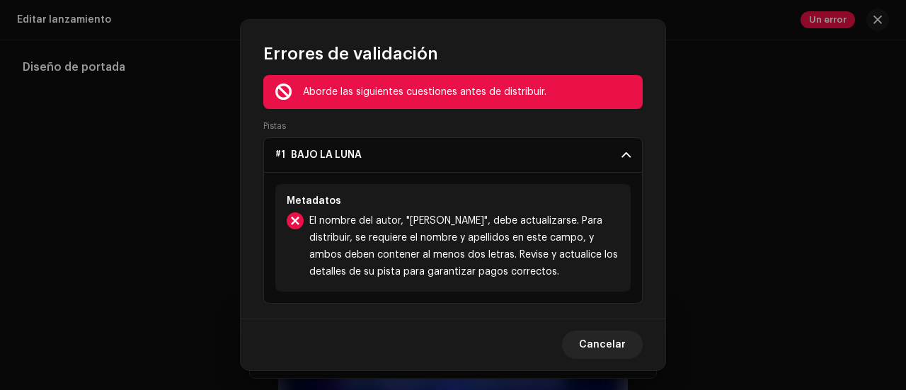
scroll to position [24, 0]
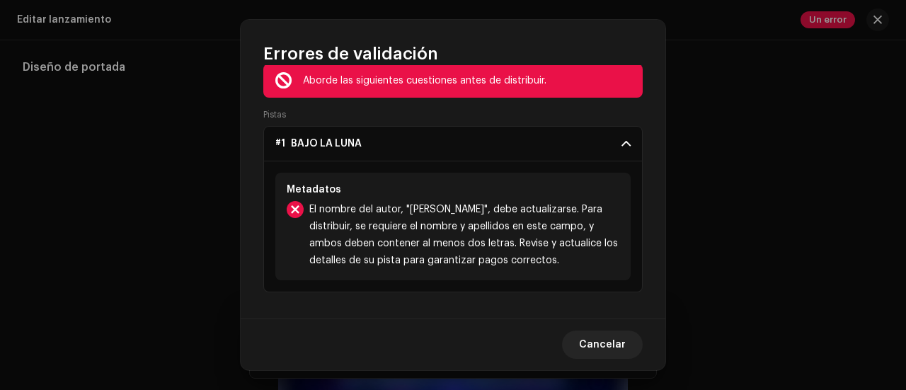
click at [622, 141] on span at bounding box center [626, 143] width 9 height 11
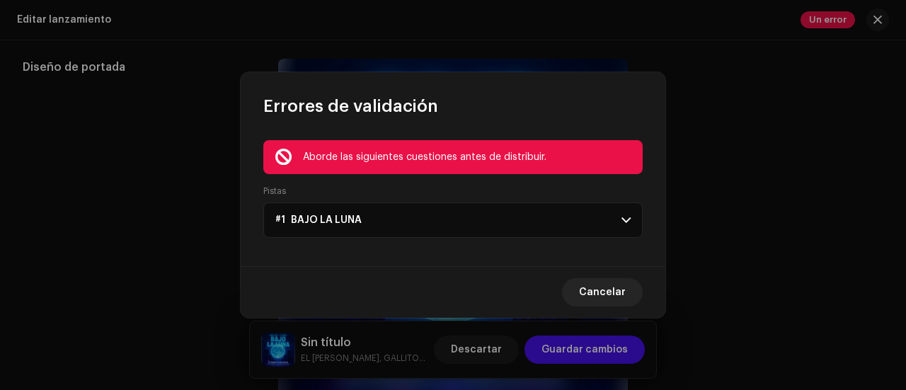
scroll to position [0, 0]
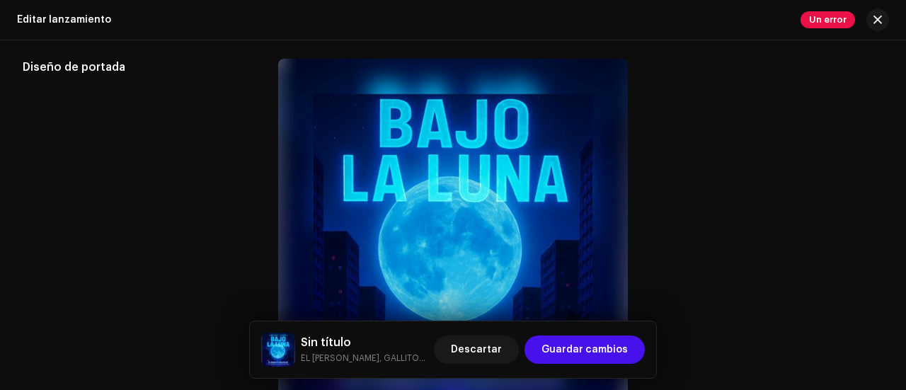
click at [734, 210] on div "Errores de validación Aborde las siguientes cuestiones antes de distribuir. Pis…" at bounding box center [453, 195] width 906 height 390
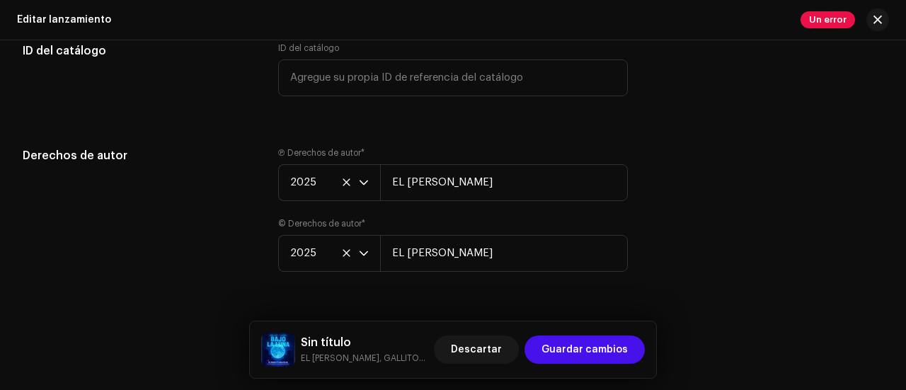
scroll to position [2449, 0]
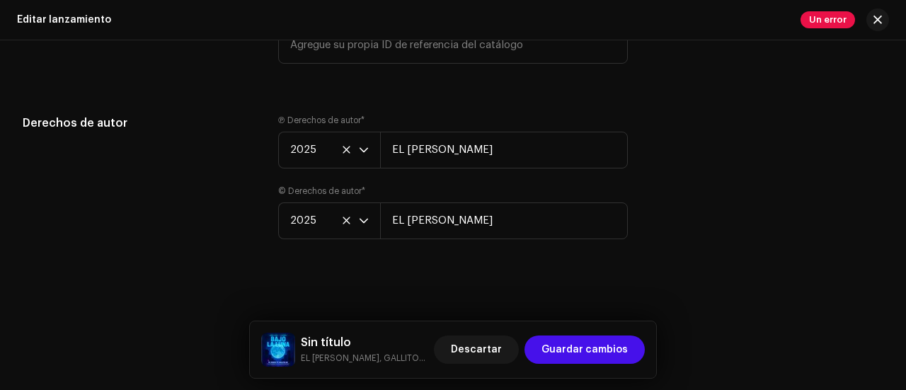
click at [656, 245] on div "Derechos de autor Ⓟ Derechos de autor * 2025 EL [PERSON_NAME] © Derechos de aut…" at bounding box center [453, 186] width 861 height 142
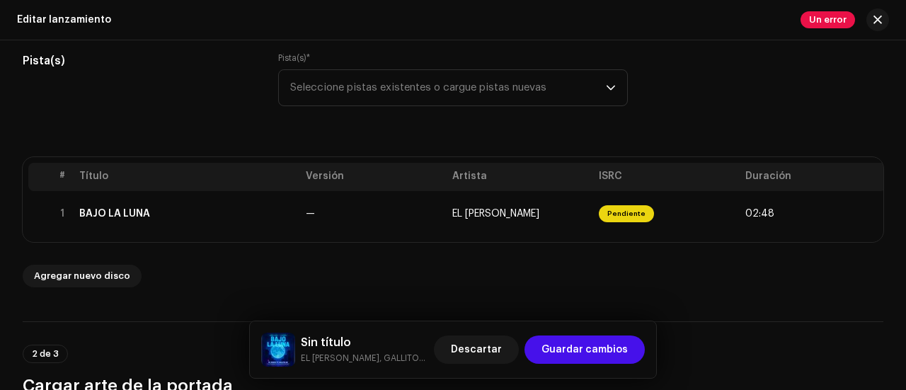
scroll to position [212, 0]
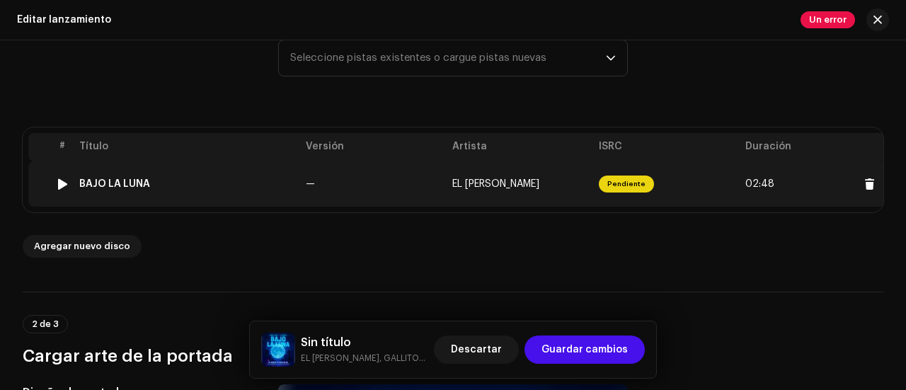
click at [624, 183] on font "Pendiente" at bounding box center [627, 184] width 38 height 7
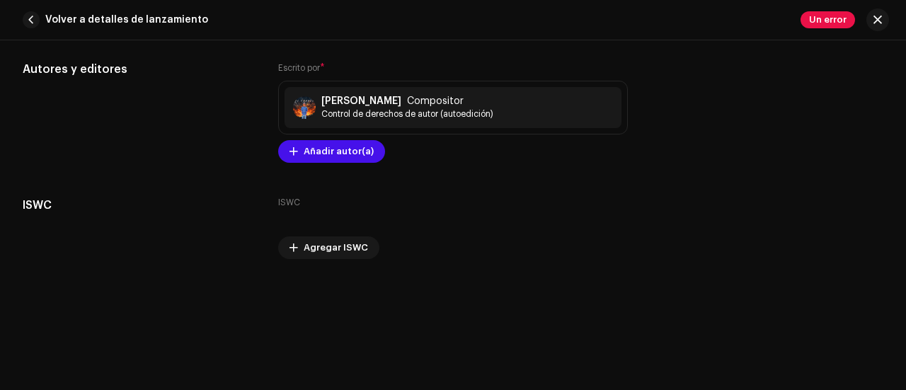
scroll to position [2871, 0]
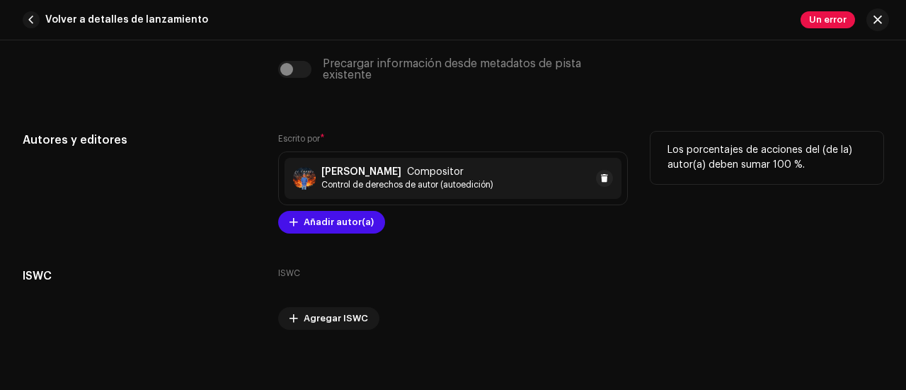
click at [365, 183] on font "Control de derechos de autor (autoedición)" at bounding box center [407, 185] width 172 height 8
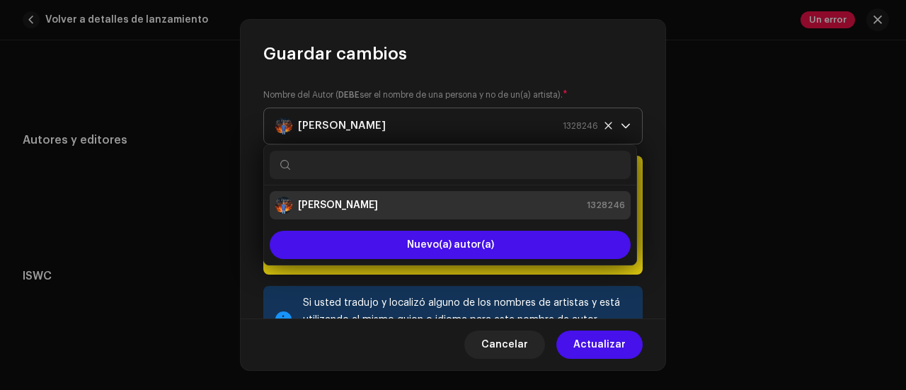
click at [604, 125] on icon at bounding box center [608, 125] width 9 height 9
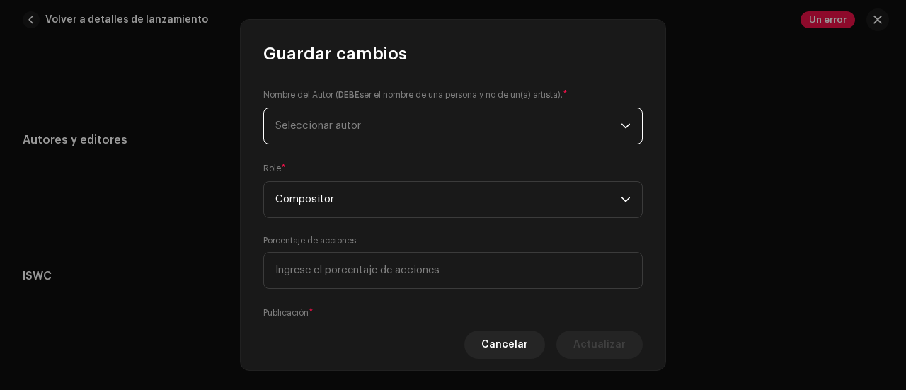
click at [419, 124] on span "Seleccionar autor" at bounding box center [448, 125] width 346 height 35
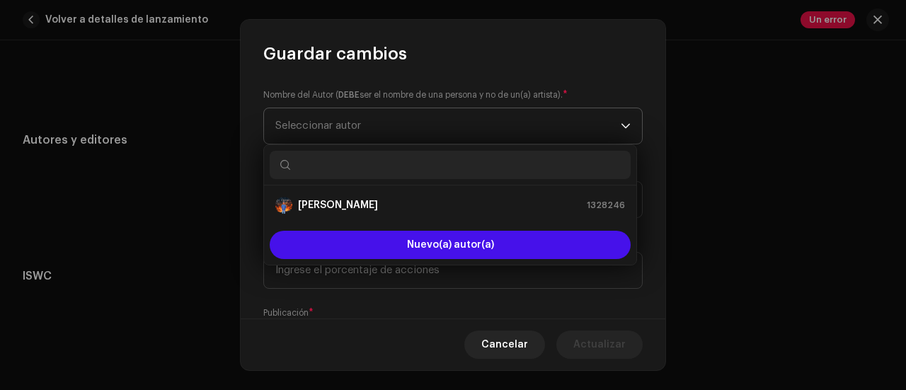
click at [622, 125] on icon "disparador desplegable" at bounding box center [626, 125] width 8 height 5
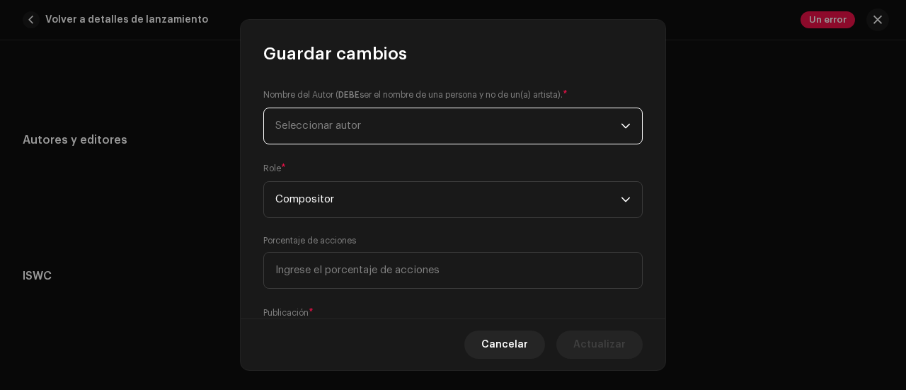
click at [622, 125] on icon "disparador desplegable" at bounding box center [626, 125] width 8 height 5
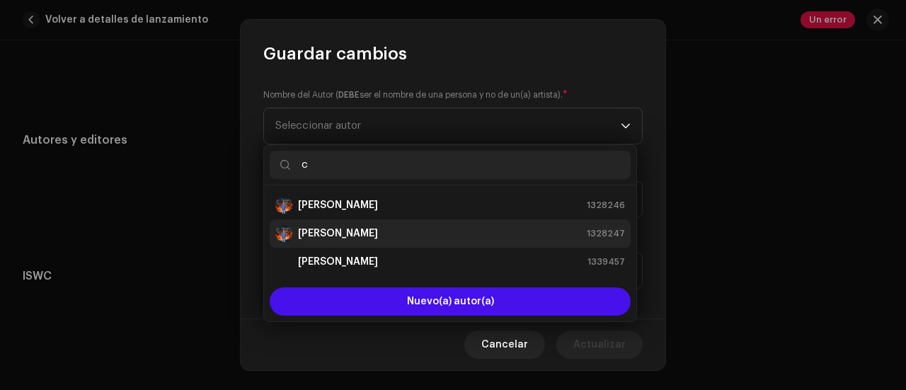
type input "c"
click at [384, 223] on li "[PERSON_NAME] 1328247" at bounding box center [450, 233] width 361 height 28
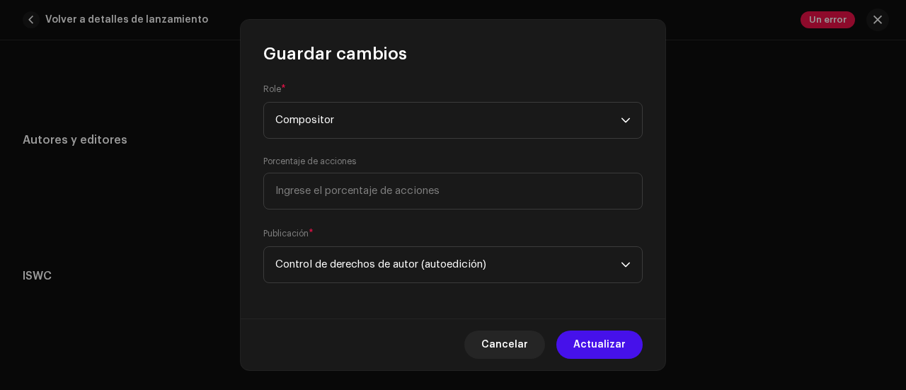
scroll to position [212, 0]
click at [601, 331] on span "Actualizar" at bounding box center [600, 345] width 52 height 28
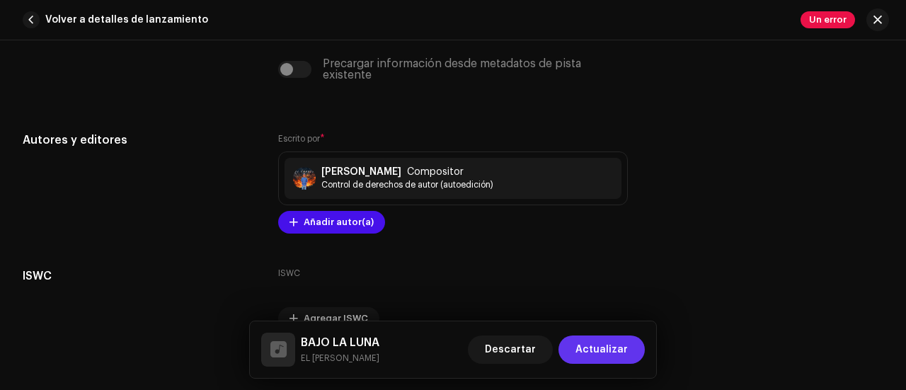
click at [593, 349] on font "Actualizar" at bounding box center [602, 350] width 52 height 10
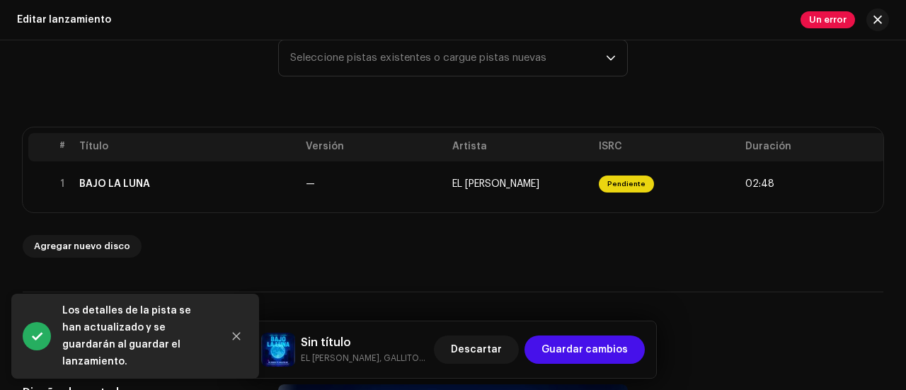
scroll to position [283, 0]
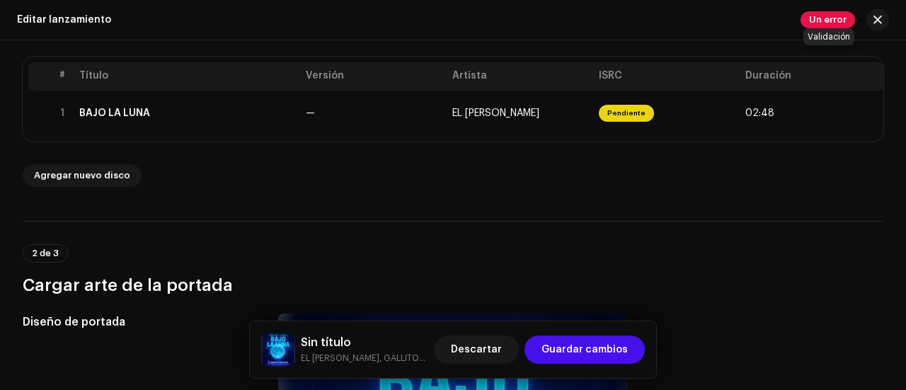
click at [827, 23] on font "Un error" at bounding box center [828, 19] width 38 height 9
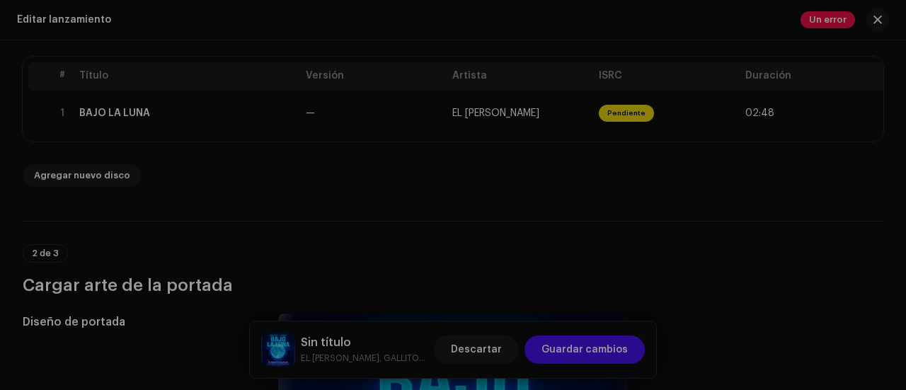
click at [722, 218] on div "Errores de validación Aborde las siguientes cuestiones antes de distribuir. Pis…" at bounding box center [453, 195] width 906 height 390
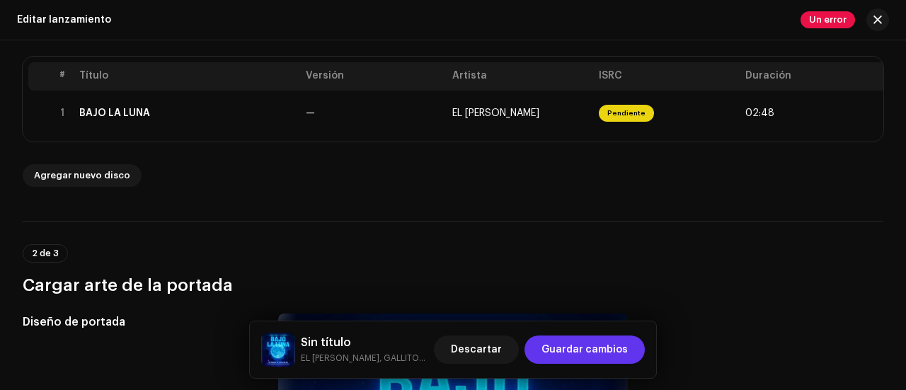
click at [564, 349] on span "Guardar cambios" at bounding box center [585, 350] width 86 height 28
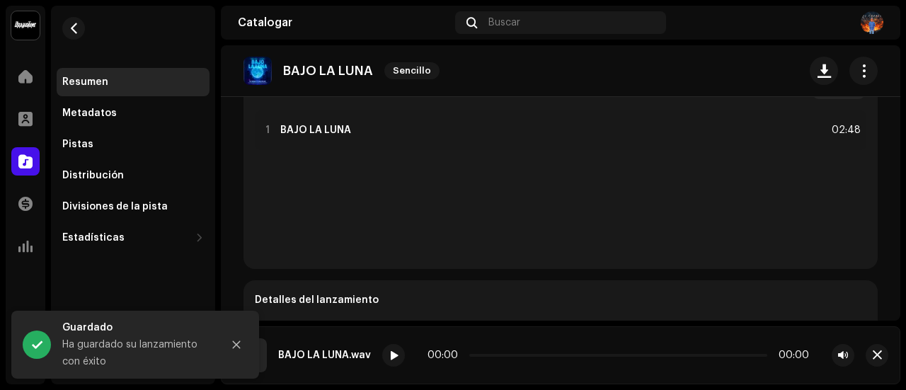
scroll to position [212, 0]
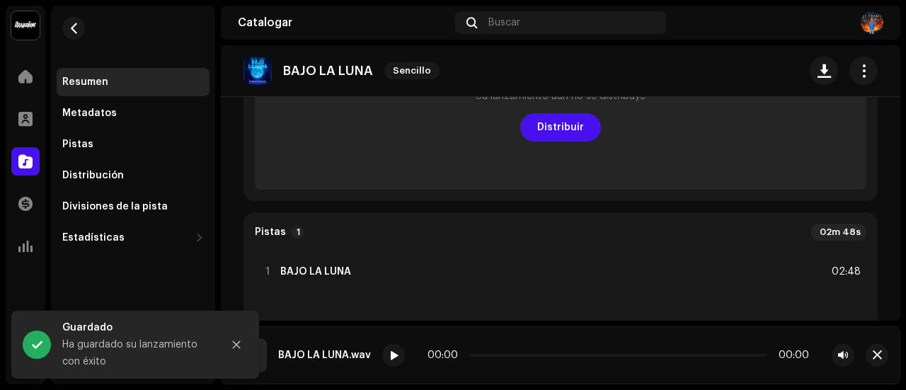
click at [535, 134] on re-o-release-hero "BAJO LA LUNA Sencillo BAJO LA LUNA Sencillo EL [PERSON_NAME] +1 EL [PERSON_NAME…" at bounding box center [561, 101] width 680 height 113
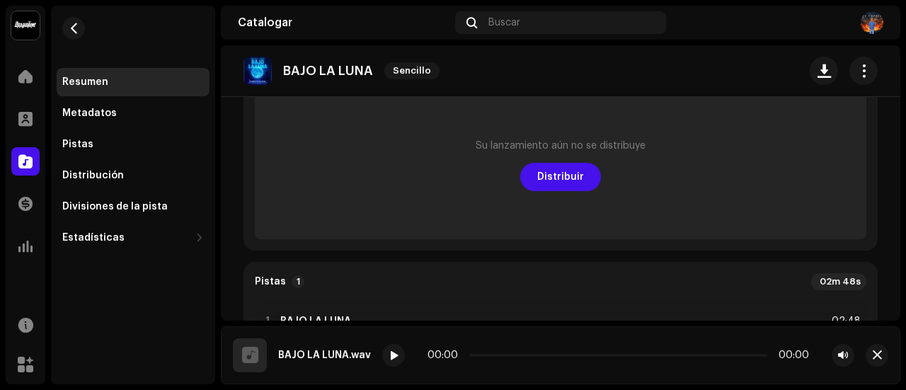
scroll to position [142, 0]
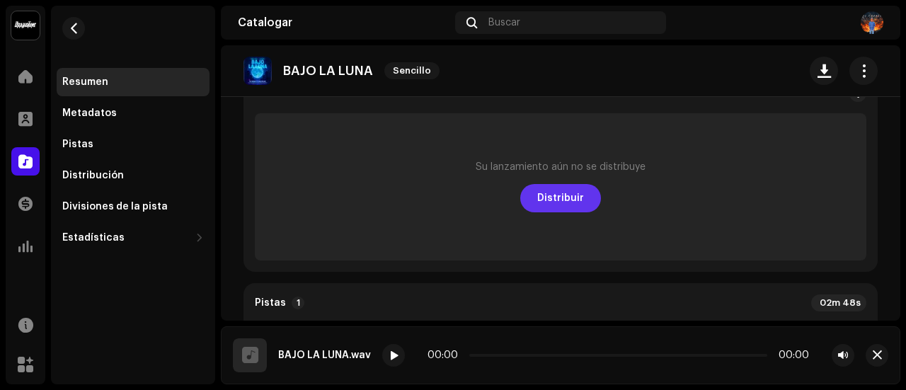
click at [559, 188] on span "Distribuir" at bounding box center [560, 198] width 47 height 28
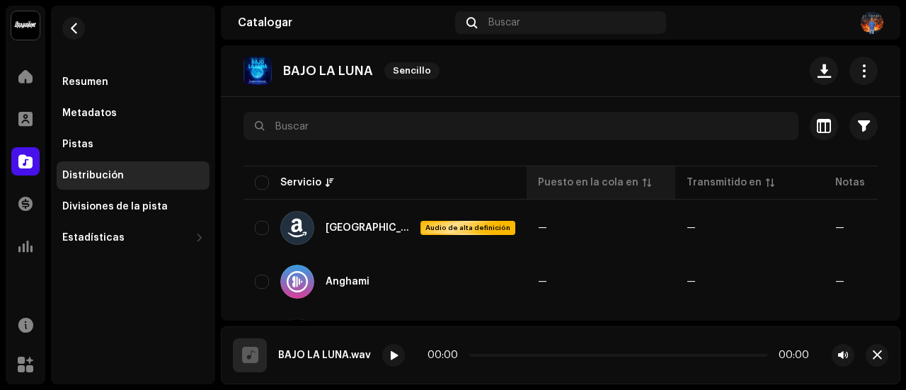
scroll to position [142, 0]
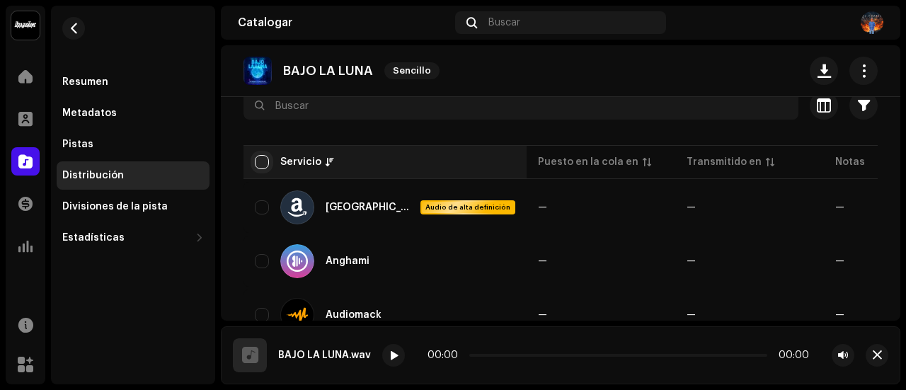
click at [266, 167] on input "checkbox" at bounding box center [262, 162] width 14 height 14
checkbox input "true"
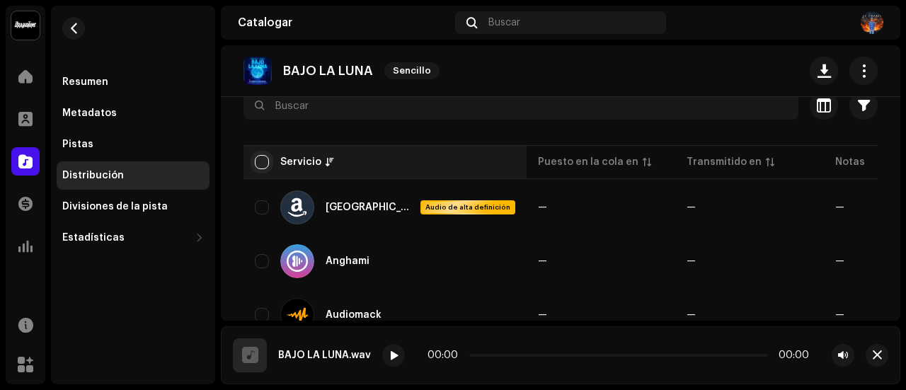
checkbox input "true"
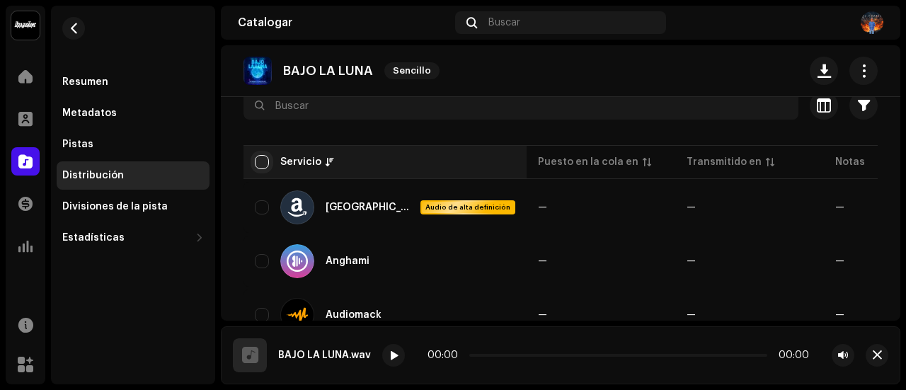
checkbox input "true"
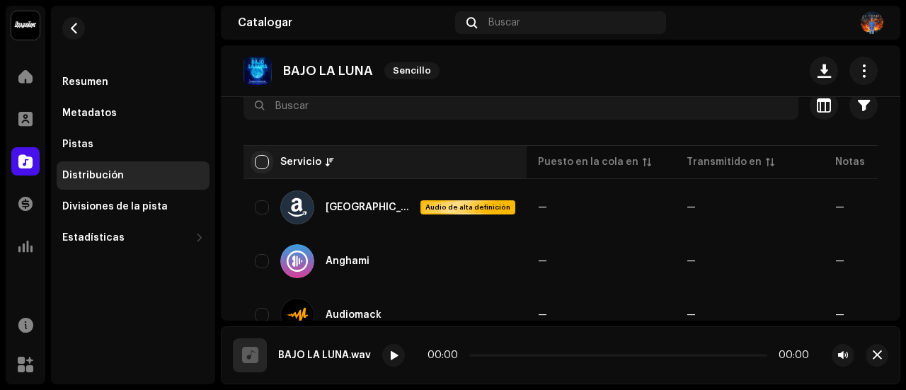
checkbox input "true"
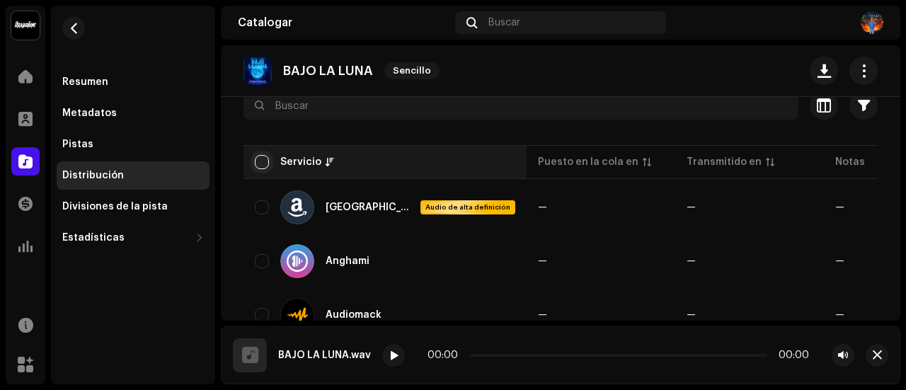
checkbox input "true"
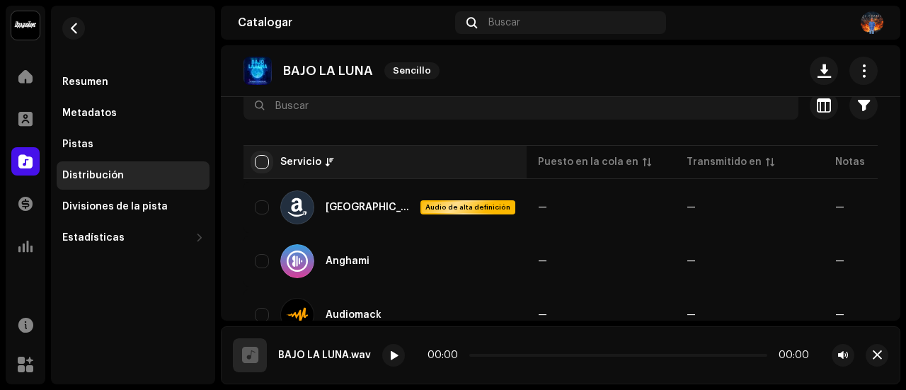
checkbox input "true"
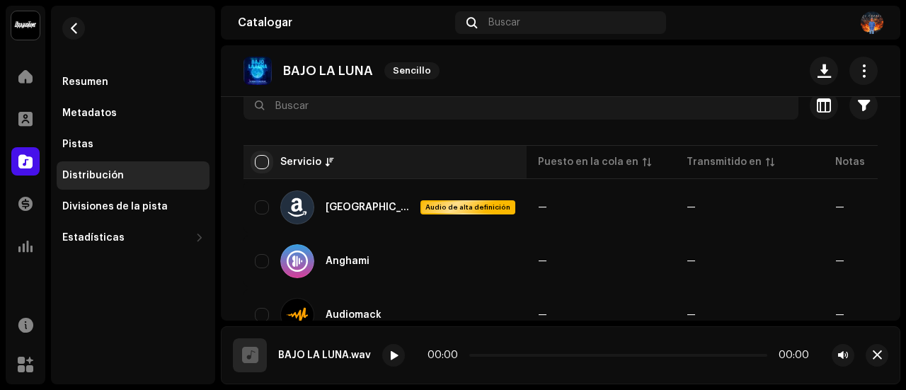
checkbox input "true"
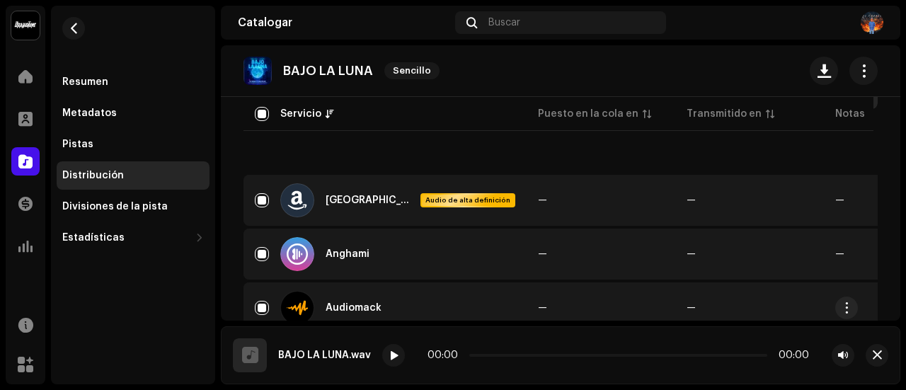
scroll to position [354, 0]
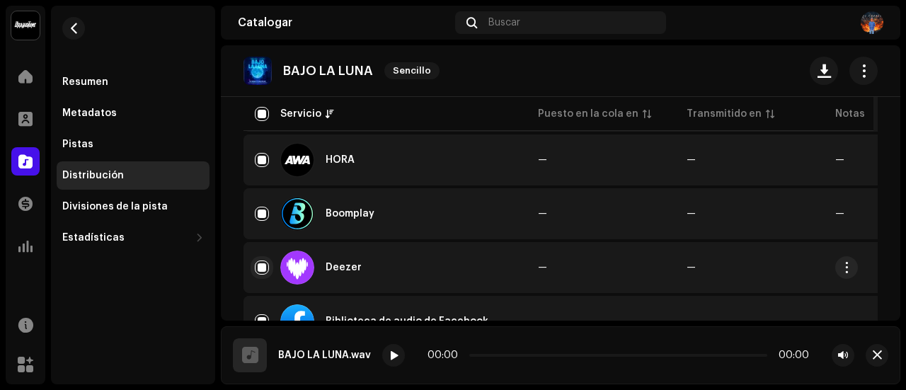
click at [262, 262] on input "Fila seleccionada" at bounding box center [262, 268] width 14 height 14
checkbox input "false"
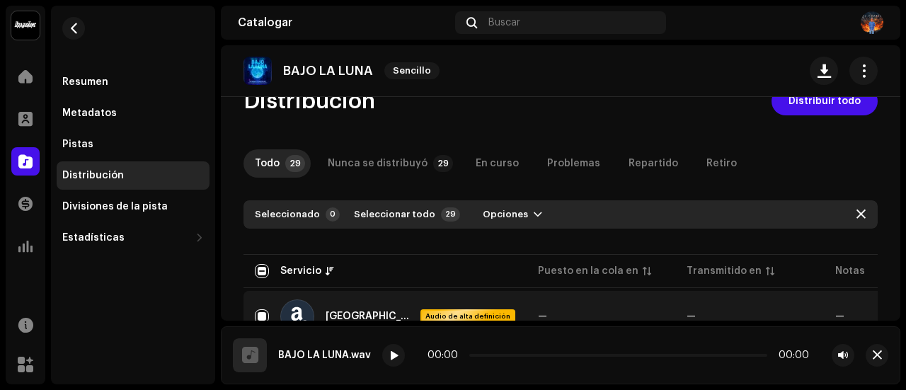
scroll to position [0, 0]
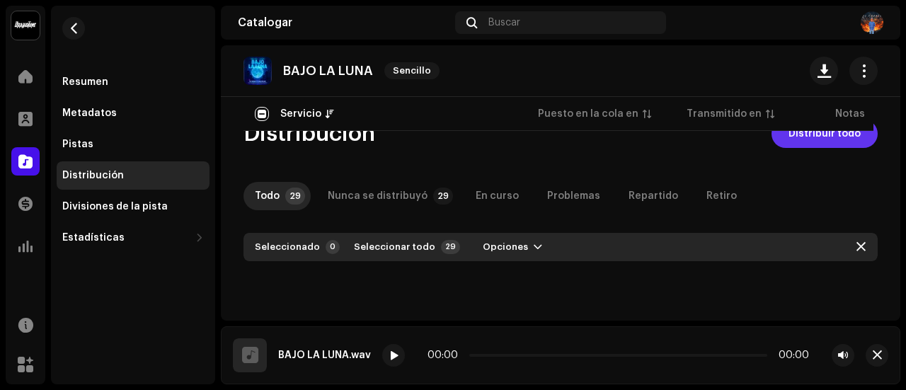
click at [803, 137] on font "Distribuir todo" at bounding box center [825, 134] width 72 height 10
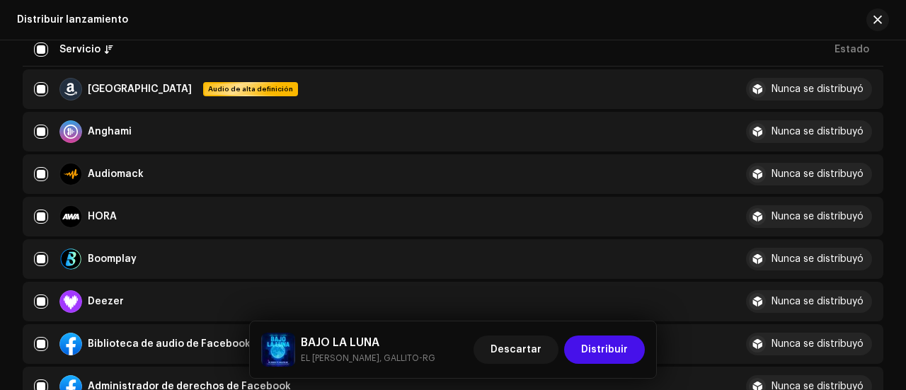
scroll to position [212, 0]
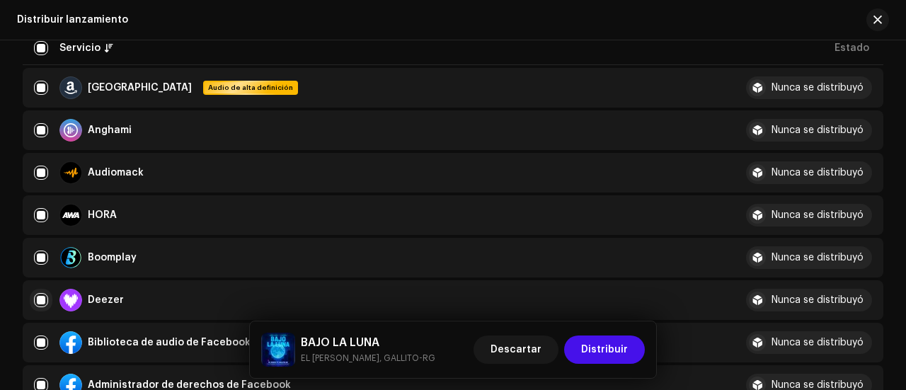
click at [40, 296] on input "checkbox" at bounding box center [41, 300] width 14 height 14
checkbox input "false"
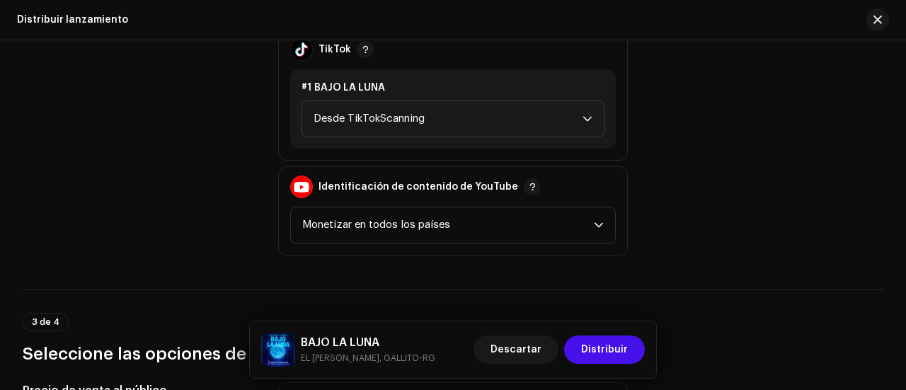
scroll to position [1699, 0]
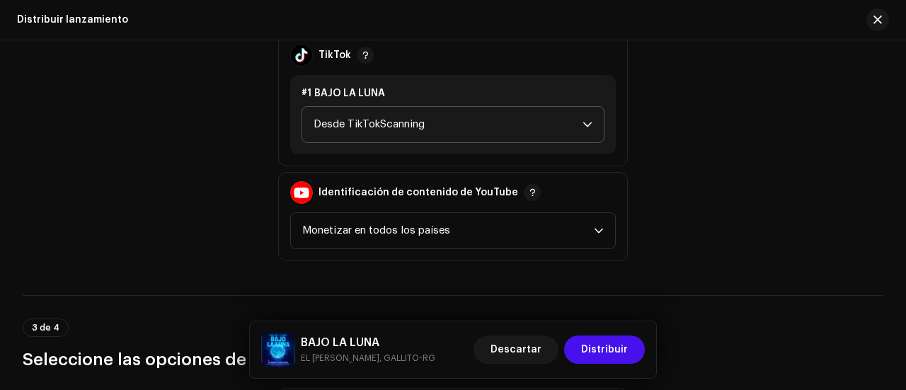
click at [584, 123] on icon "disparador desplegable" at bounding box center [587, 124] width 8 height 5
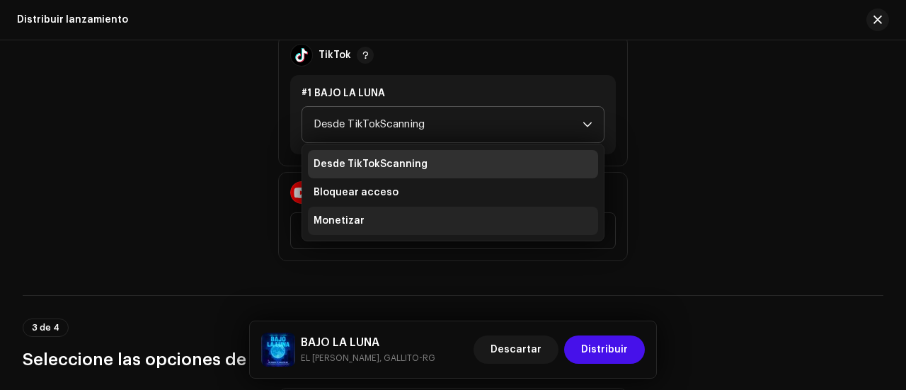
click at [489, 212] on li "Monetizar" at bounding box center [453, 221] width 290 height 28
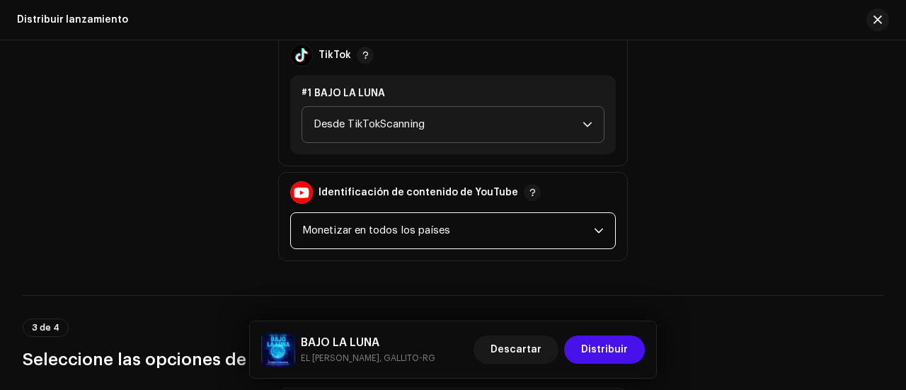
click at [549, 231] on span "Monetizar en todos los países" at bounding box center [448, 230] width 292 height 35
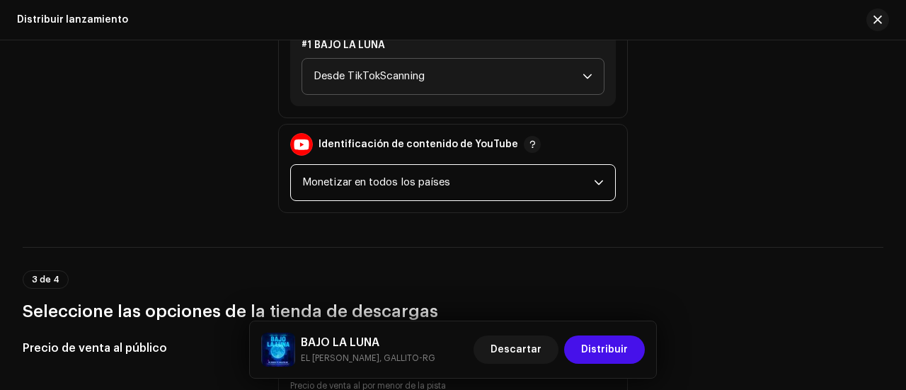
scroll to position [1770, 0]
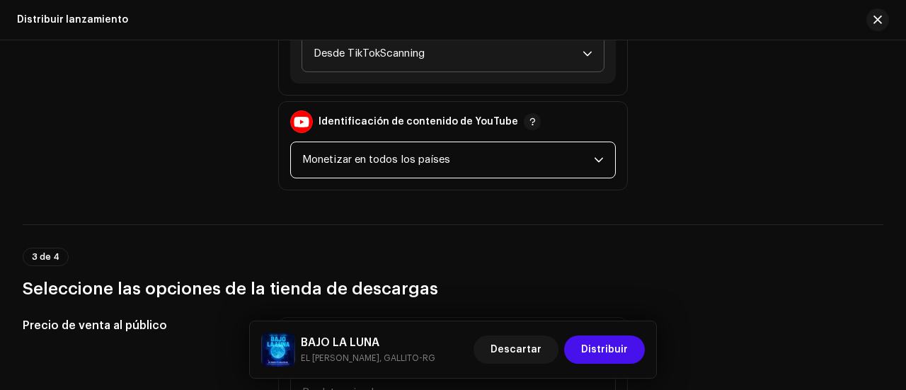
click at [498, 153] on span "Monetizar en todos los países" at bounding box center [448, 159] width 292 height 35
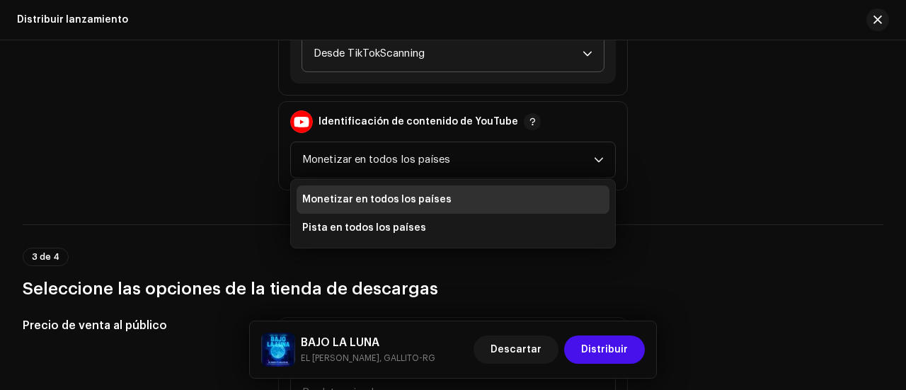
click at [670, 154] on div "Políticas de monetización Administrador de derechos de Facebook Reclamar gananc…" at bounding box center [453, 29] width 861 height 321
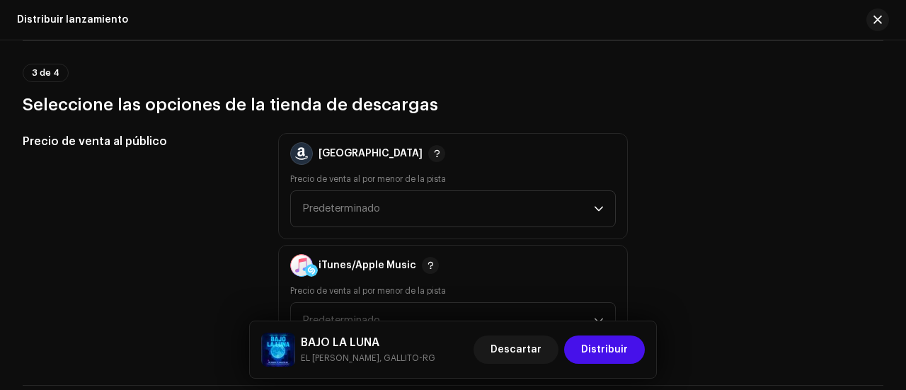
scroll to position [1983, 0]
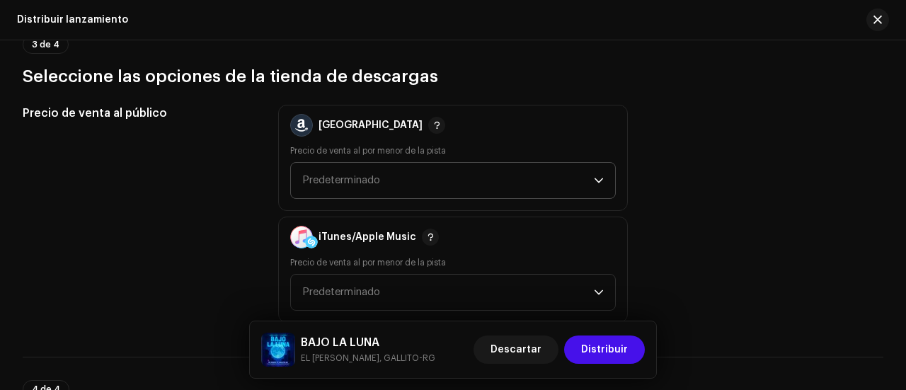
drag, startPoint x: 591, startPoint y: 181, endPoint x: 577, endPoint y: 175, distance: 15.5
click at [589, 181] on p-select "Predeterminado" at bounding box center [453, 180] width 326 height 37
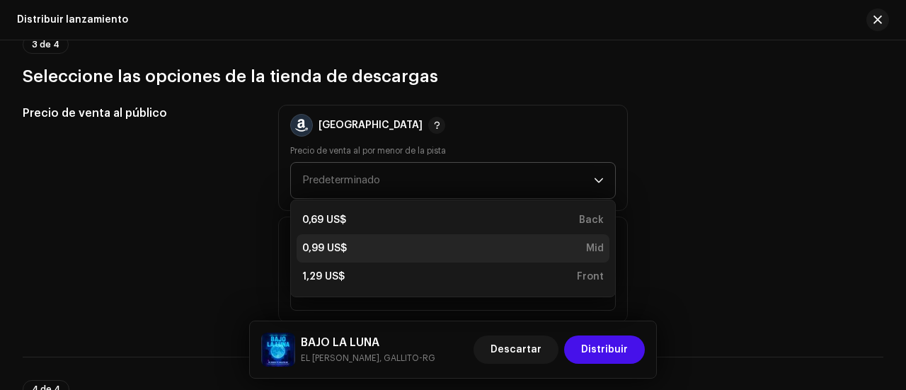
click at [422, 244] on div "0,99 US$ Mid" at bounding box center [453, 248] width 302 height 14
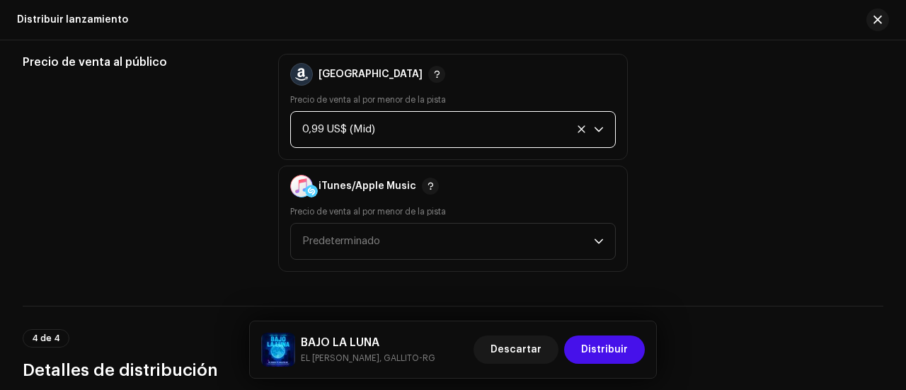
scroll to position [2053, 0]
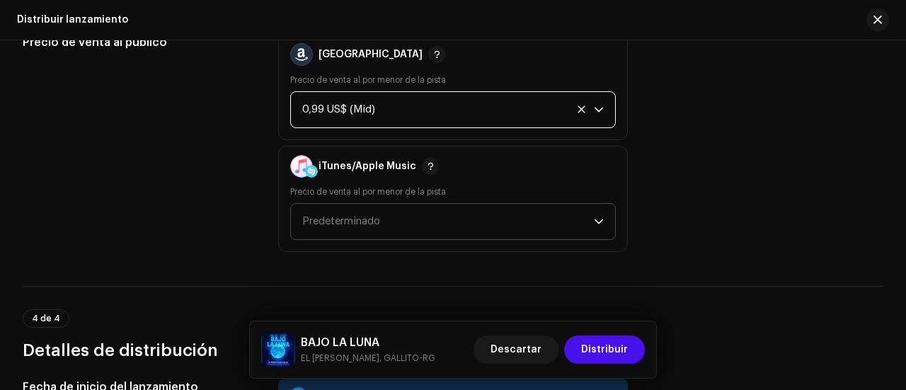
click at [427, 222] on span "Predeterminado" at bounding box center [448, 221] width 292 height 35
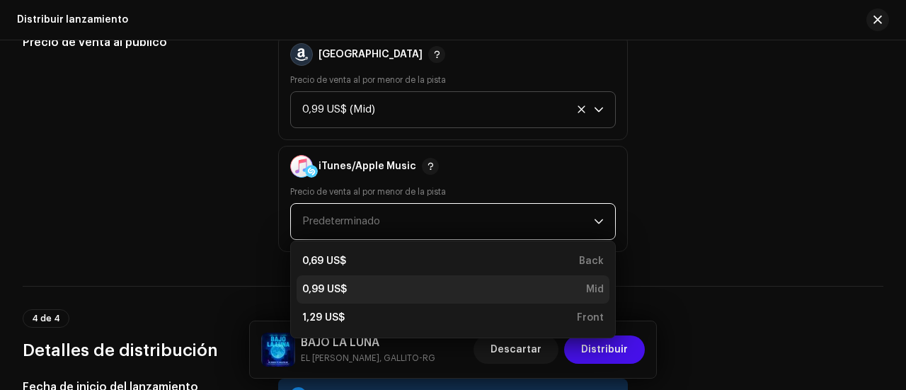
click at [416, 283] on div "0,99 US$ Mid" at bounding box center [453, 290] width 302 height 14
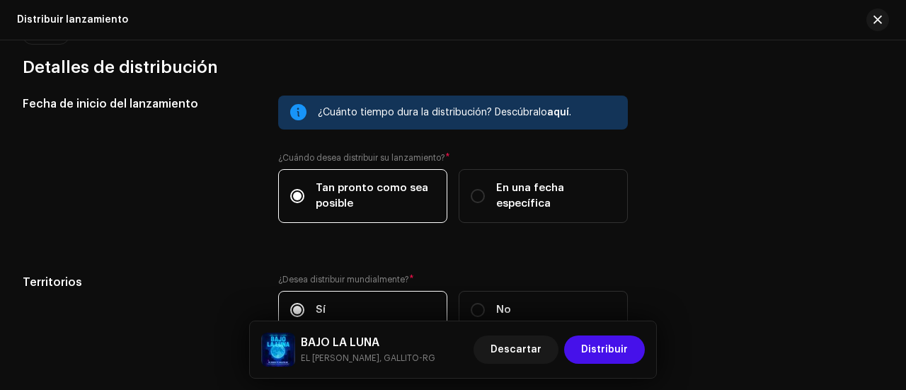
scroll to position [2407, 0]
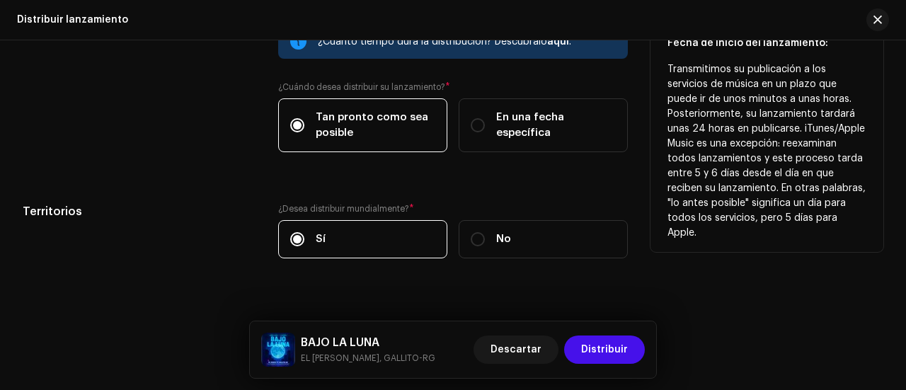
click at [377, 120] on span "Tan pronto como sea posible" at bounding box center [376, 125] width 120 height 31
click at [304, 120] on input "Tan pronto como sea posible" at bounding box center [297, 125] width 14 height 14
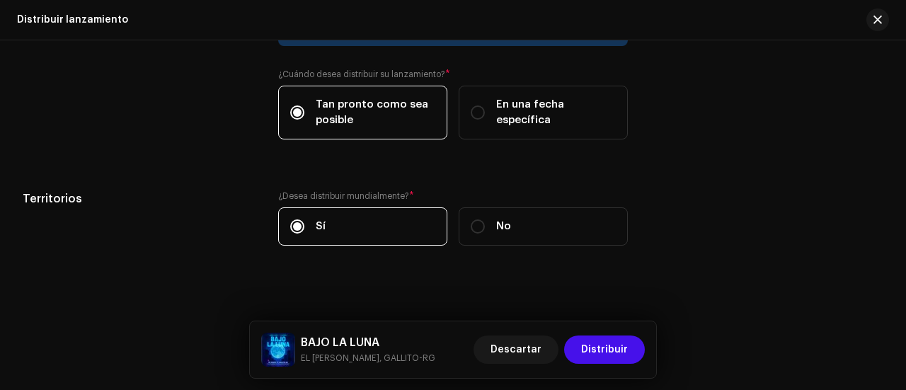
scroll to position [2422, 0]
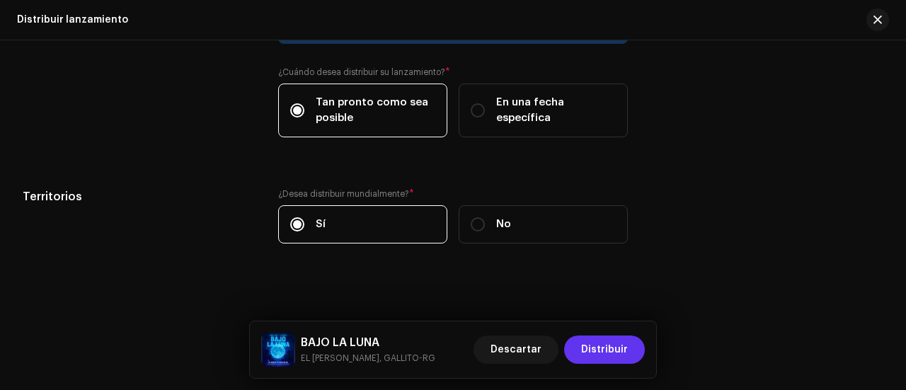
click at [605, 350] on font "Distribuir" at bounding box center [604, 350] width 47 height 10
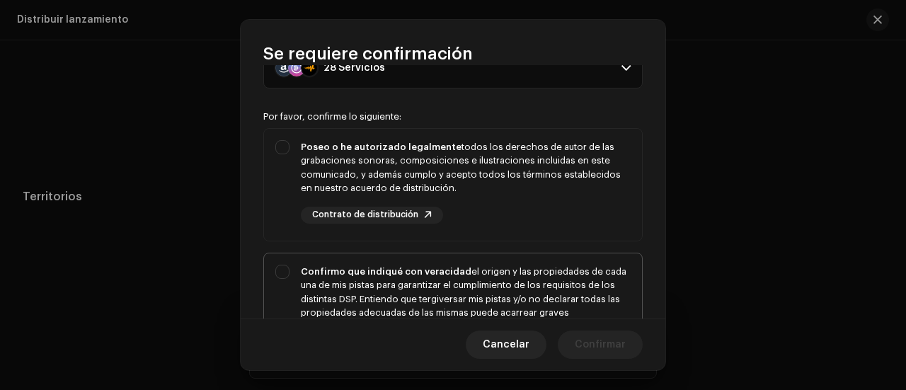
scroll to position [142, 0]
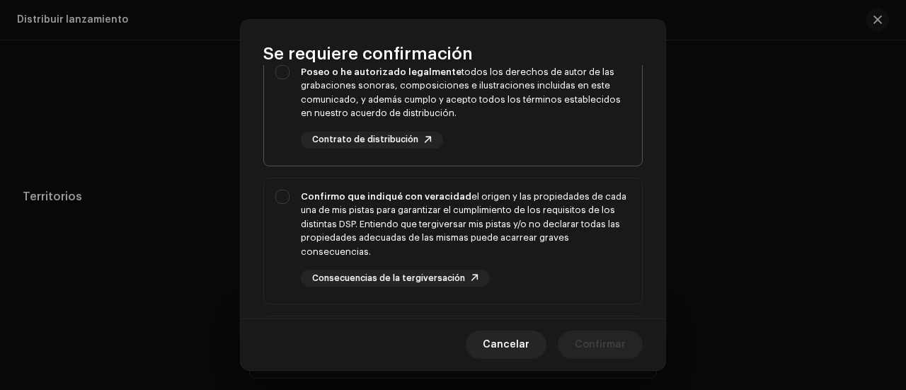
click at [285, 124] on div "Poseo o he autorizado legalmente todos los derechos de autor de las grabaciones…" at bounding box center [453, 107] width 378 height 106
checkbox input "true"
click at [298, 237] on div "Confirmo que indiqué con veracidad el origen y las propiedades de cada una de m…" at bounding box center [453, 238] width 378 height 120
checkbox input "true"
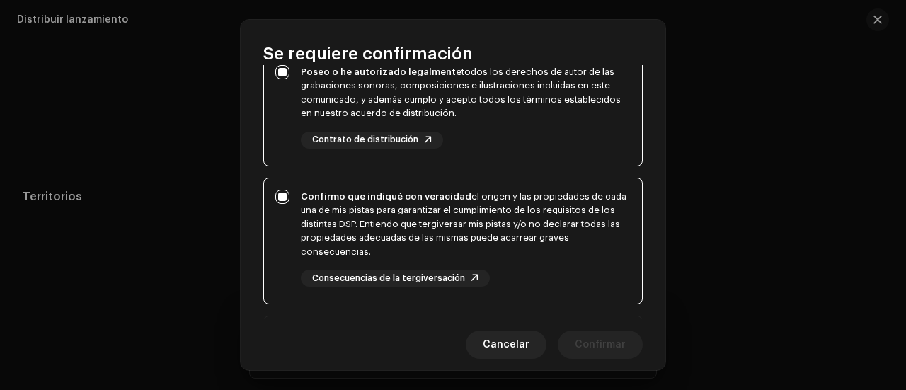
scroll to position [401, 0]
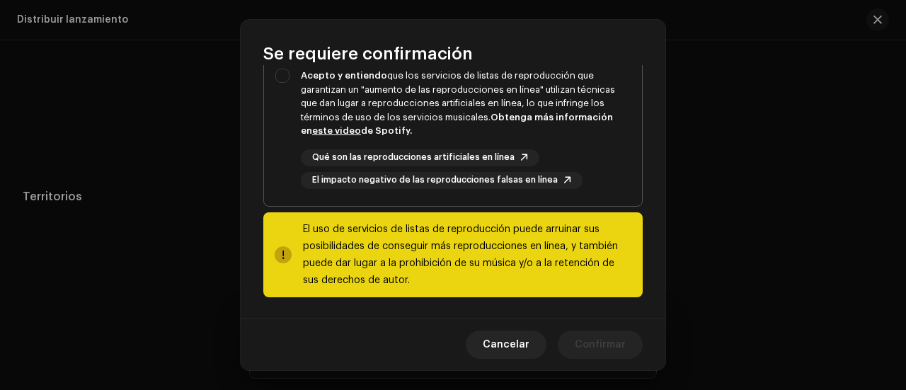
click at [292, 174] on div "Acepto y entiendo que los servicios de listas de reproducción que garantizan un…" at bounding box center [453, 128] width 378 height 143
checkbox input "true"
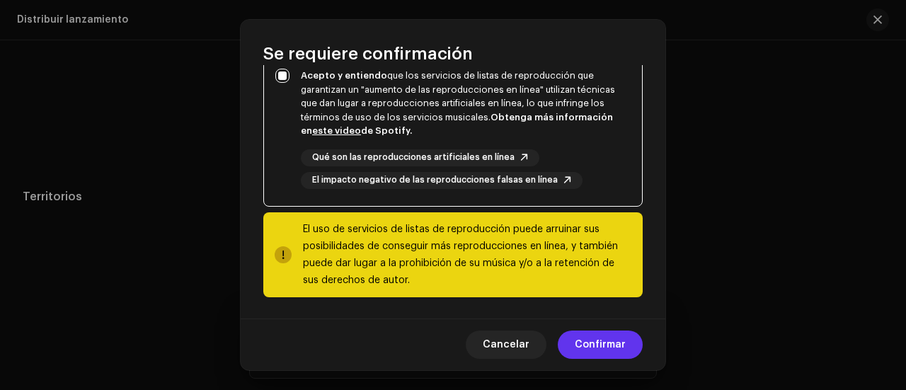
click at [582, 352] on span "Confirmar" at bounding box center [600, 345] width 51 height 28
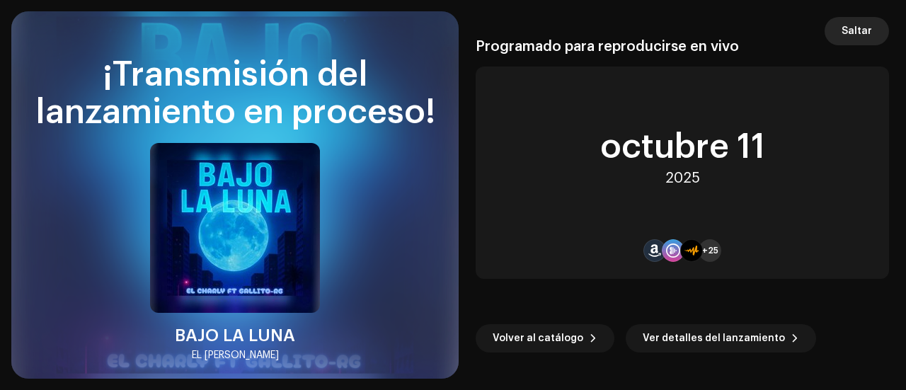
click at [857, 34] on font "Saltar" at bounding box center [857, 31] width 30 height 10
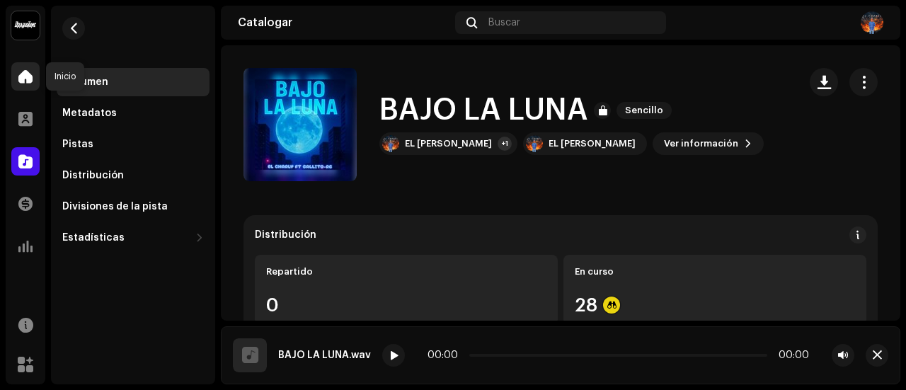
click at [33, 72] on div at bounding box center [25, 76] width 28 height 28
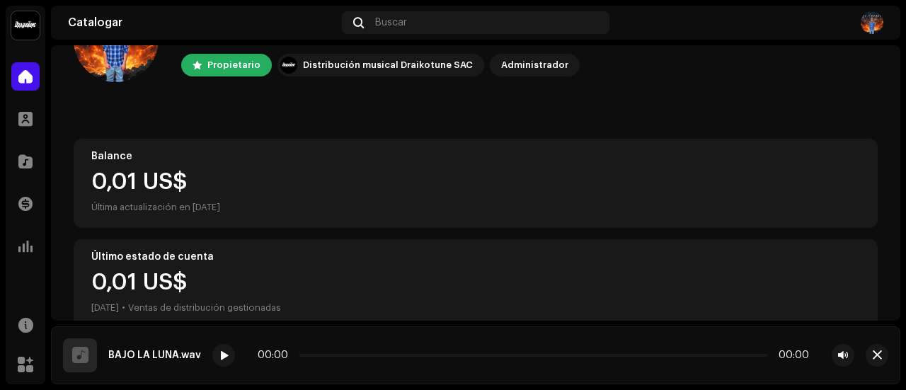
scroll to position [142, 0]
